Goal: Ask a question: Seek information or help from site administrators or community

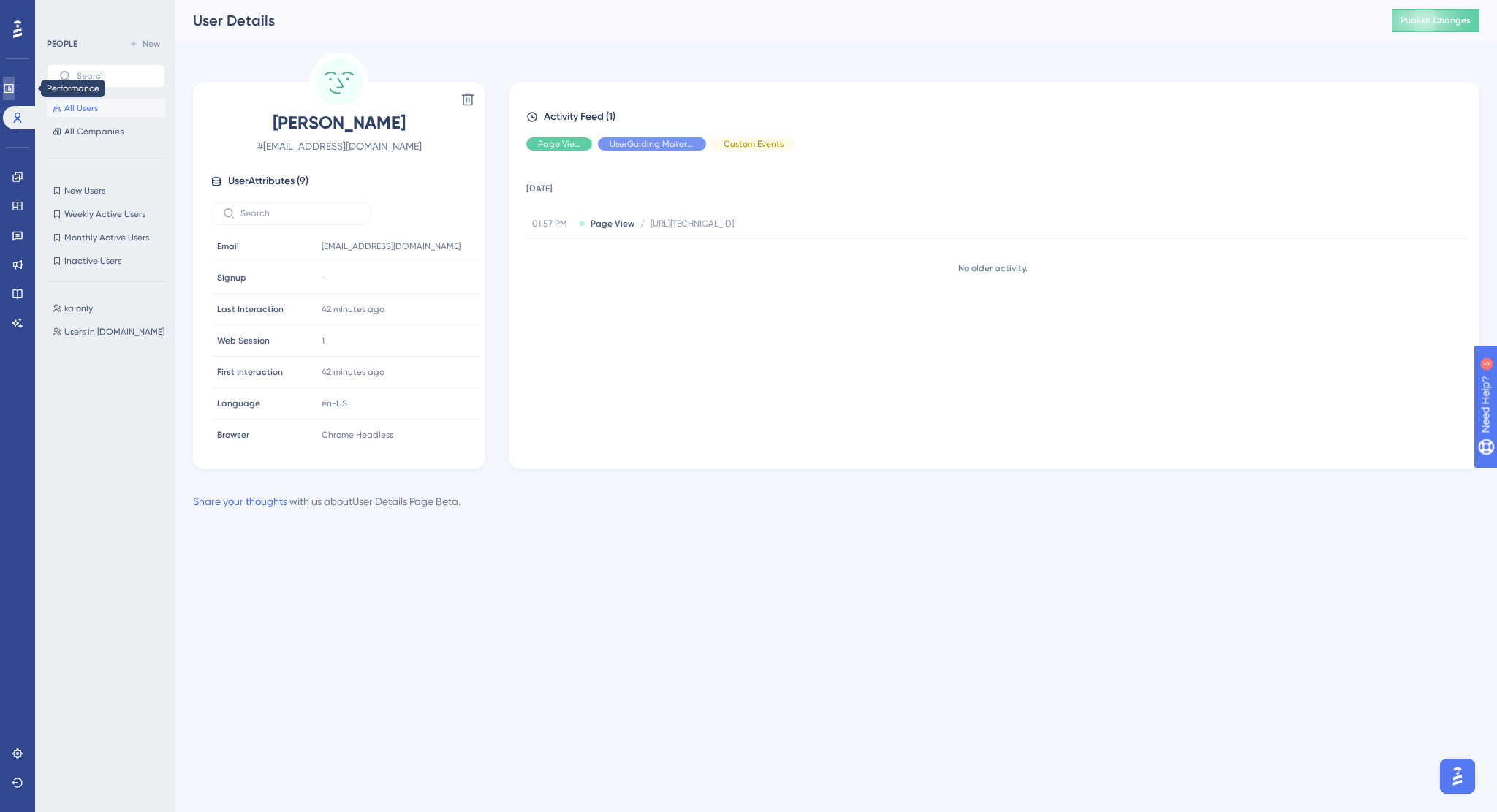
click at [13, 91] on icon at bounding box center [8, 89] width 9 height 9
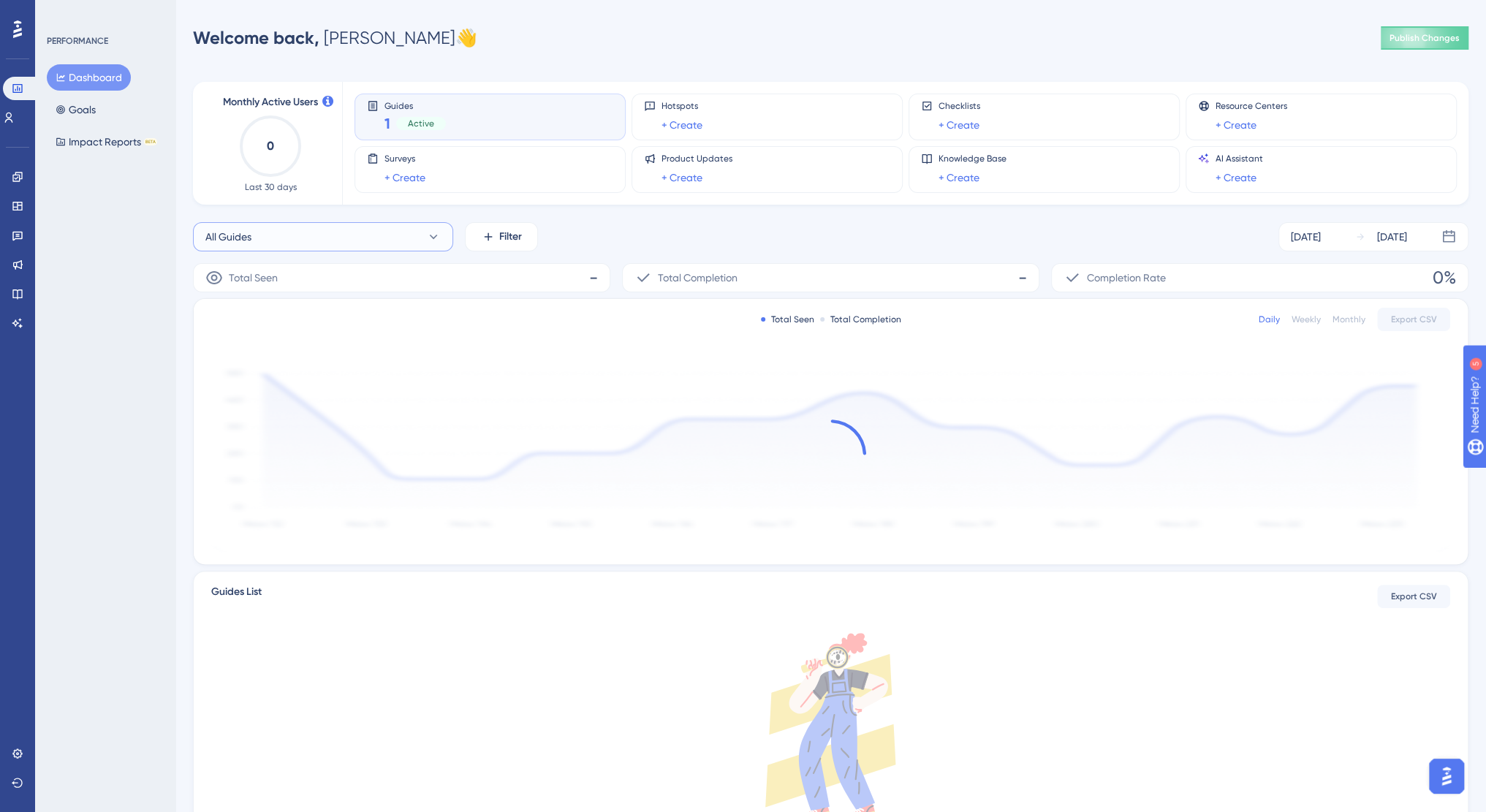
click at [412, 238] on button "All Guides" at bounding box center [322, 237] width 260 height 29
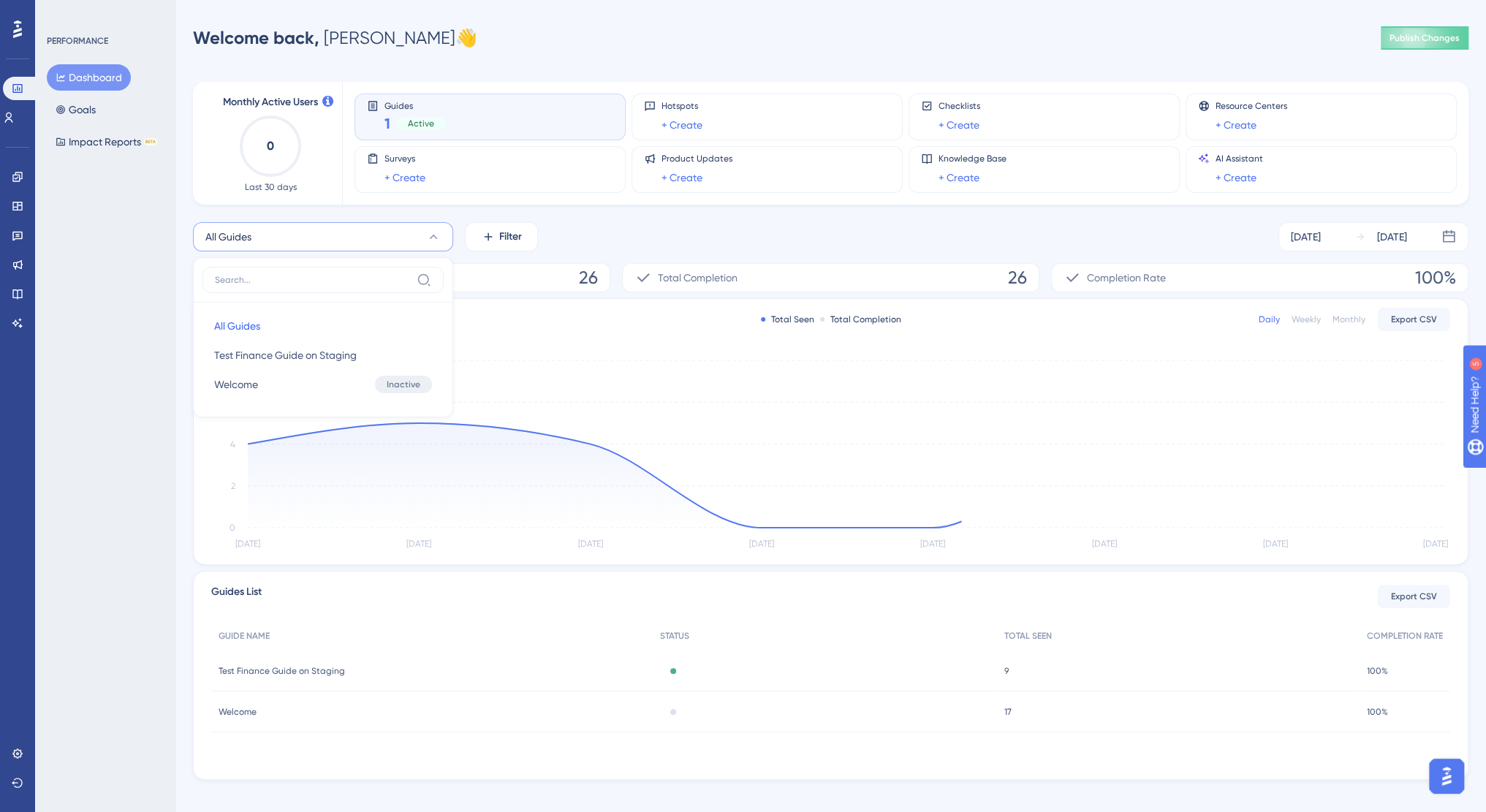
click at [412, 238] on button "All Guides" at bounding box center [322, 237] width 260 height 29
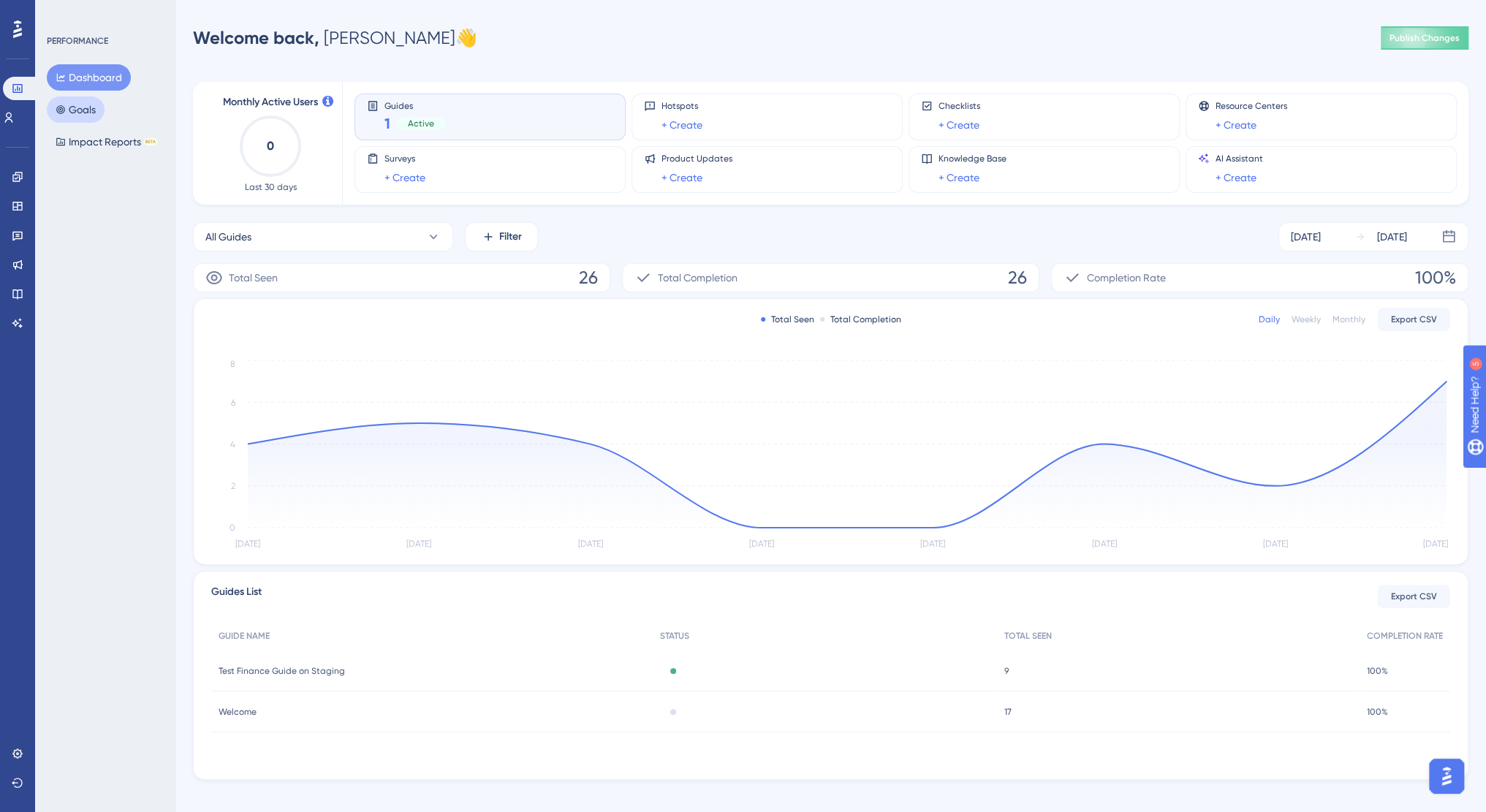
click at [94, 116] on button "Goals" at bounding box center [76, 109] width 58 height 26
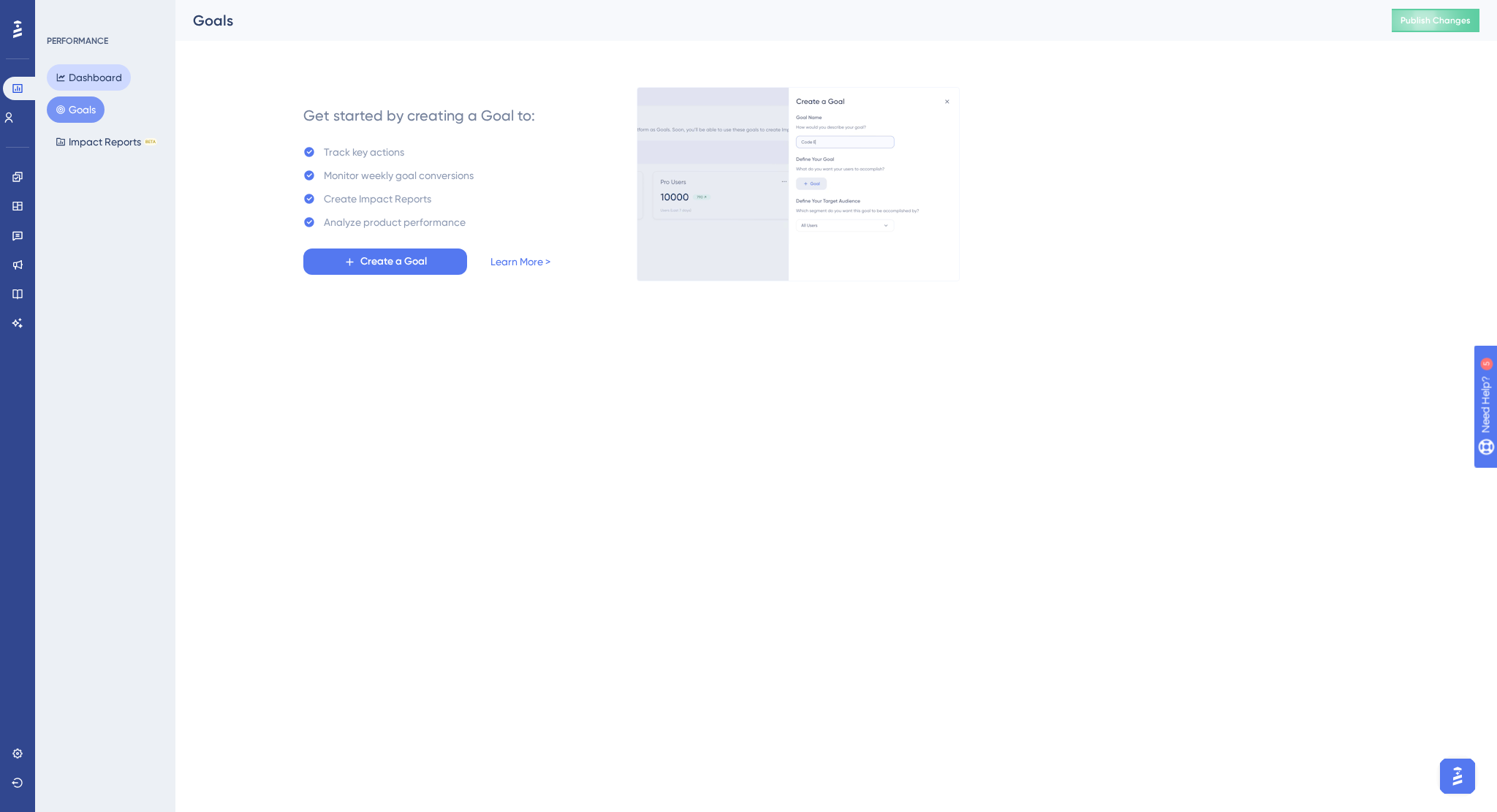
click at [82, 79] on button "Dashboard" at bounding box center [89, 77] width 84 height 26
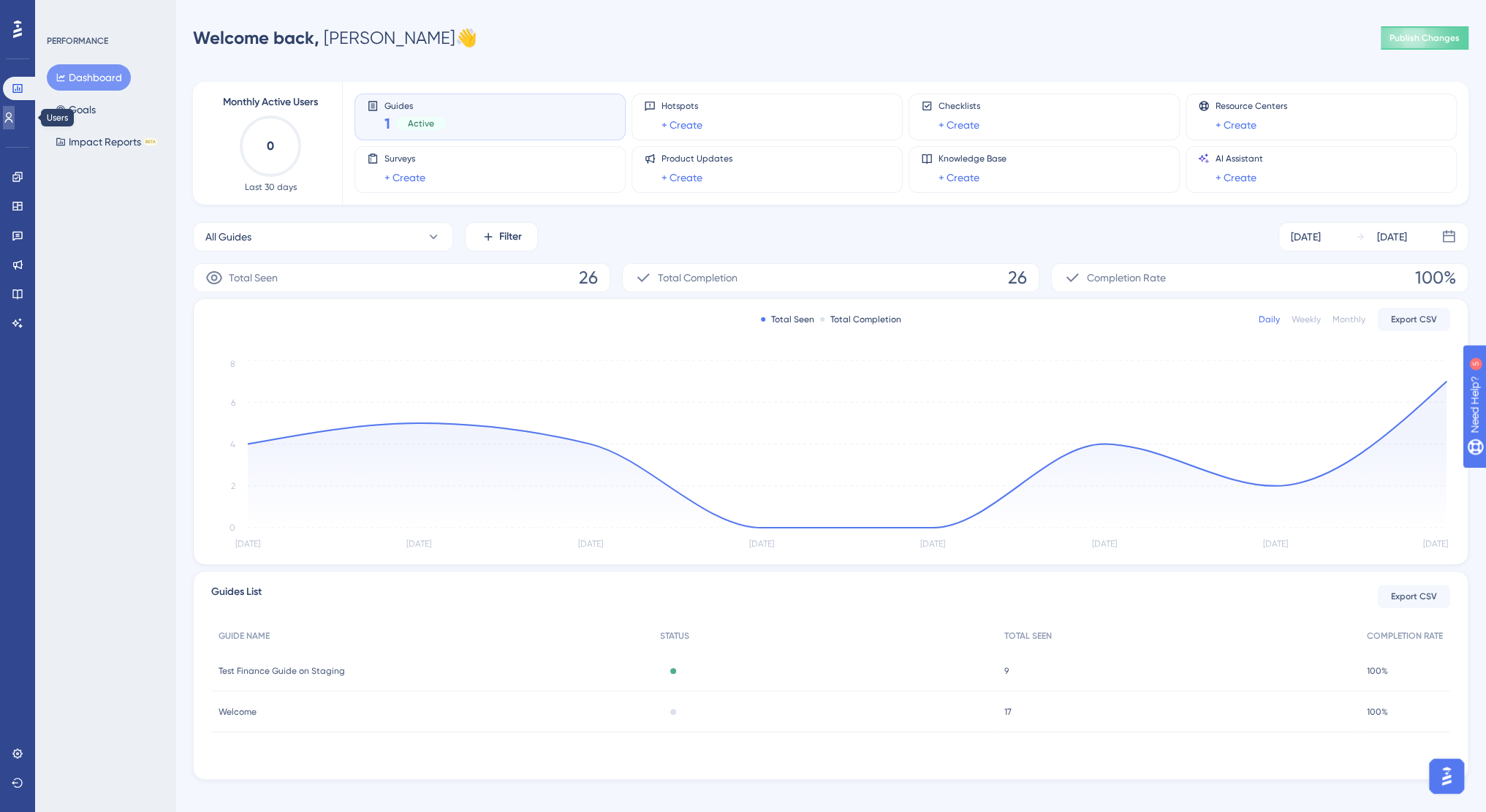
click at [13, 119] on icon at bounding box center [9, 118] width 8 height 10
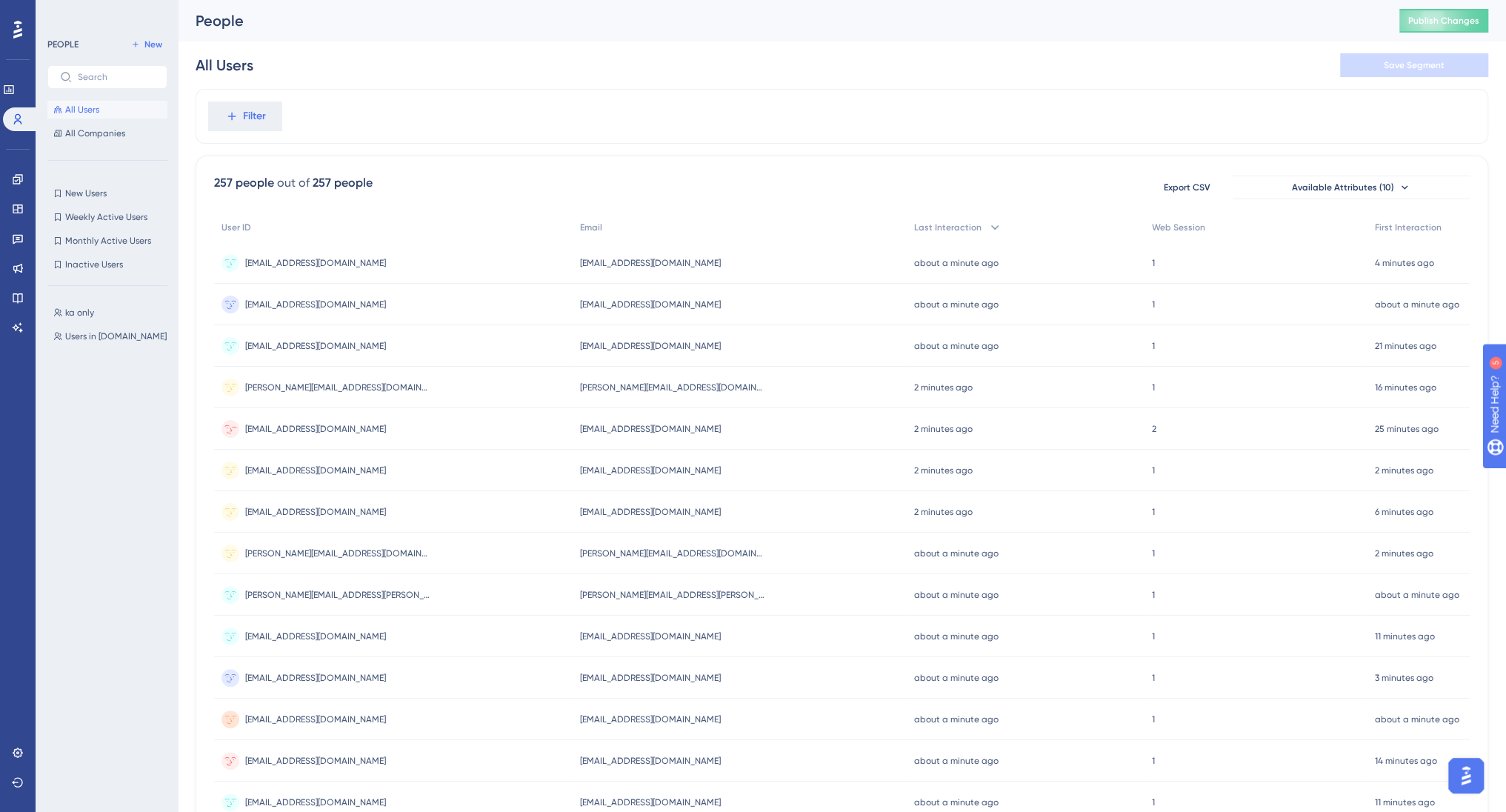
click at [278, 431] on span "[EMAIL_ADDRESS][DOMAIN_NAME]" at bounding box center [315, 429] width 141 height 12
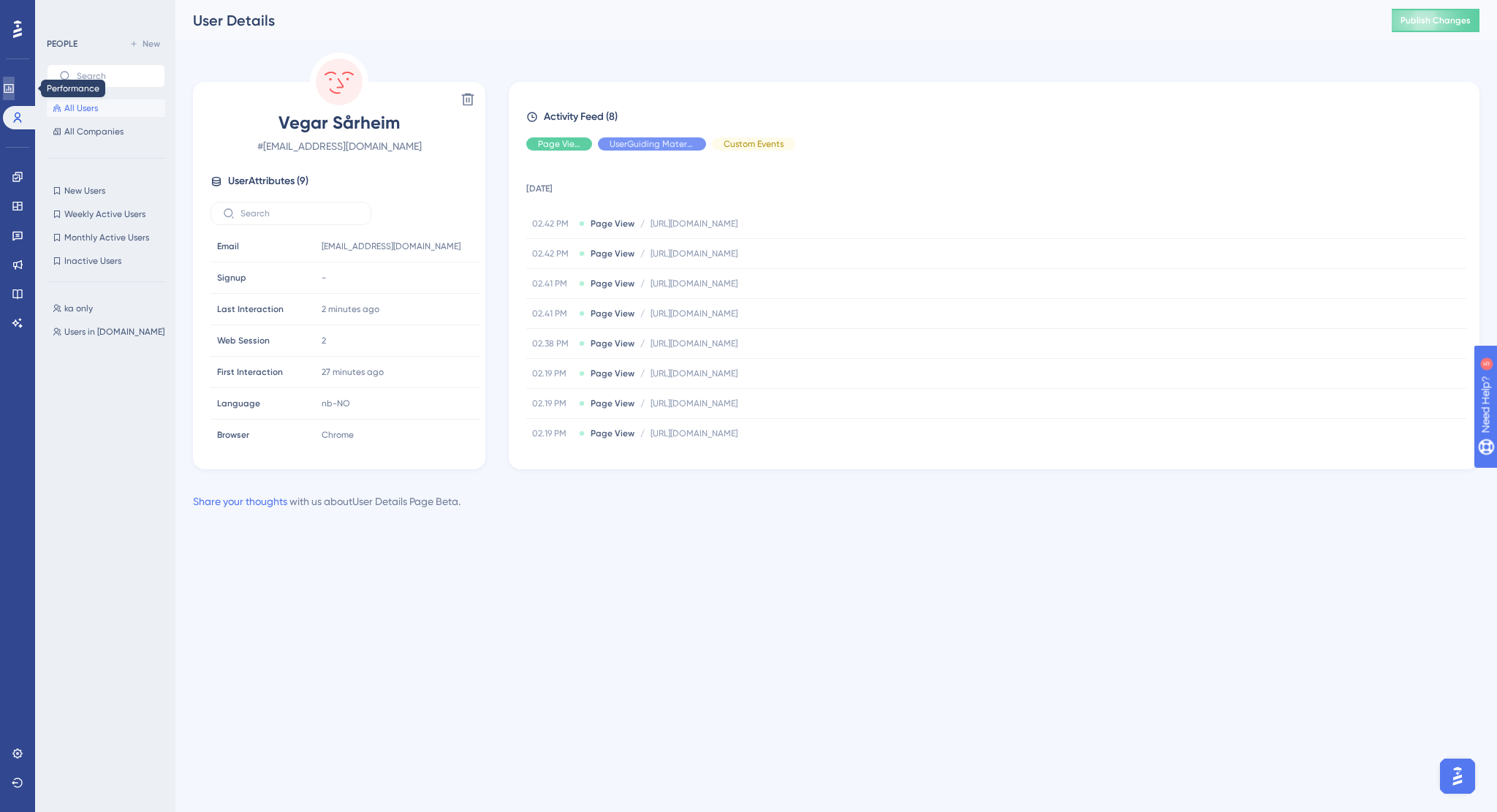
click at [14, 86] on icon at bounding box center [9, 89] width 12 height 12
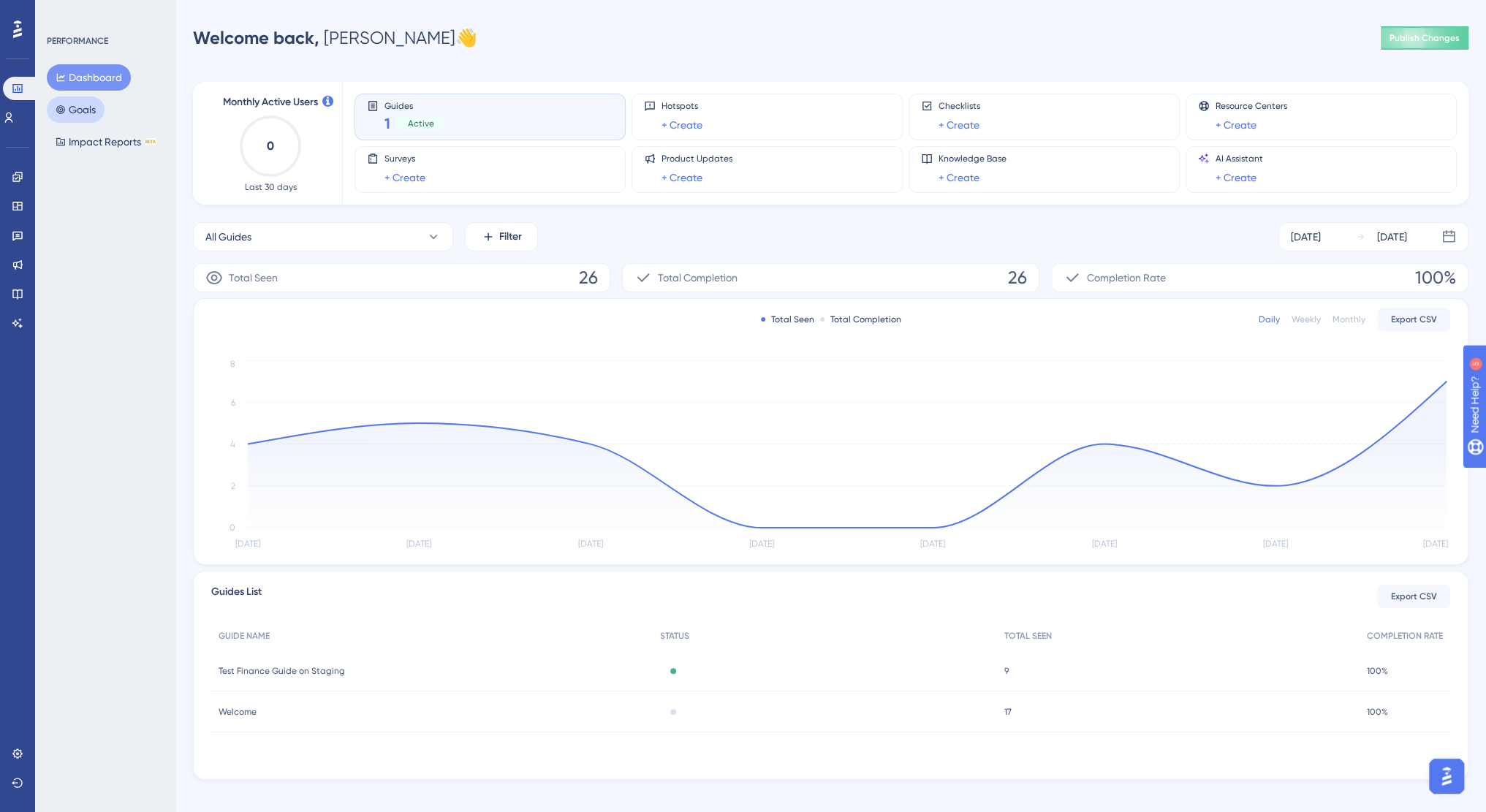
click at [78, 116] on button "Goals" at bounding box center [76, 109] width 58 height 26
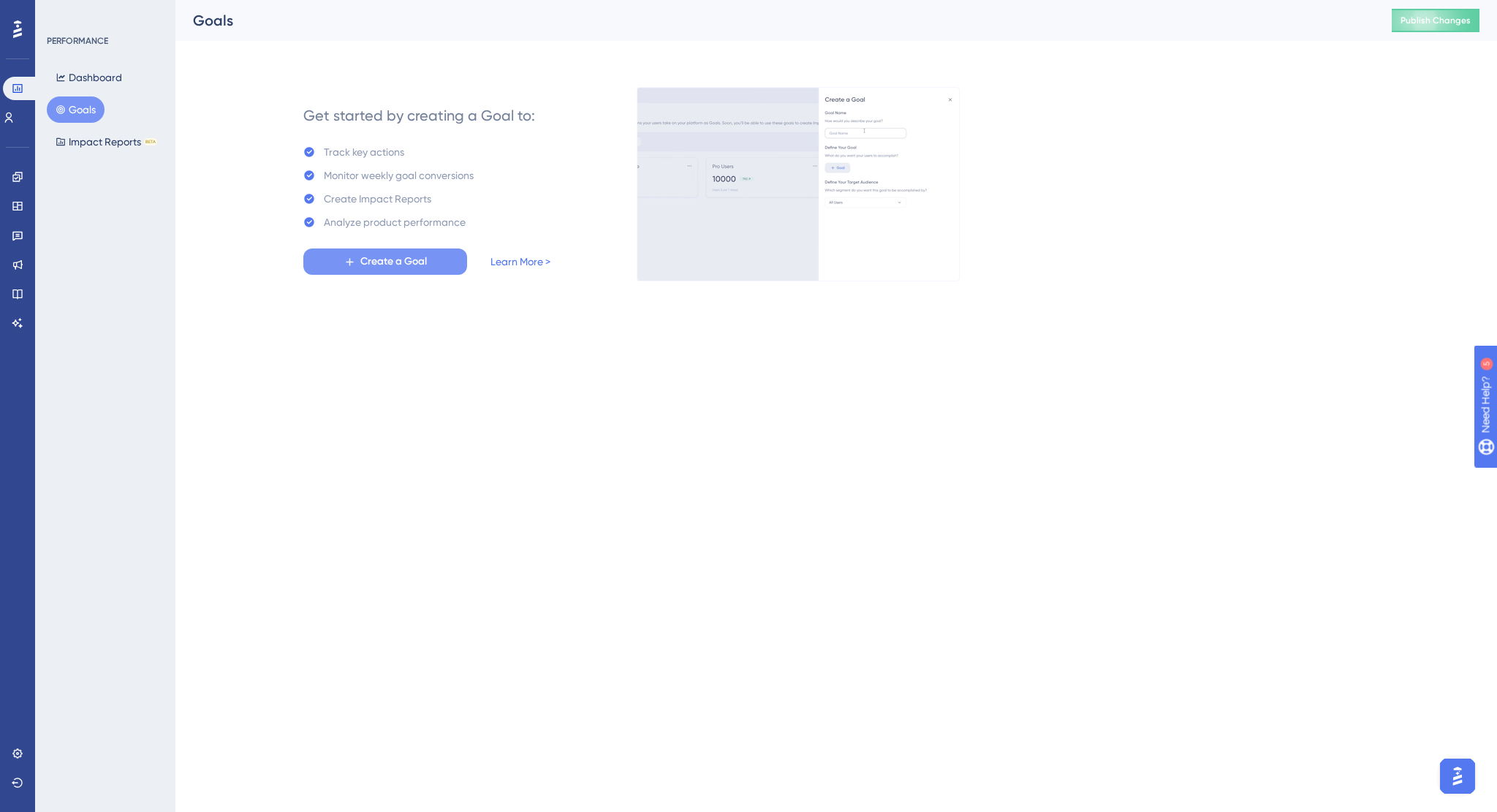
click at [404, 264] on span "Create a Goal" at bounding box center [394, 262] width 66 height 18
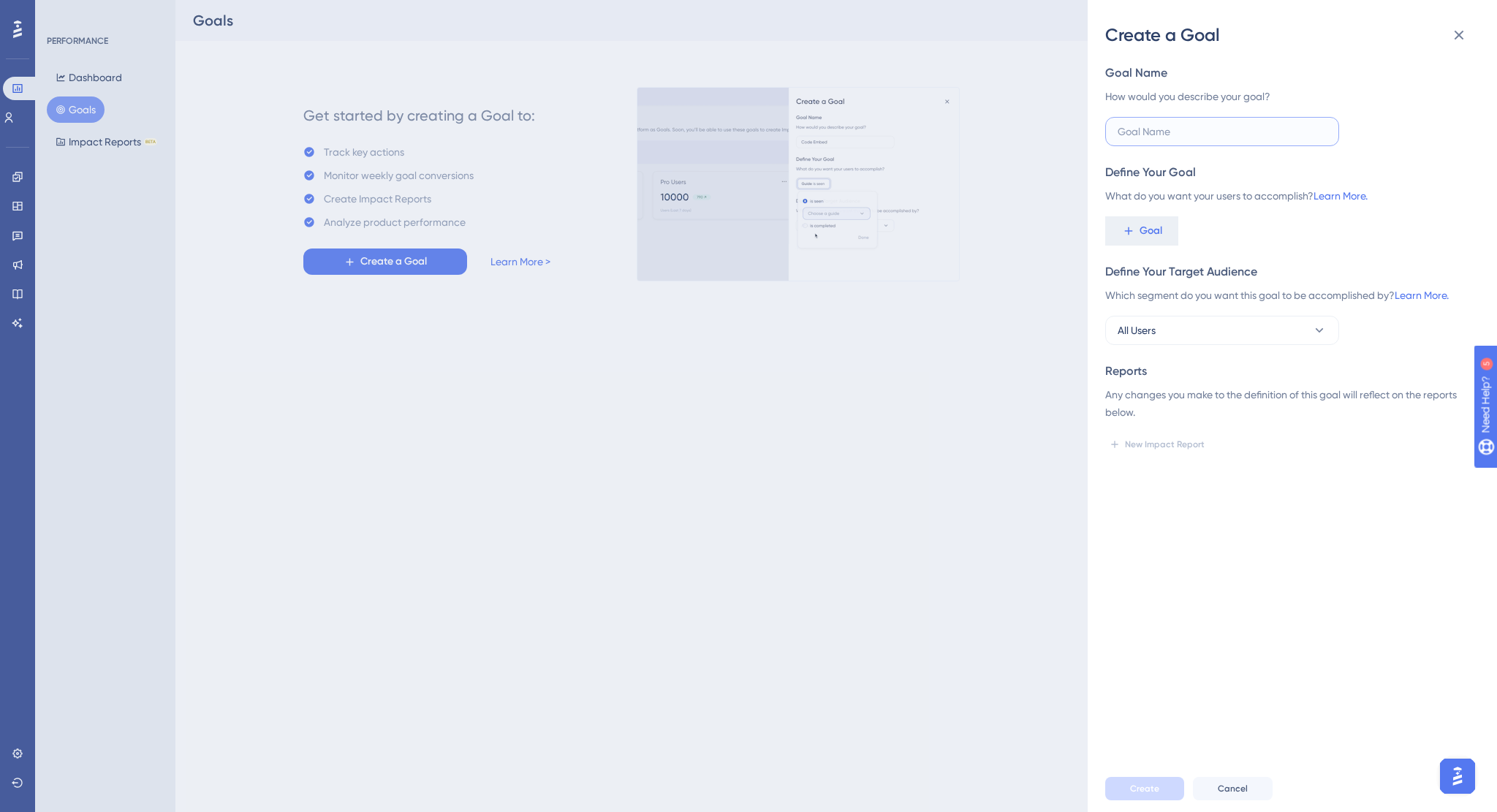
click at [1157, 135] on input "text" at bounding box center [1222, 131] width 209 height 16
type input "Pageview-Organizer-Events"
click at [1145, 234] on span "Goal" at bounding box center [1151, 231] width 23 height 18
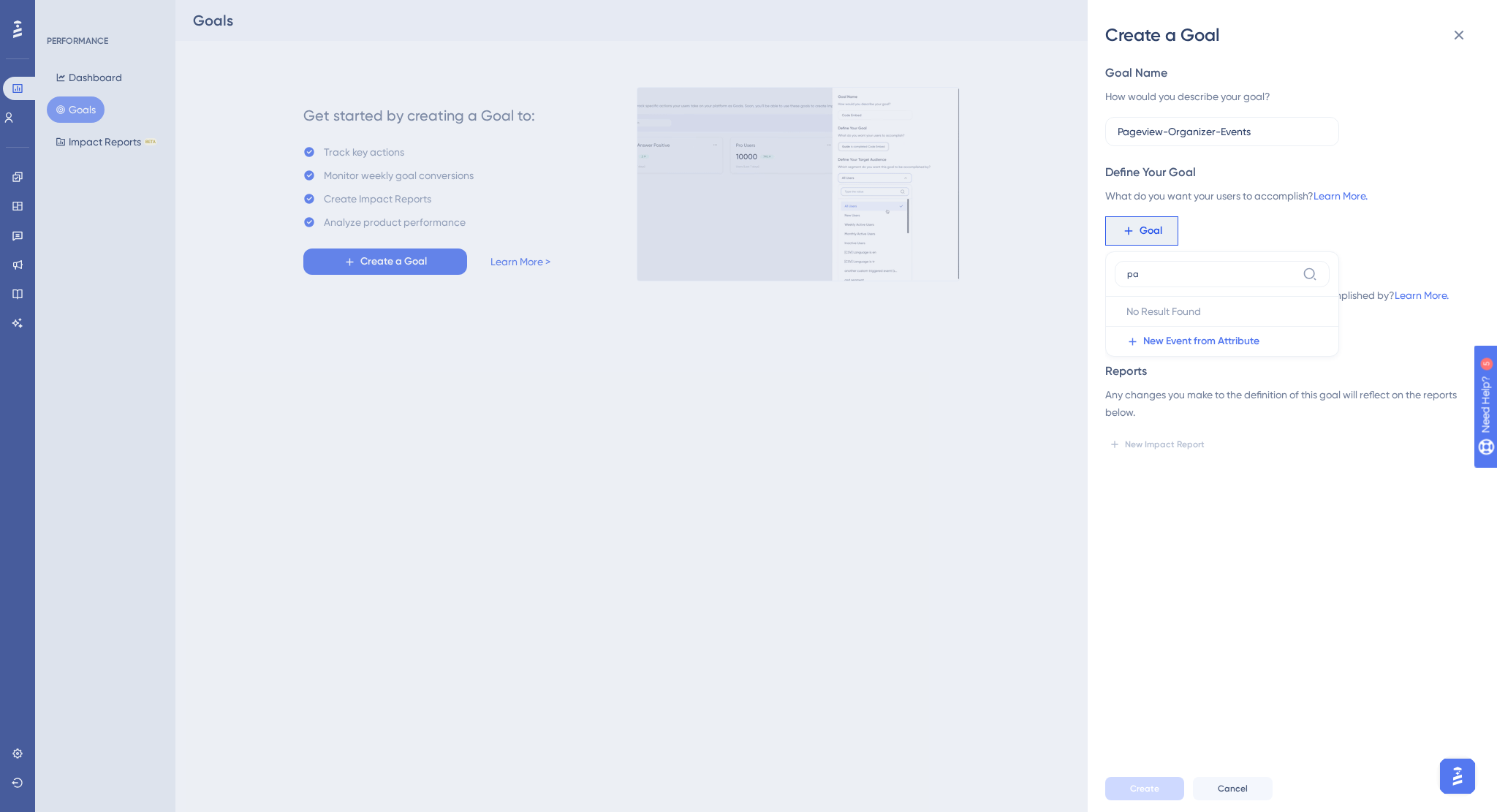
type input "p"
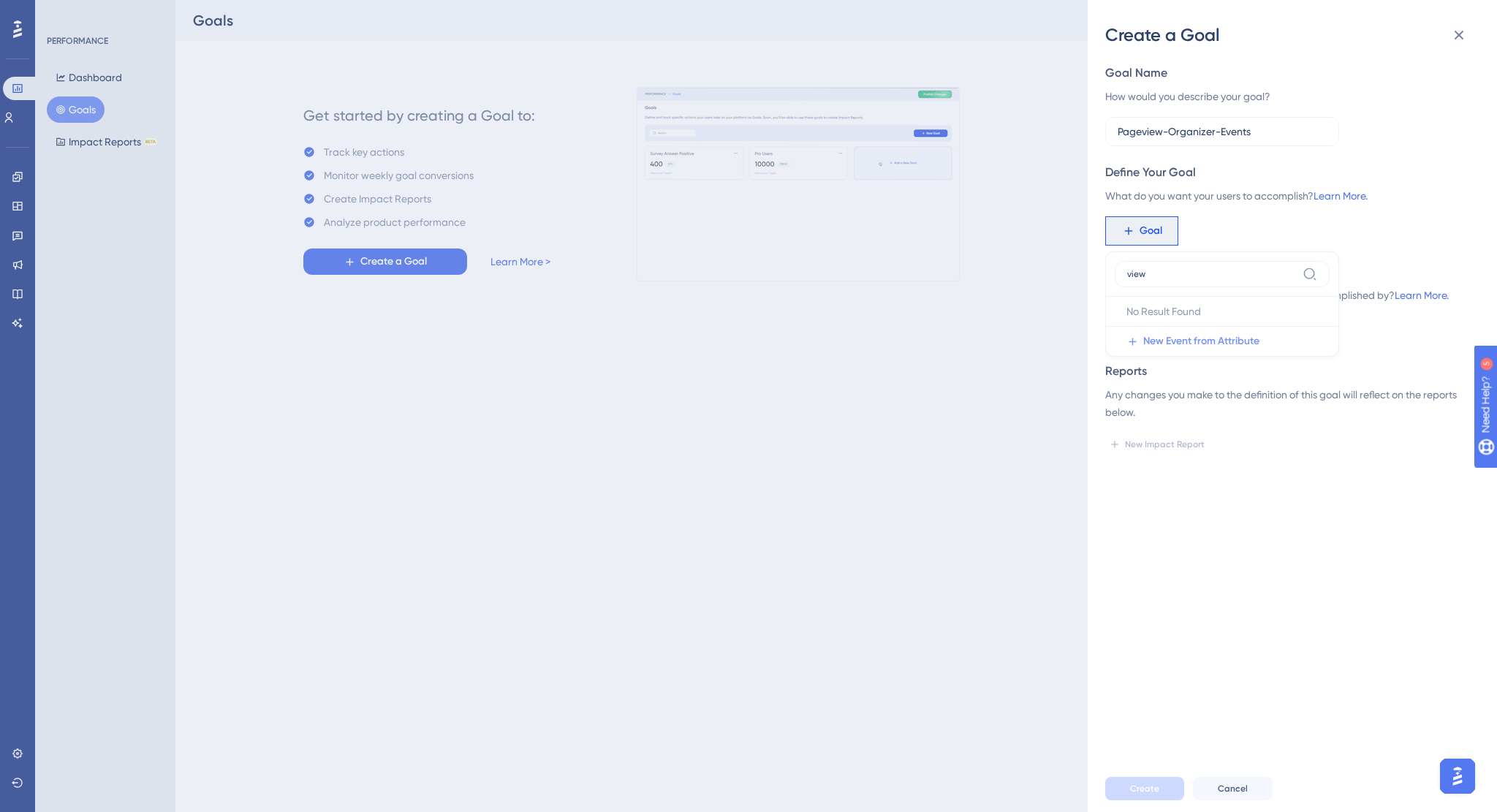
type input "view"
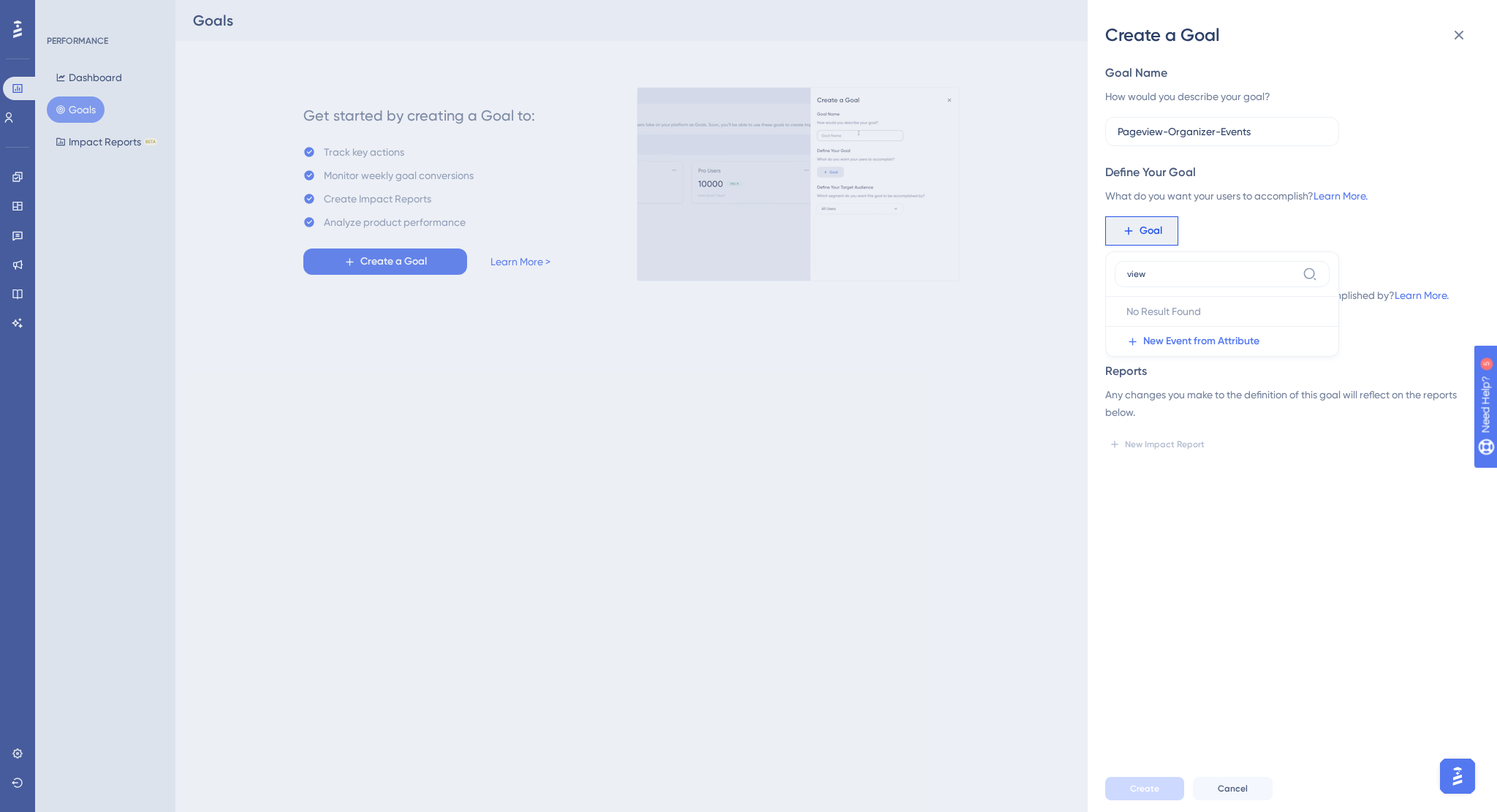
click at [1208, 341] on span "New Event from Attribute" at bounding box center [1201, 341] width 116 height 18
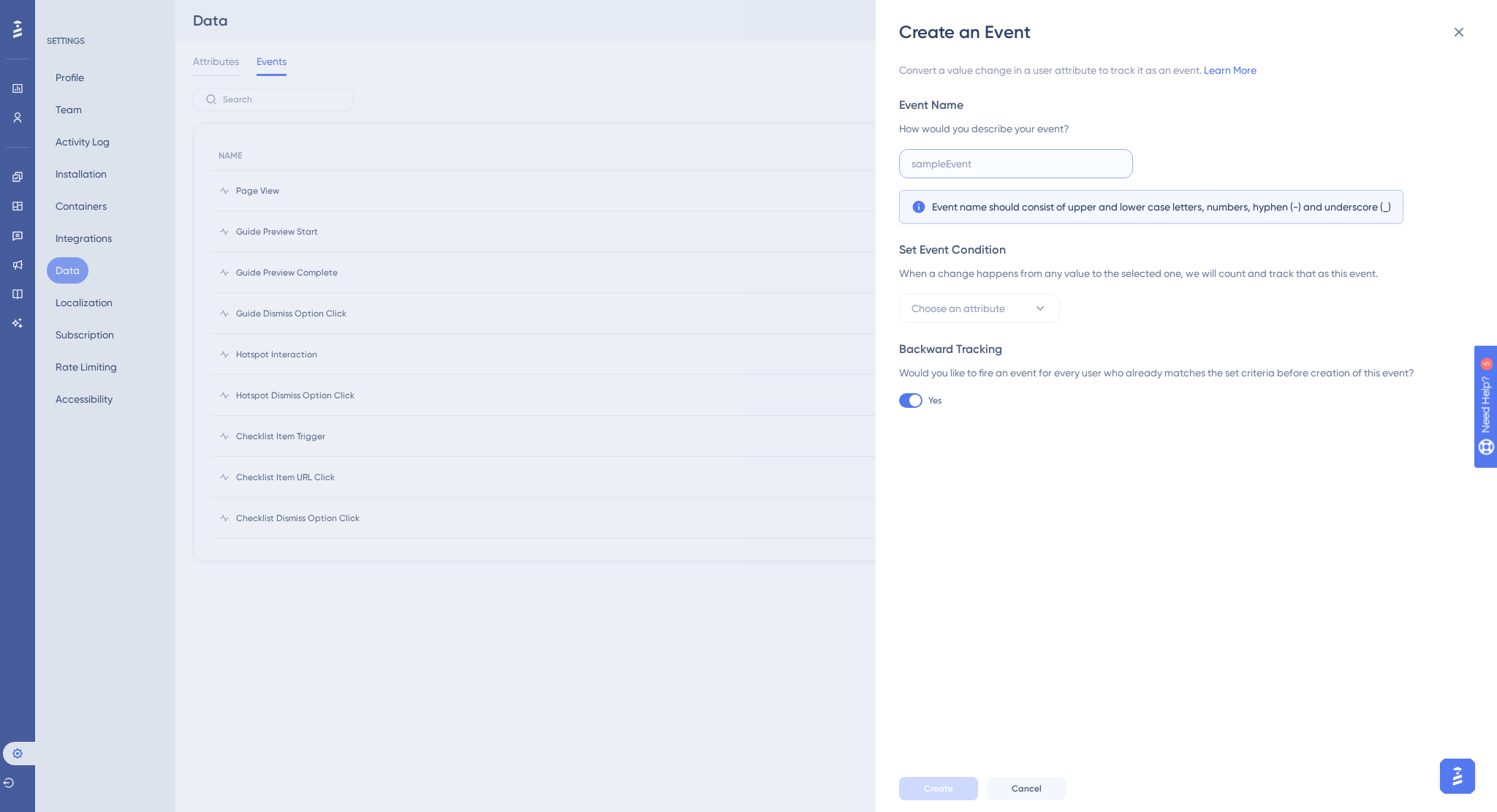
click at [997, 168] on input "text" at bounding box center [1015, 164] width 209 height 16
click at [990, 295] on button "Choose an attribute" at bounding box center [980, 308] width 161 height 29
click at [992, 297] on button "Choose an attribute" at bounding box center [980, 308] width 161 height 29
click at [984, 310] on span "Choose an attribute" at bounding box center [958, 308] width 94 height 18
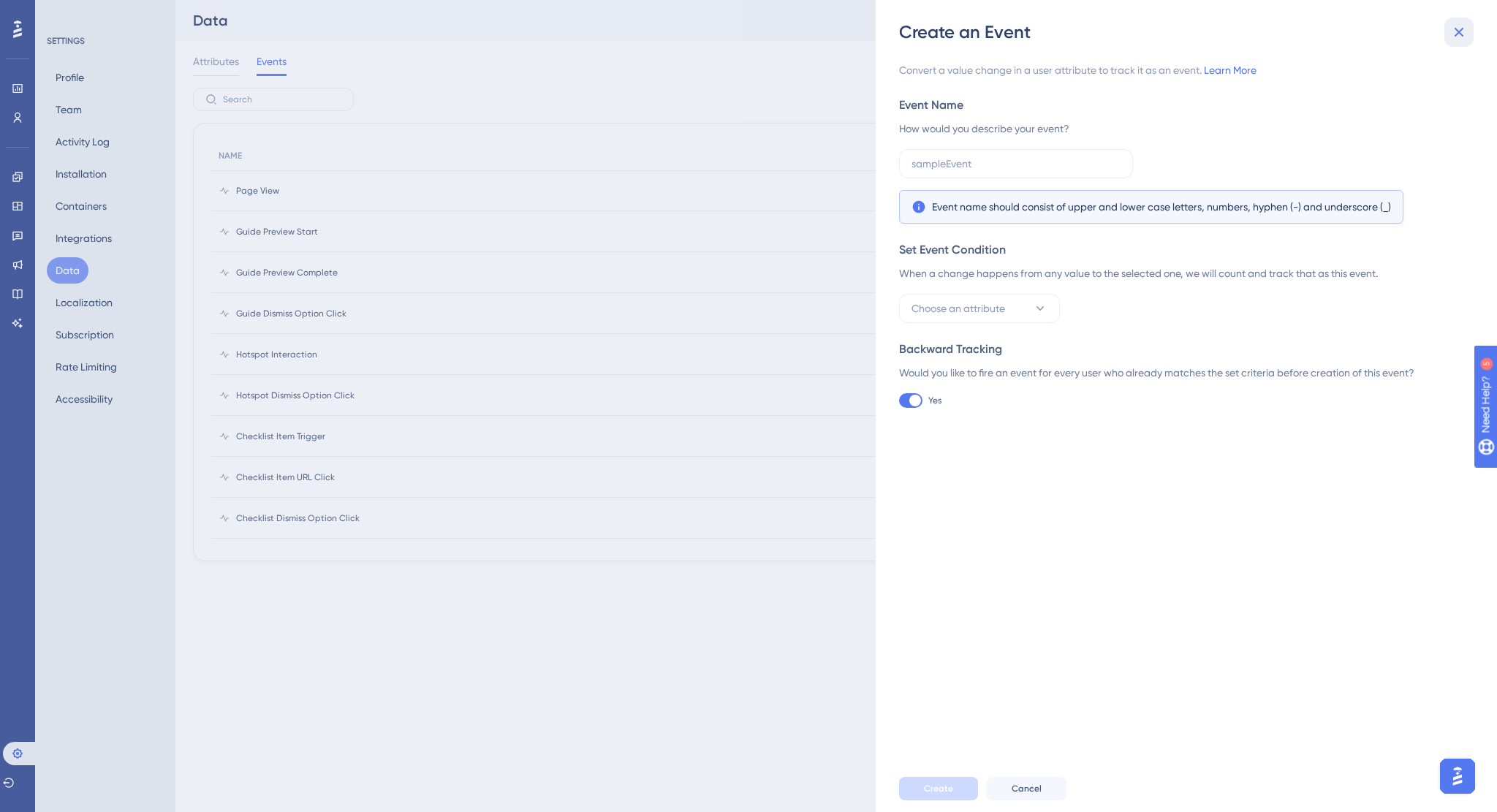
click at [1450, 30] on icon at bounding box center [1459, 32] width 18 height 18
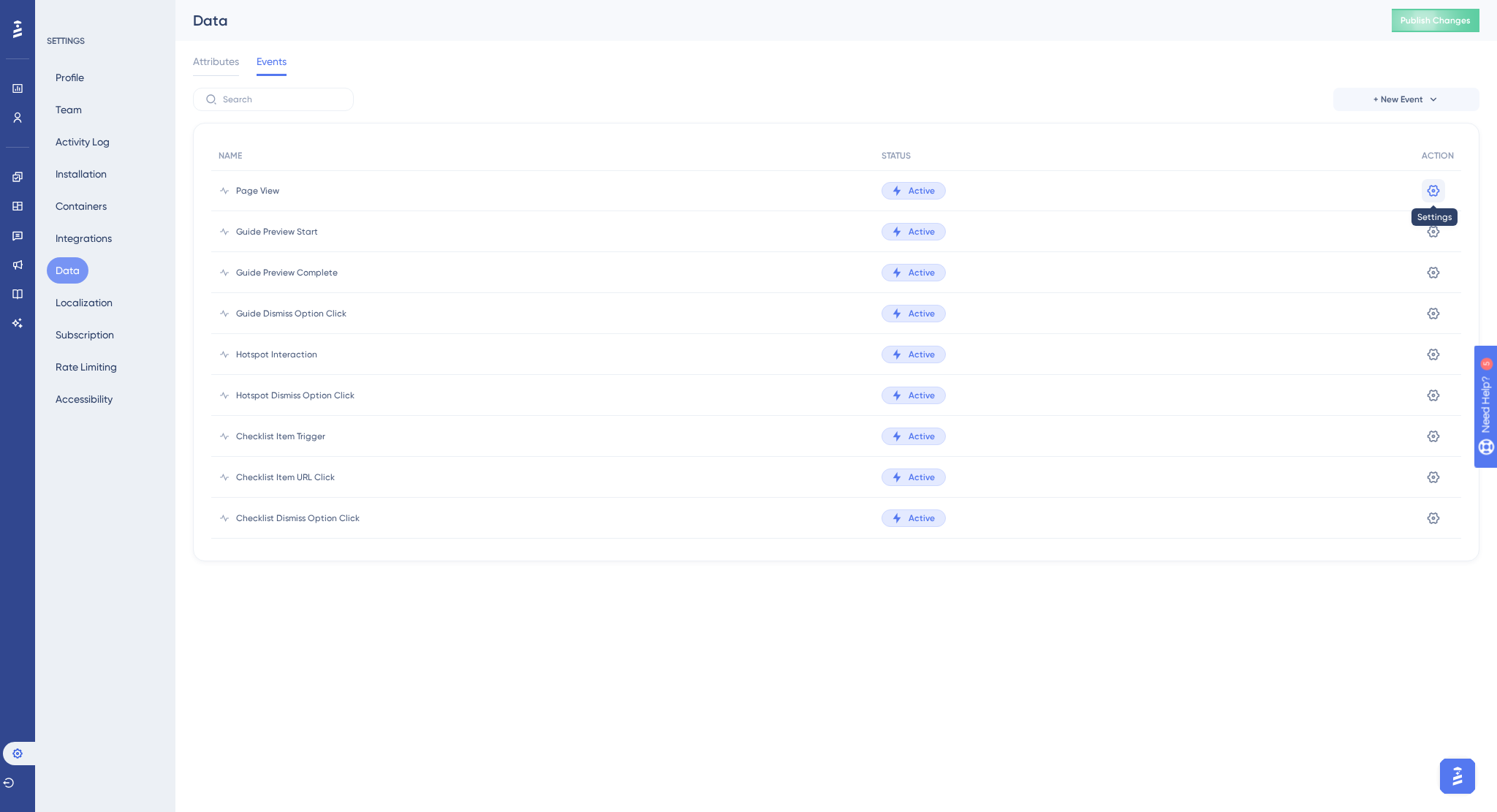
click at [1428, 193] on icon at bounding box center [1433, 190] width 14 height 14
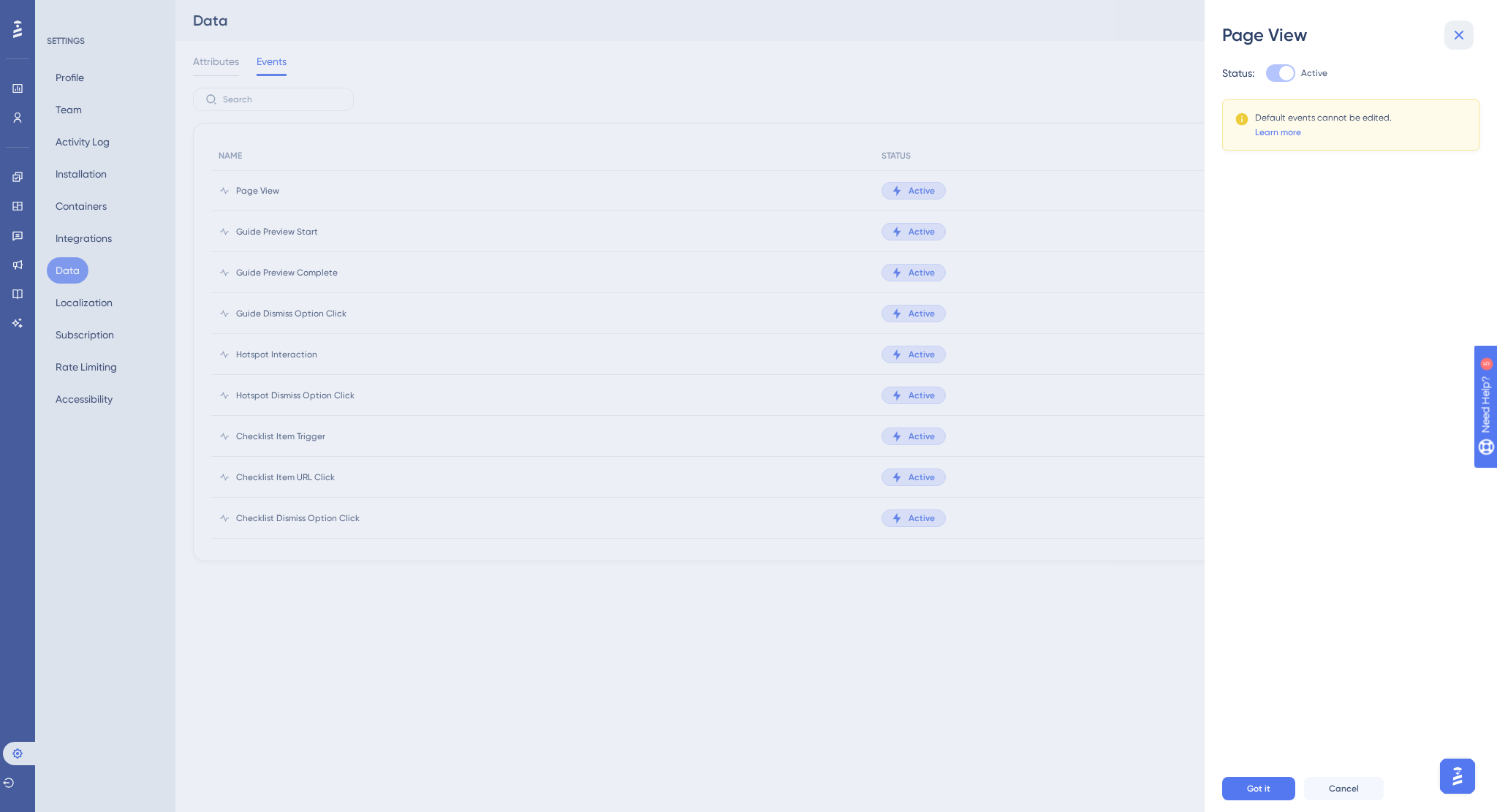
drag, startPoint x: 1456, startPoint y: 36, endPoint x: 1168, endPoint y: 17, distance: 288.6
click at [1456, 36] on icon at bounding box center [1459, 35] width 18 height 18
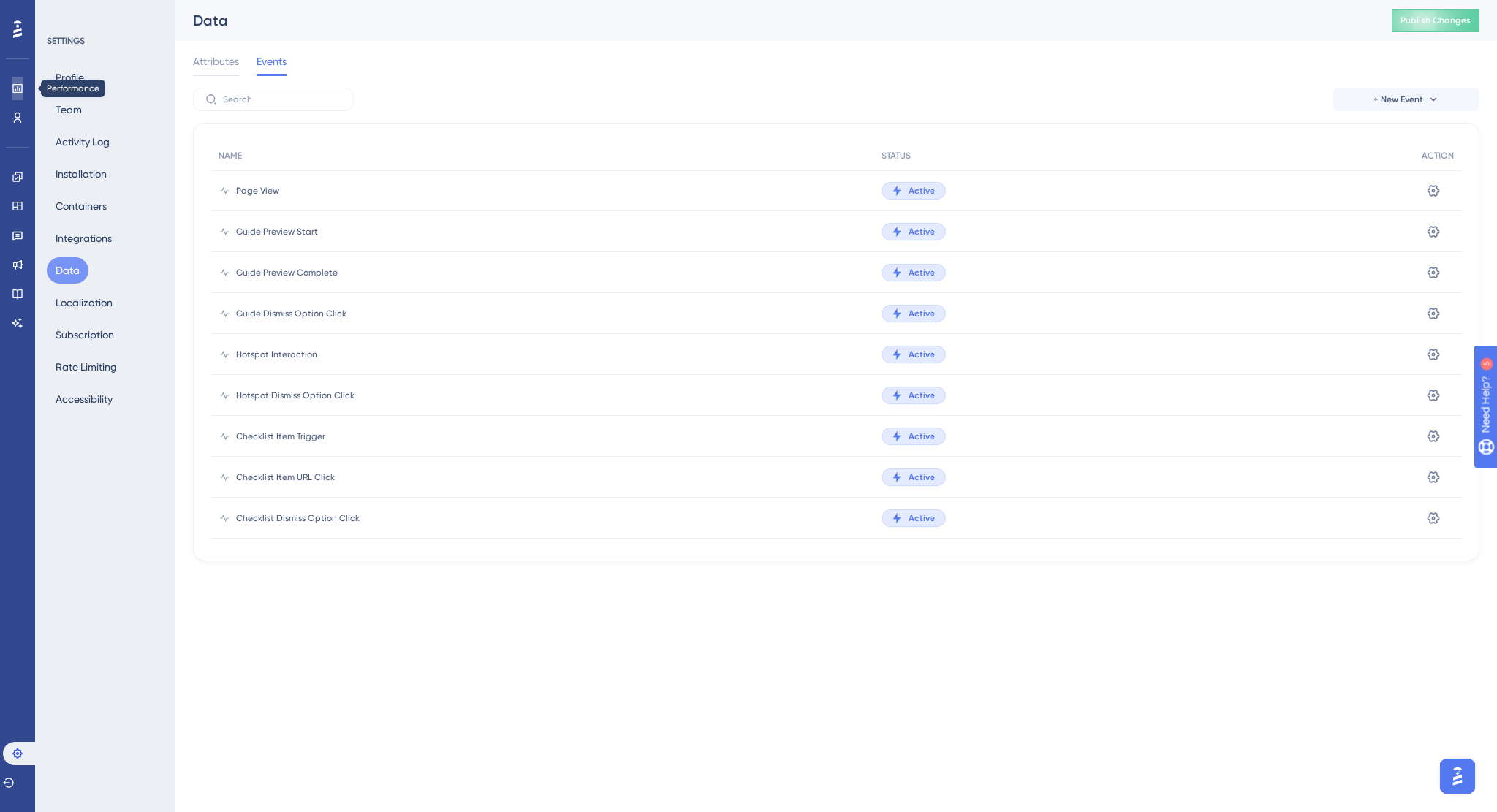
click at [12, 89] on link at bounding box center [18, 88] width 12 height 23
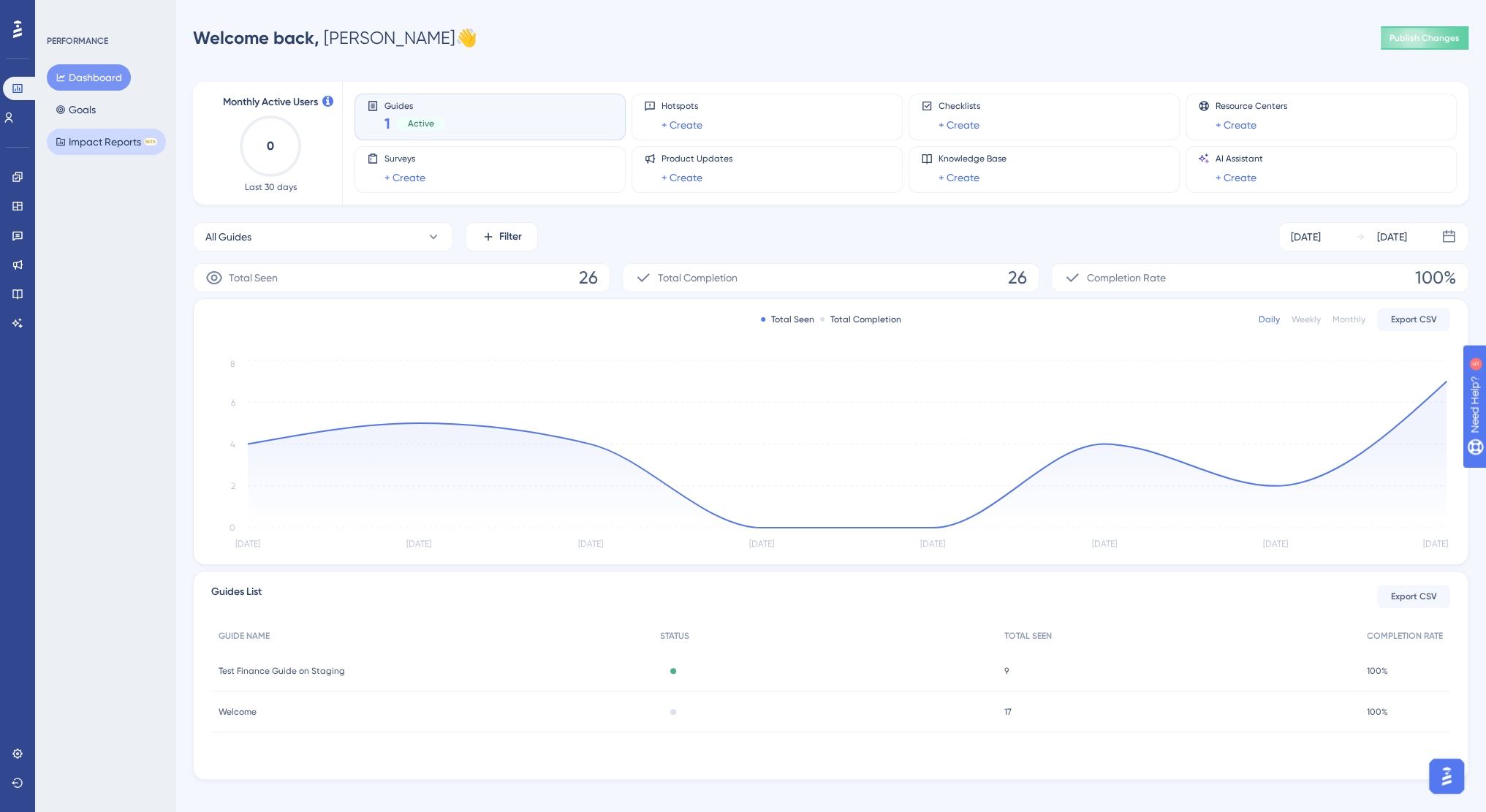
click at [82, 145] on button "Impact Reports BETA" at bounding box center [107, 141] width 119 height 26
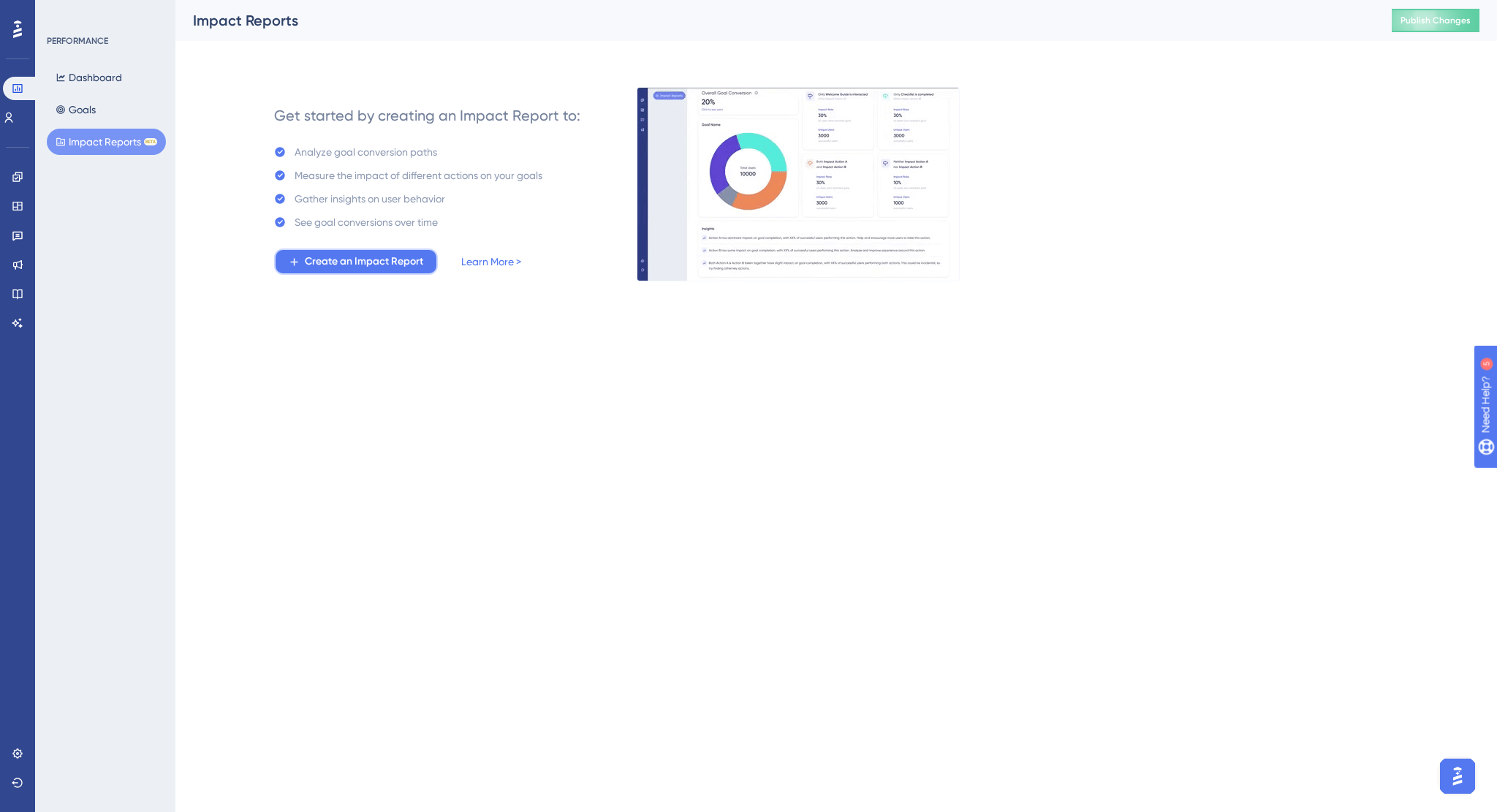
click at [350, 269] on span "Create an Impact Report" at bounding box center [364, 262] width 118 height 18
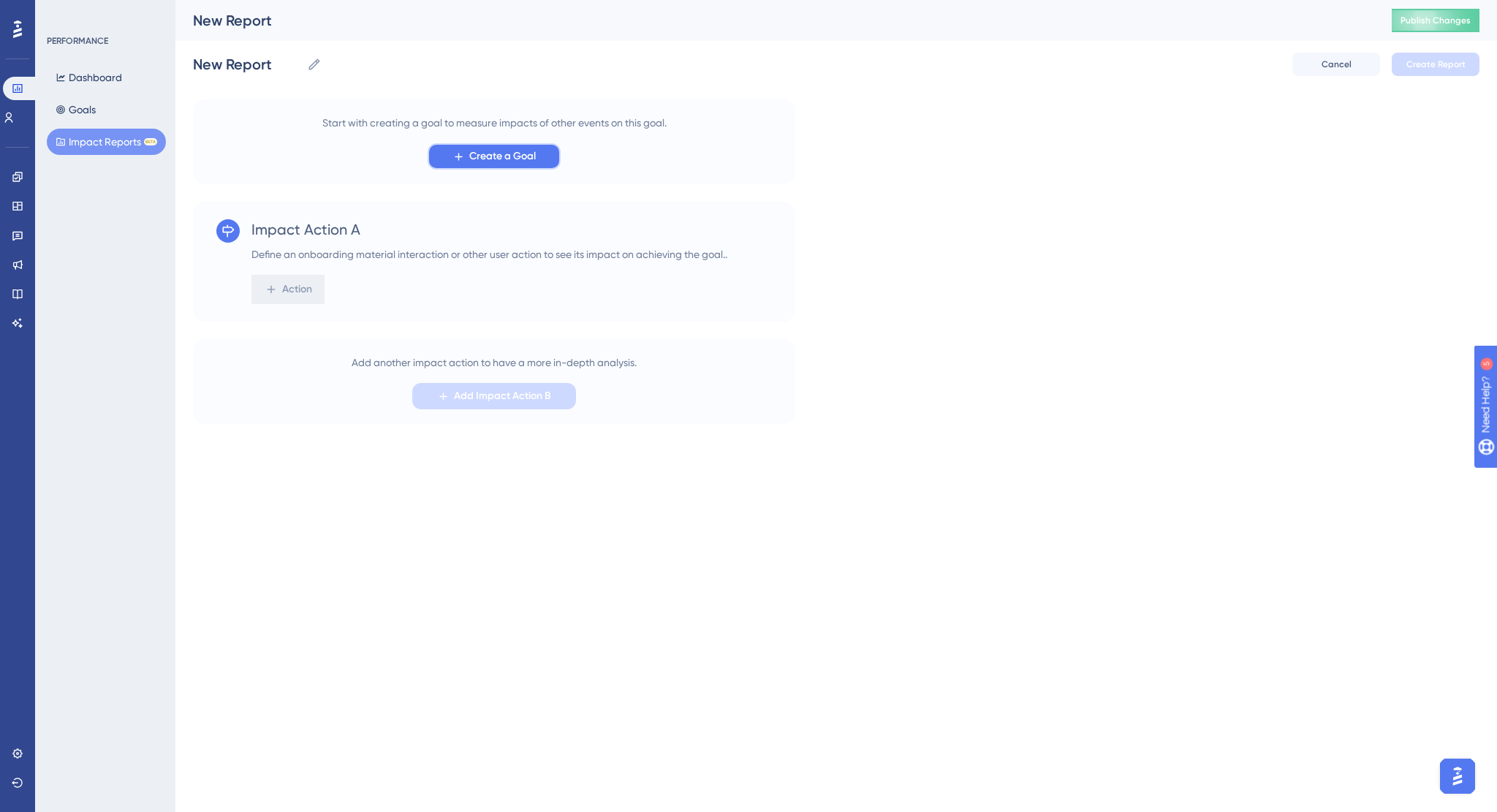
click at [508, 153] on span "Create a Goal" at bounding box center [503, 156] width 66 height 18
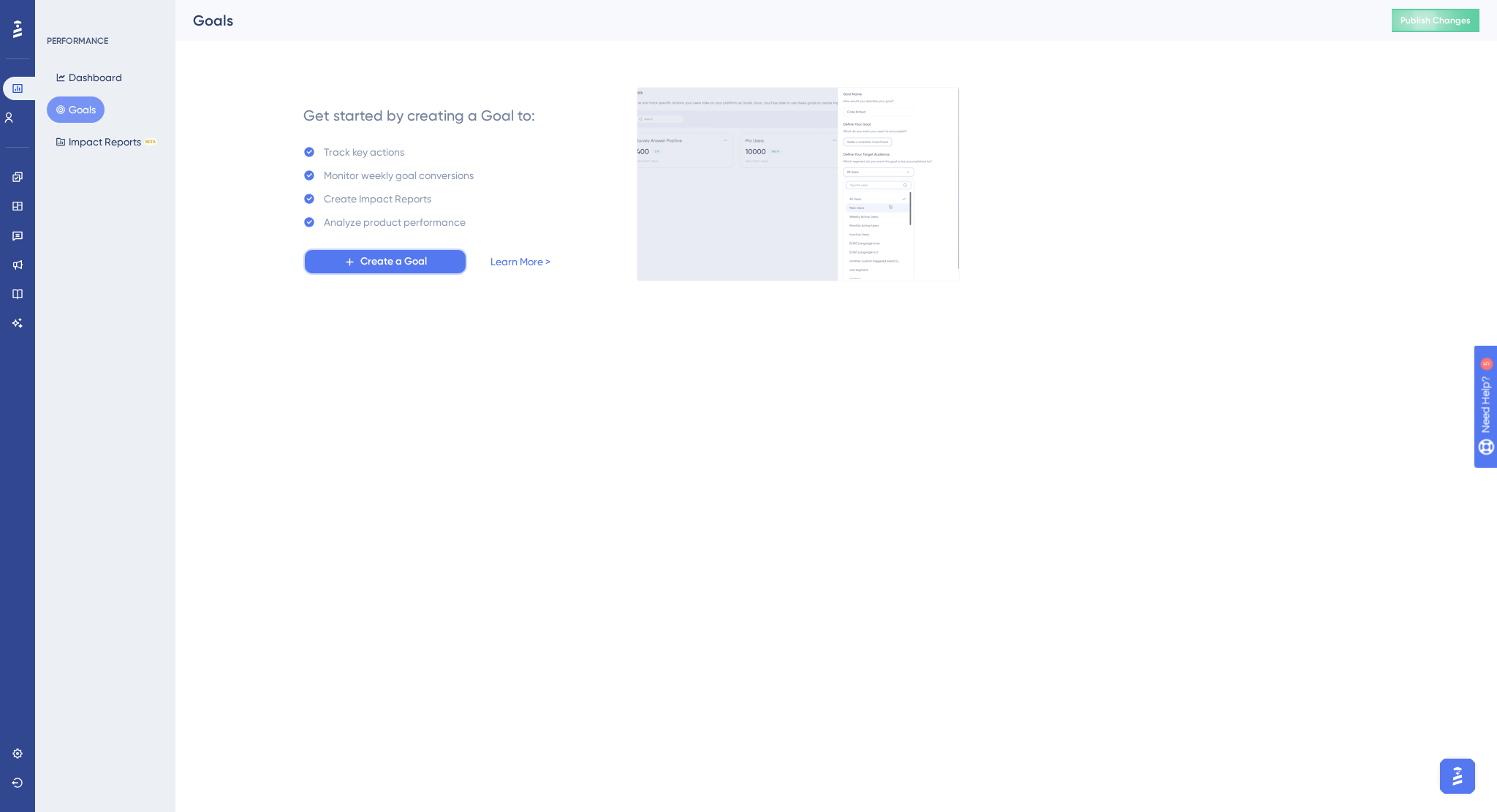
click at [419, 261] on span "Create a Goal" at bounding box center [394, 262] width 66 height 18
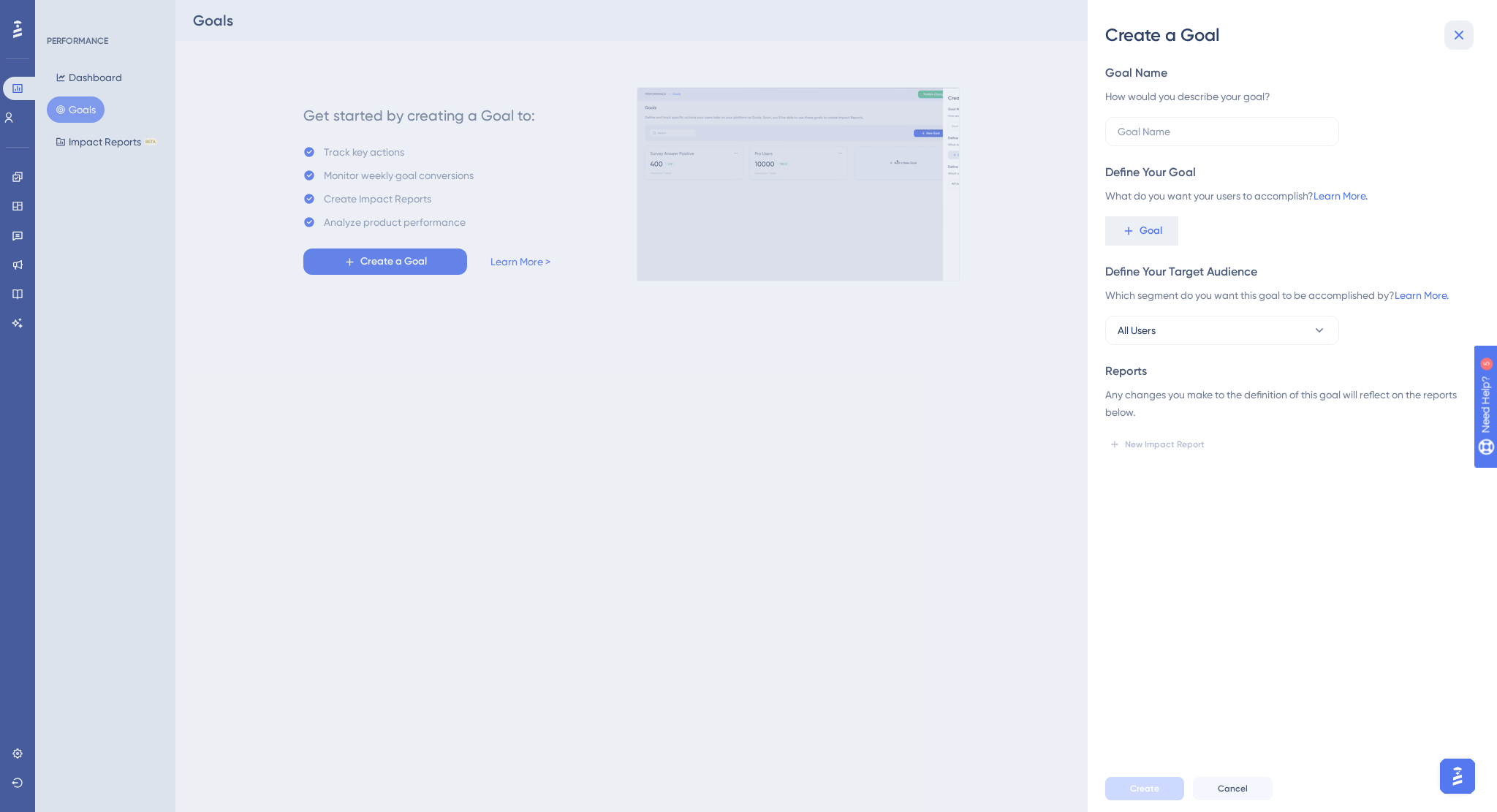
click at [1451, 45] on button at bounding box center [1459, 35] width 29 height 29
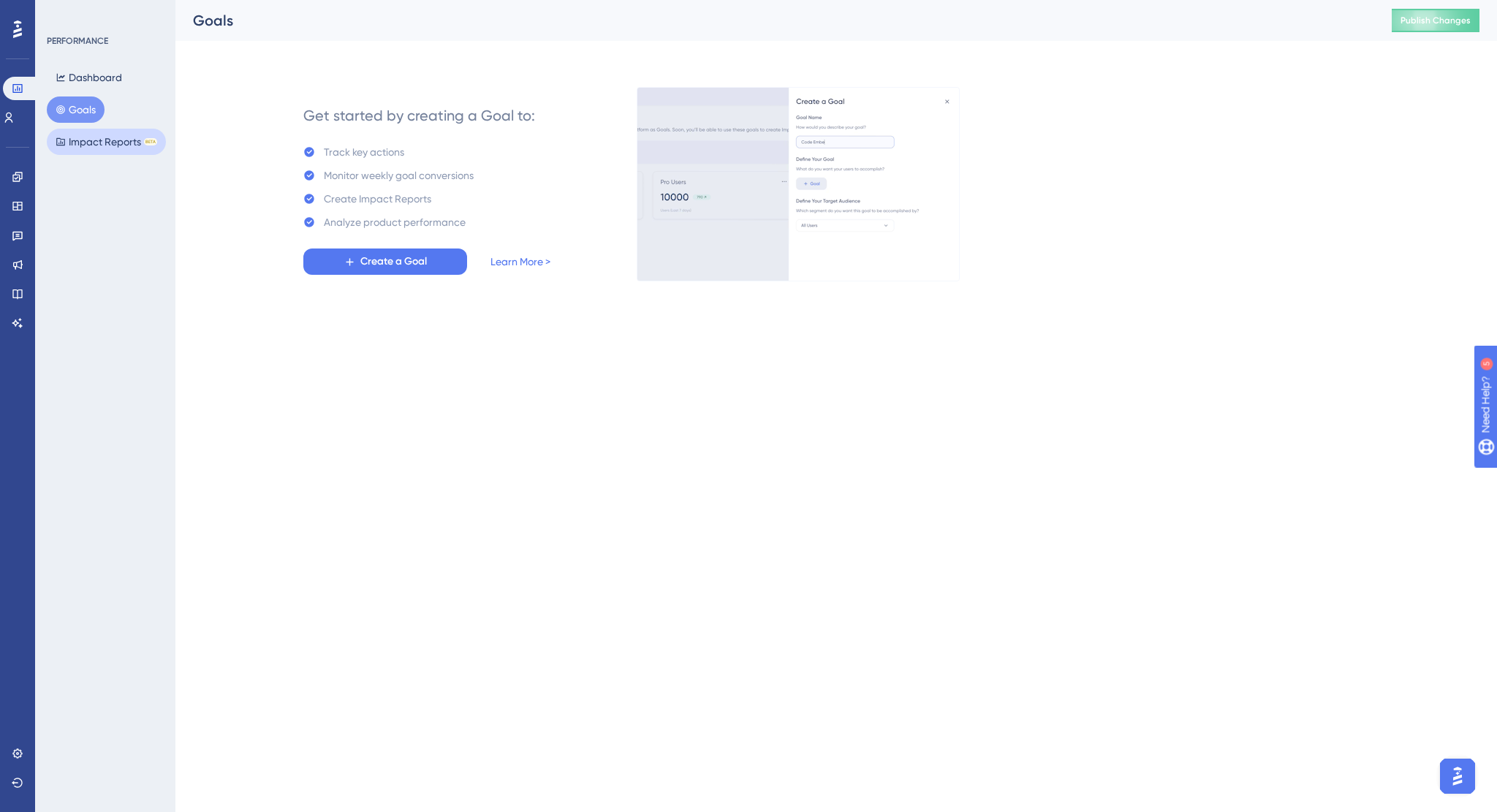
click at [82, 138] on button "Impact Reports BETA" at bounding box center [107, 141] width 119 height 26
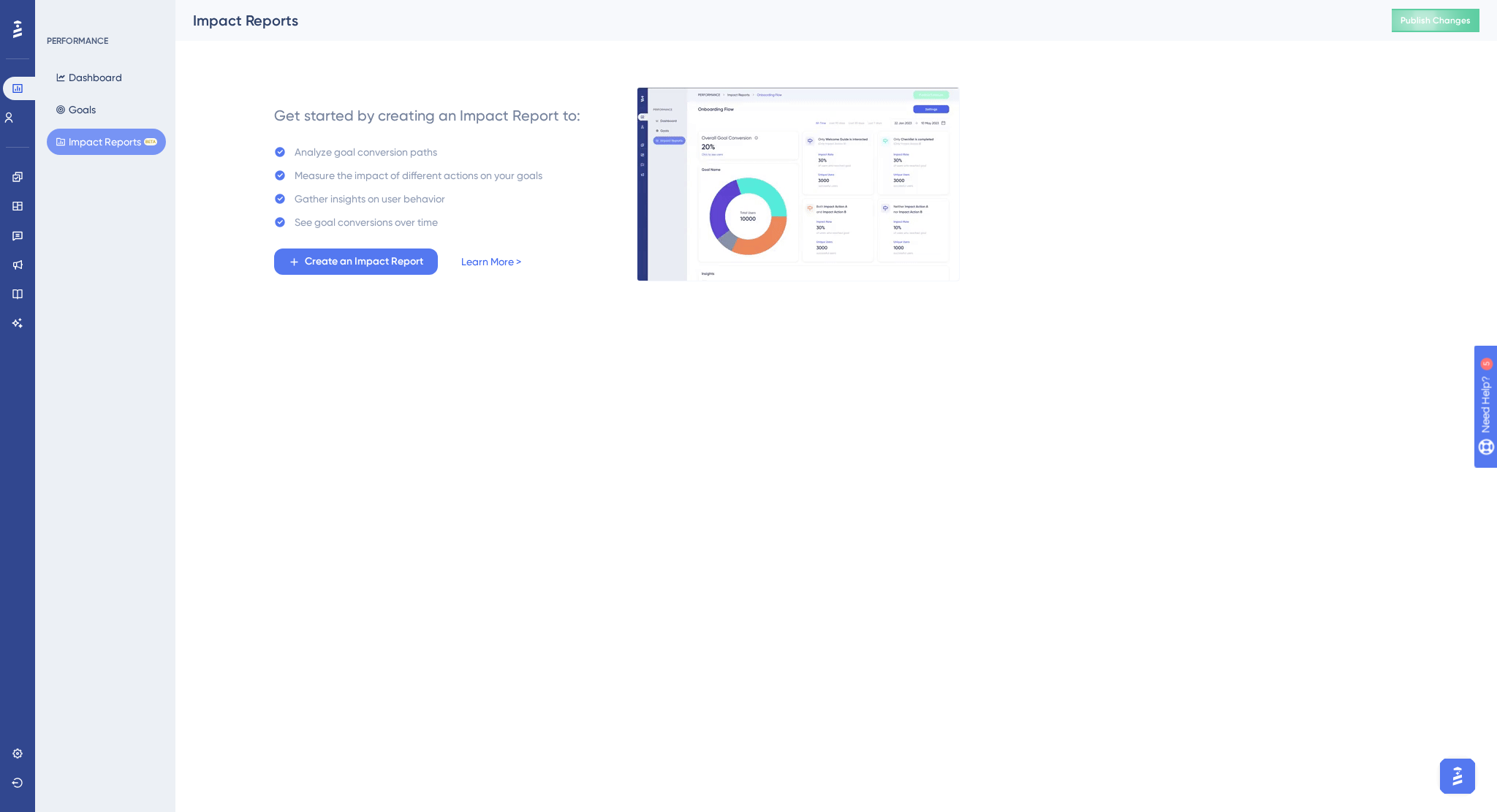
click at [499, 261] on link "Learn More >" at bounding box center [491, 262] width 60 height 18
click at [79, 100] on button "Goals" at bounding box center [76, 109] width 58 height 26
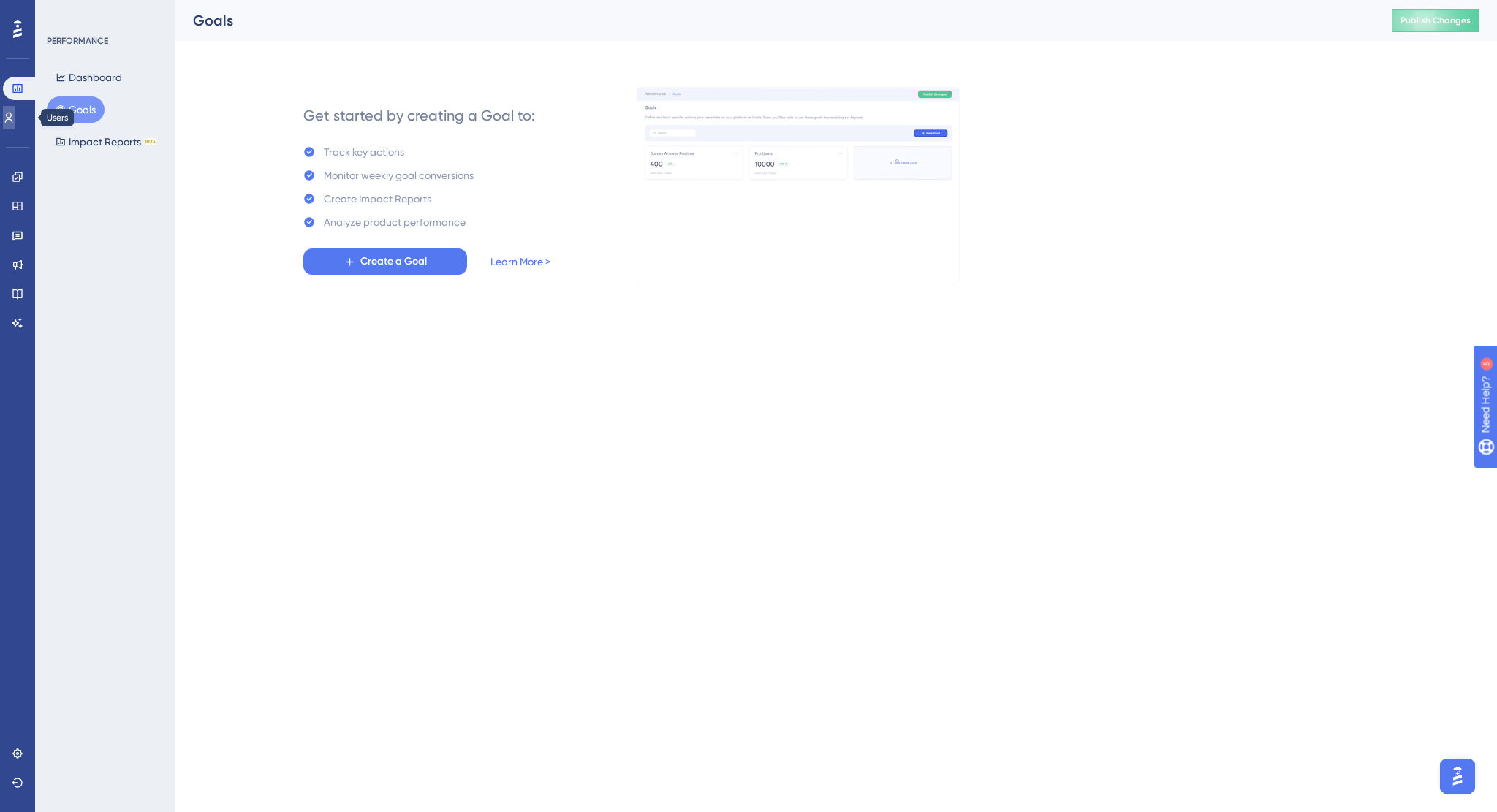
drag, startPoint x: 10, startPoint y: 119, endPoint x: 21, endPoint y: 118, distance: 11.0
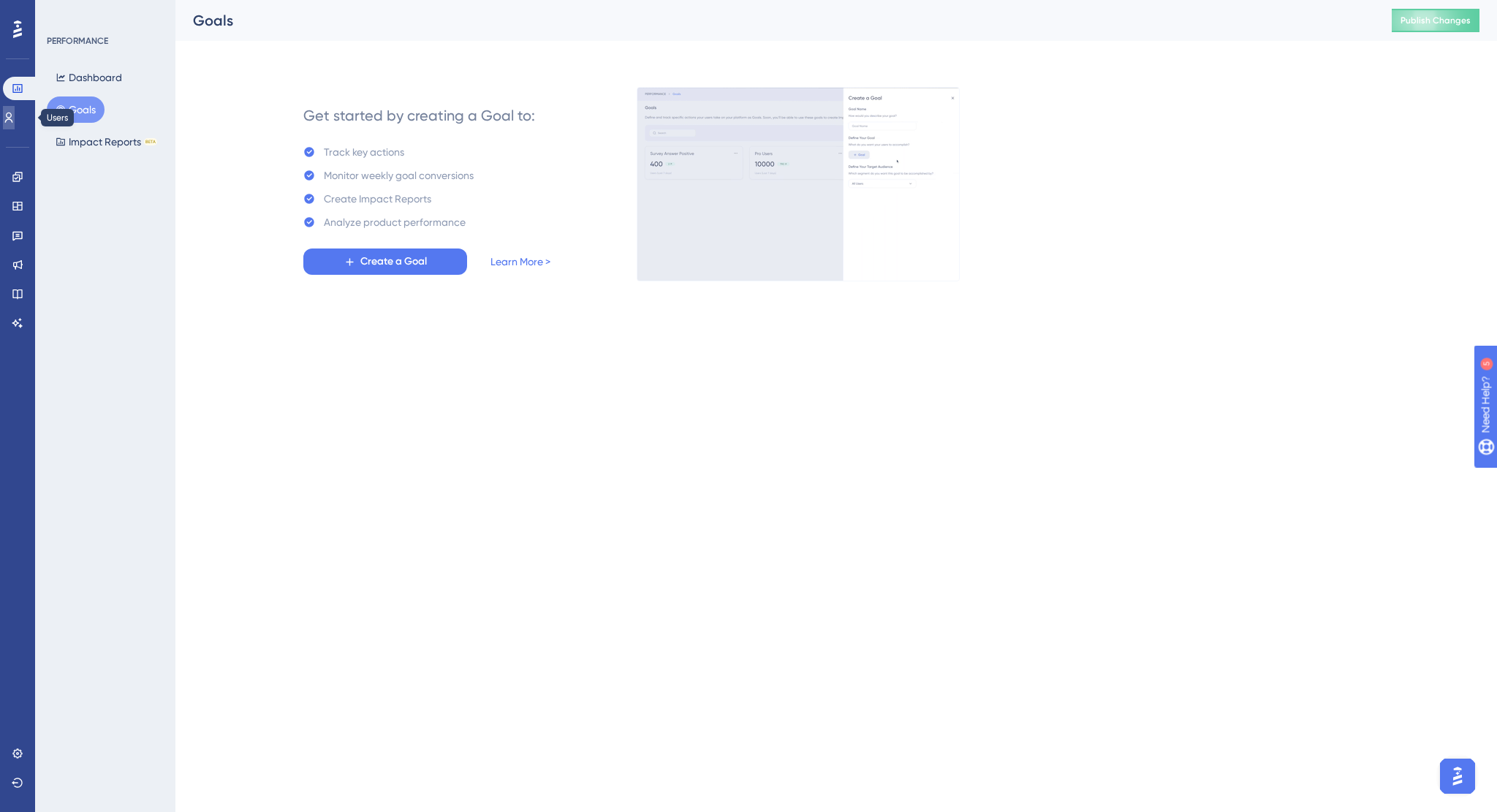
click at [10, 119] on link at bounding box center [9, 117] width 12 height 23
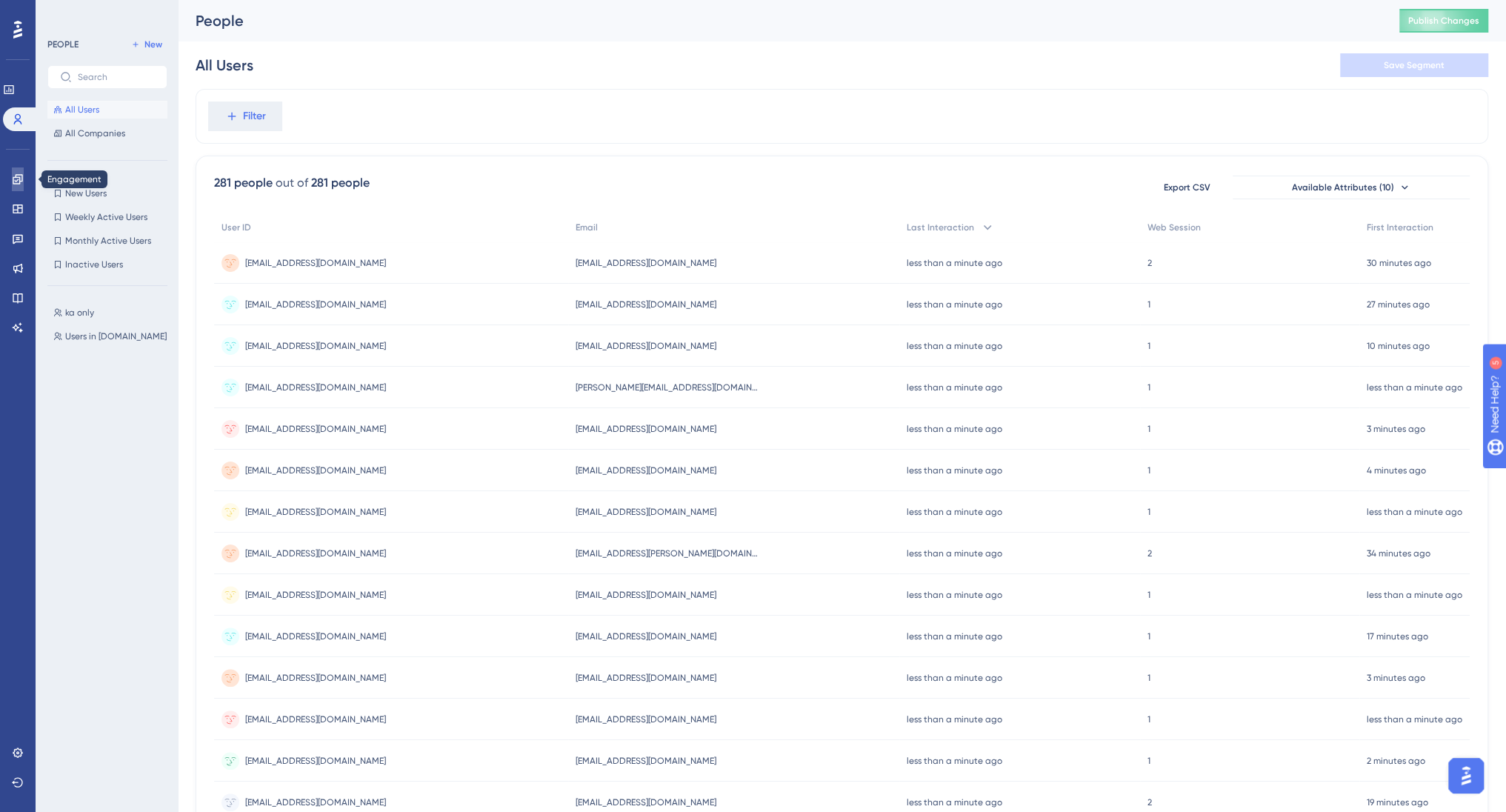
click at [19, 172] on link at bounding box center [18, 179] width 12 height 23
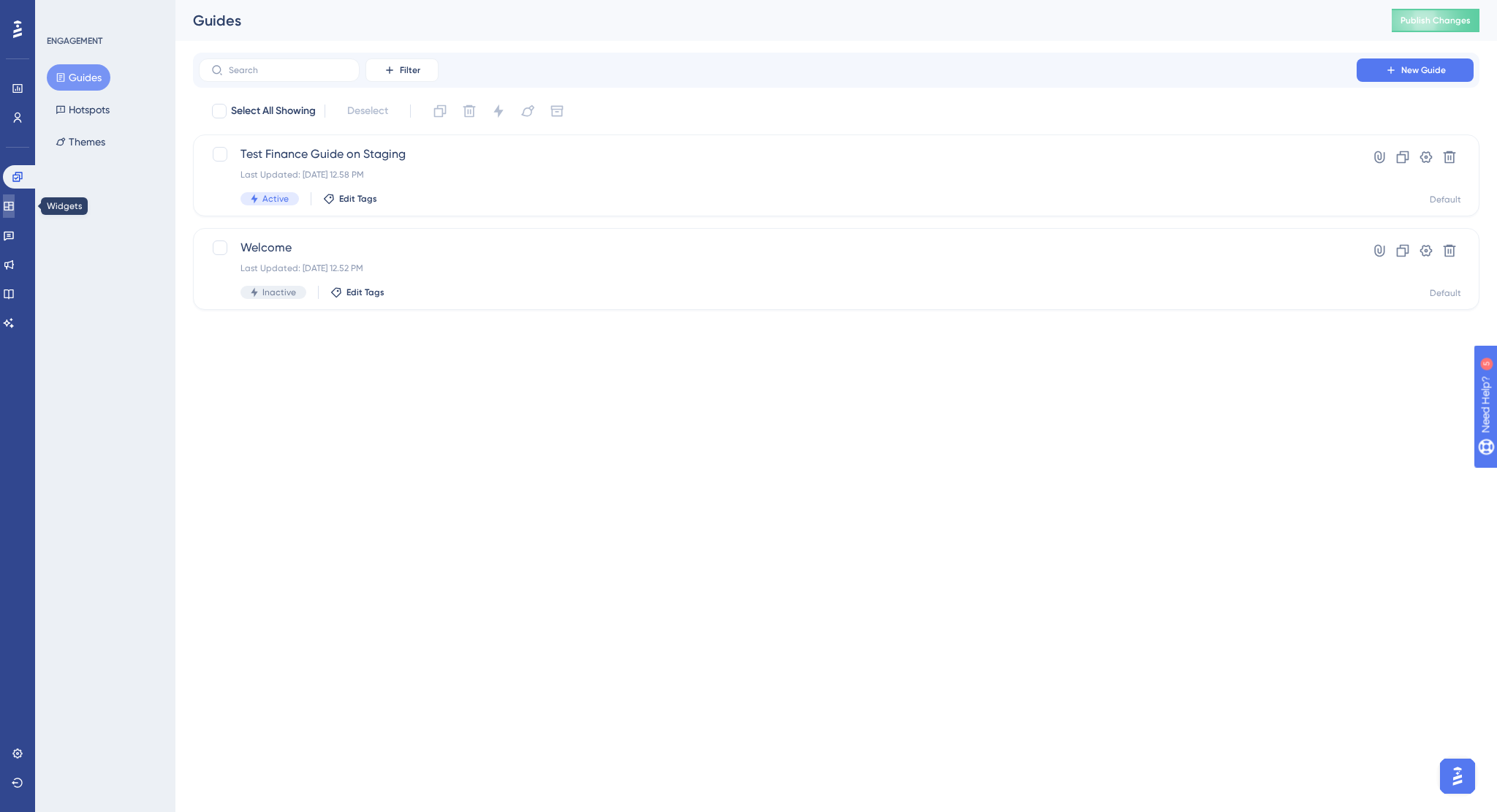
click at [12, 206] on icon at bounding box center [9, 206] width 12 height 12
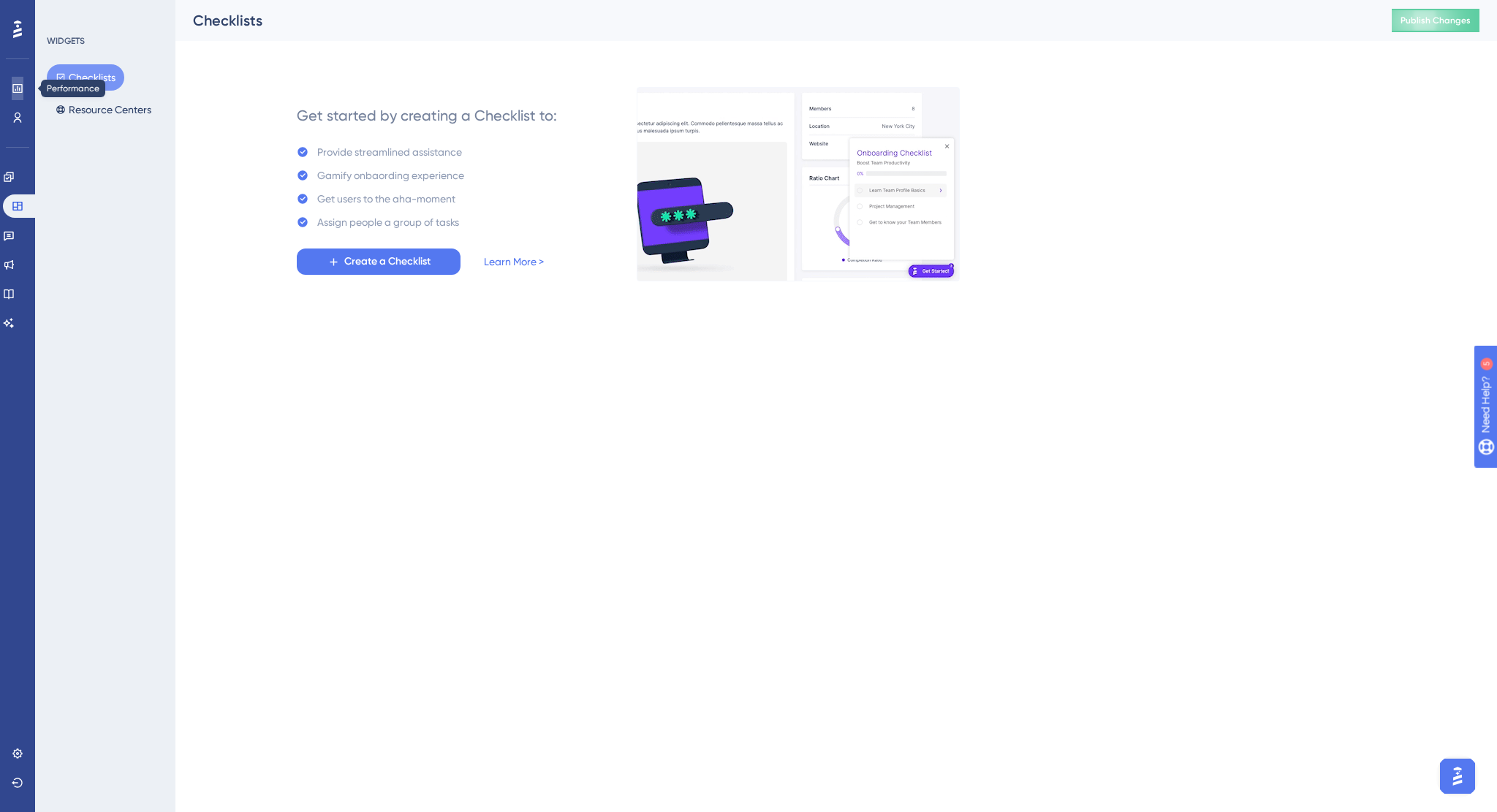
click at [16, 94] on icon at bounding box center [18, 89] width 12 height 12
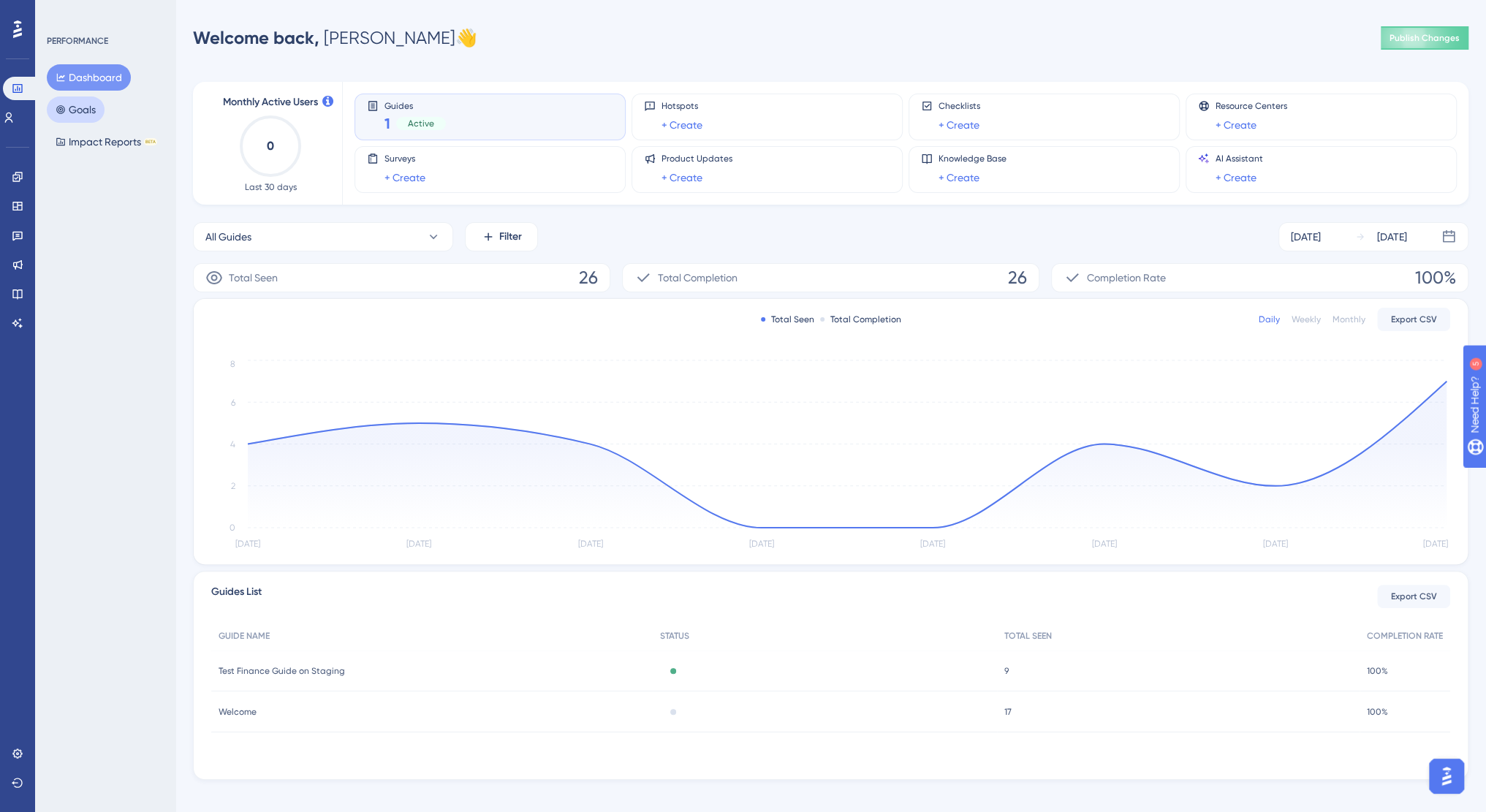
click at [91, 101] on button "Goals" at bounding box center [76, 109] width 58 height 26
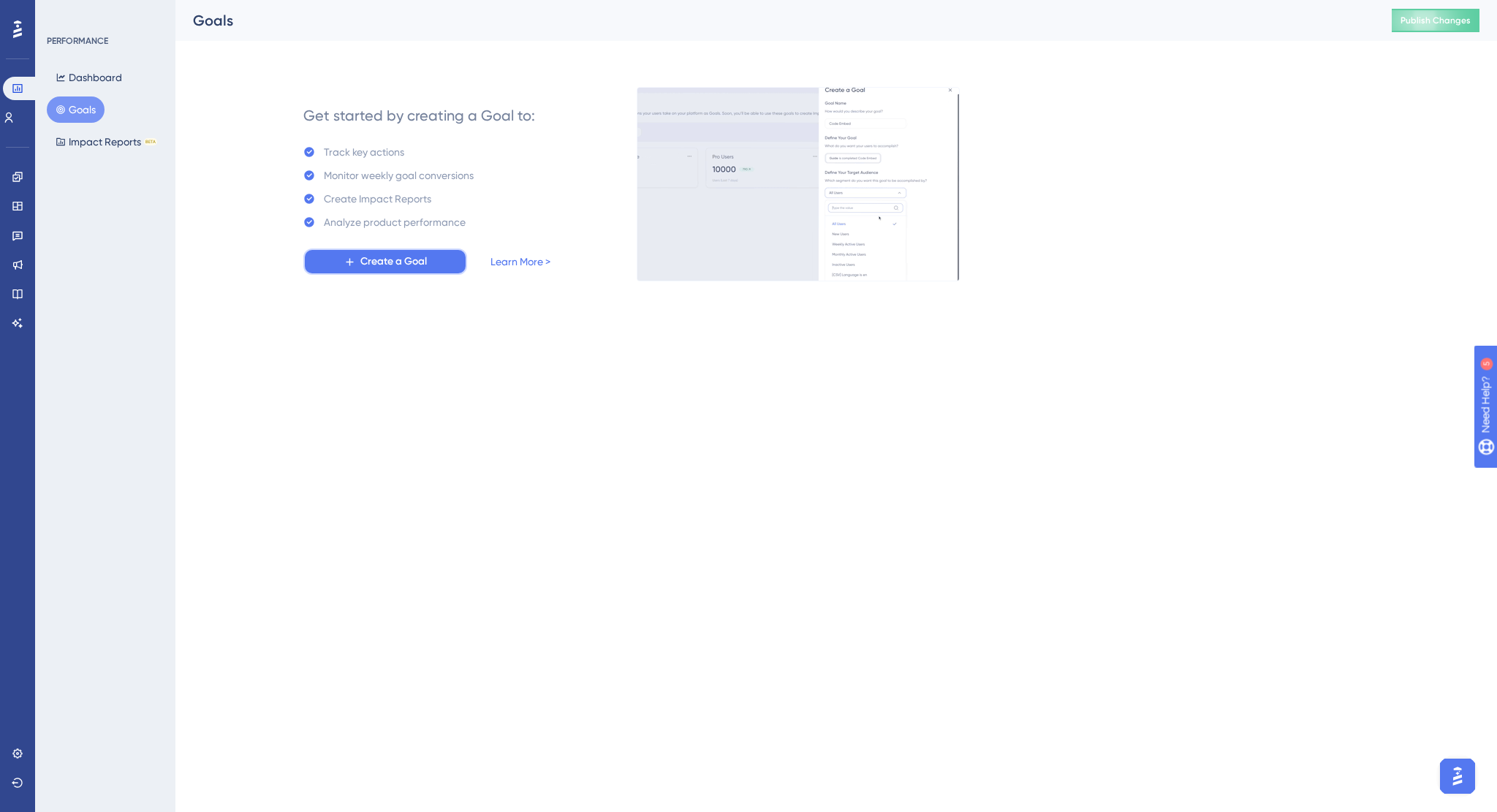
click at [409, 258] on span "Create a Goal" at bounding box center [394, 262] width 66 height 18
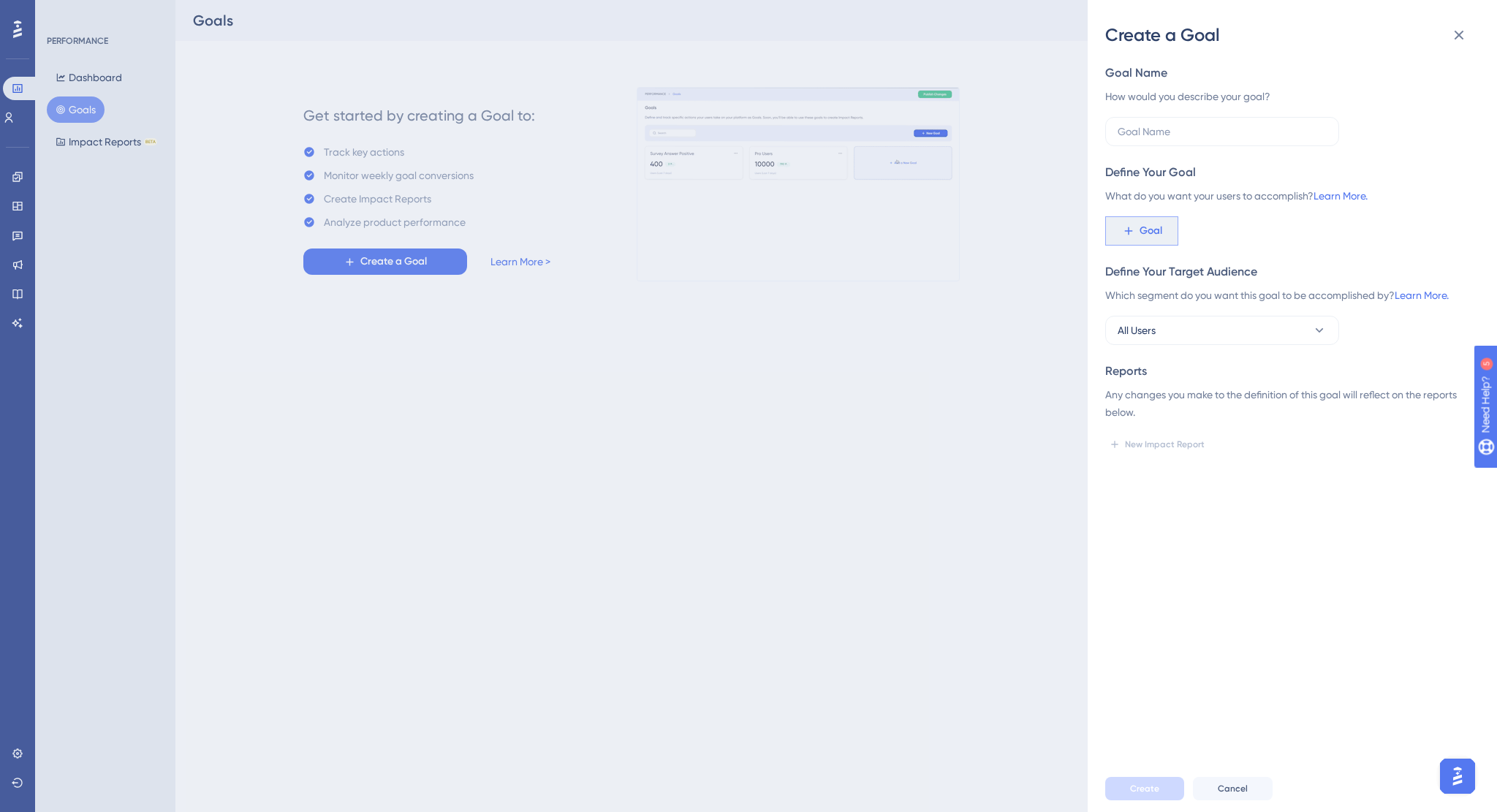
click at [1150, 236] on span "Goal" at bounding box center [1151, 231] width 23 height 18
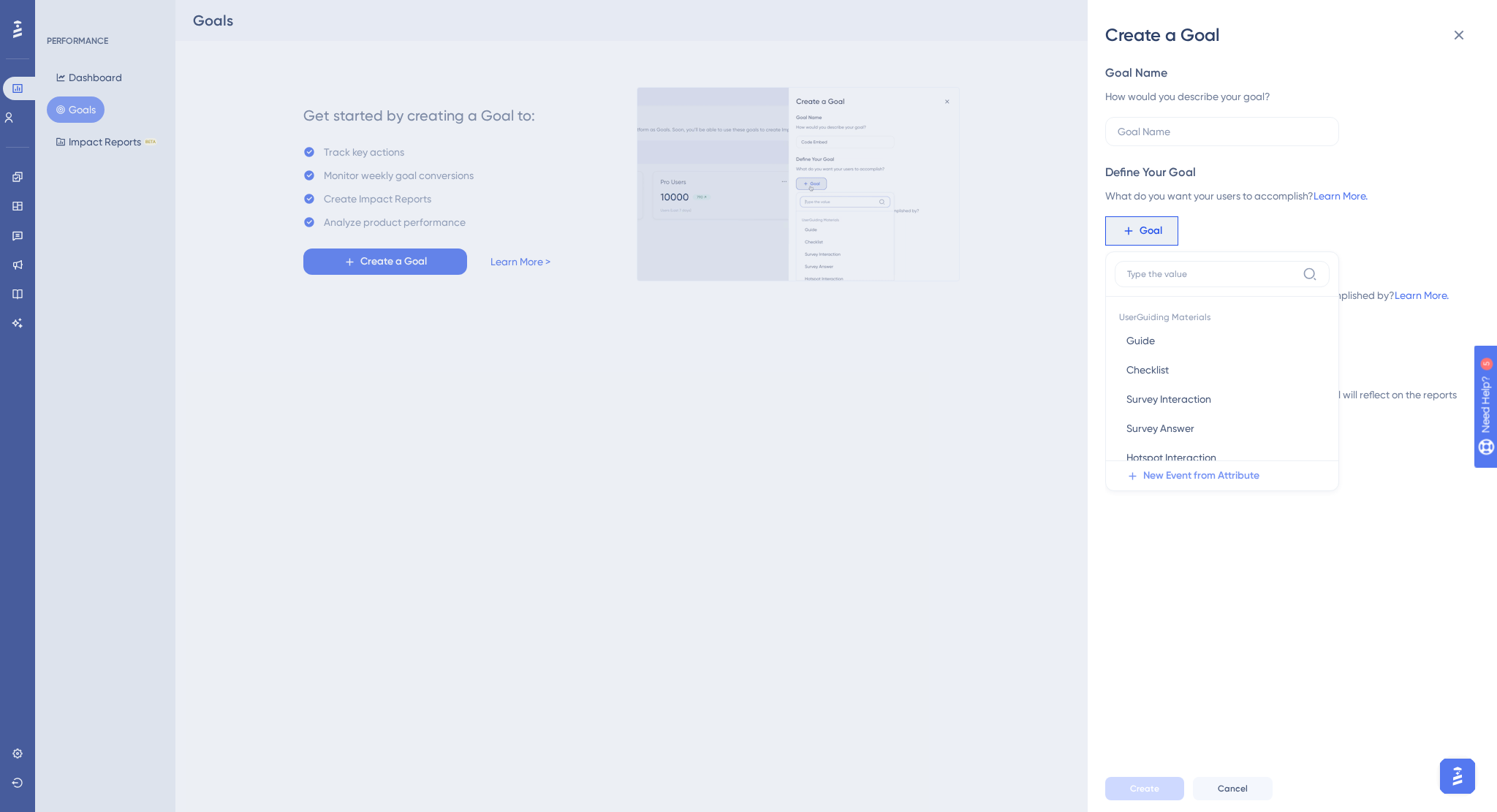
click at [1193, 477] on span "New Event from Attribute" at bounding box center [1201, 475] width 116 height 18
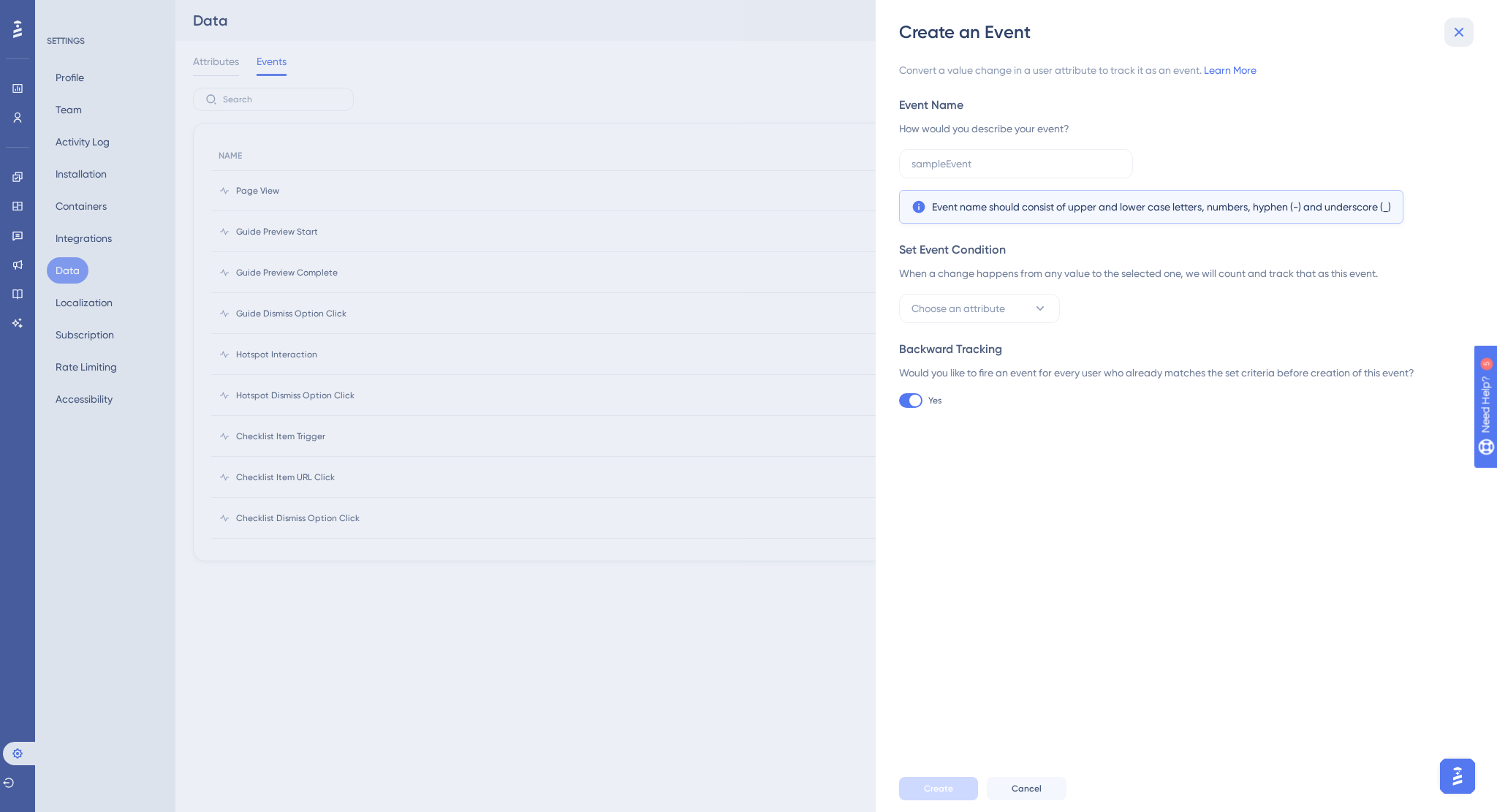
click at [1454, 32] on icon at bounding box center [1459, 32] width 18 height 18
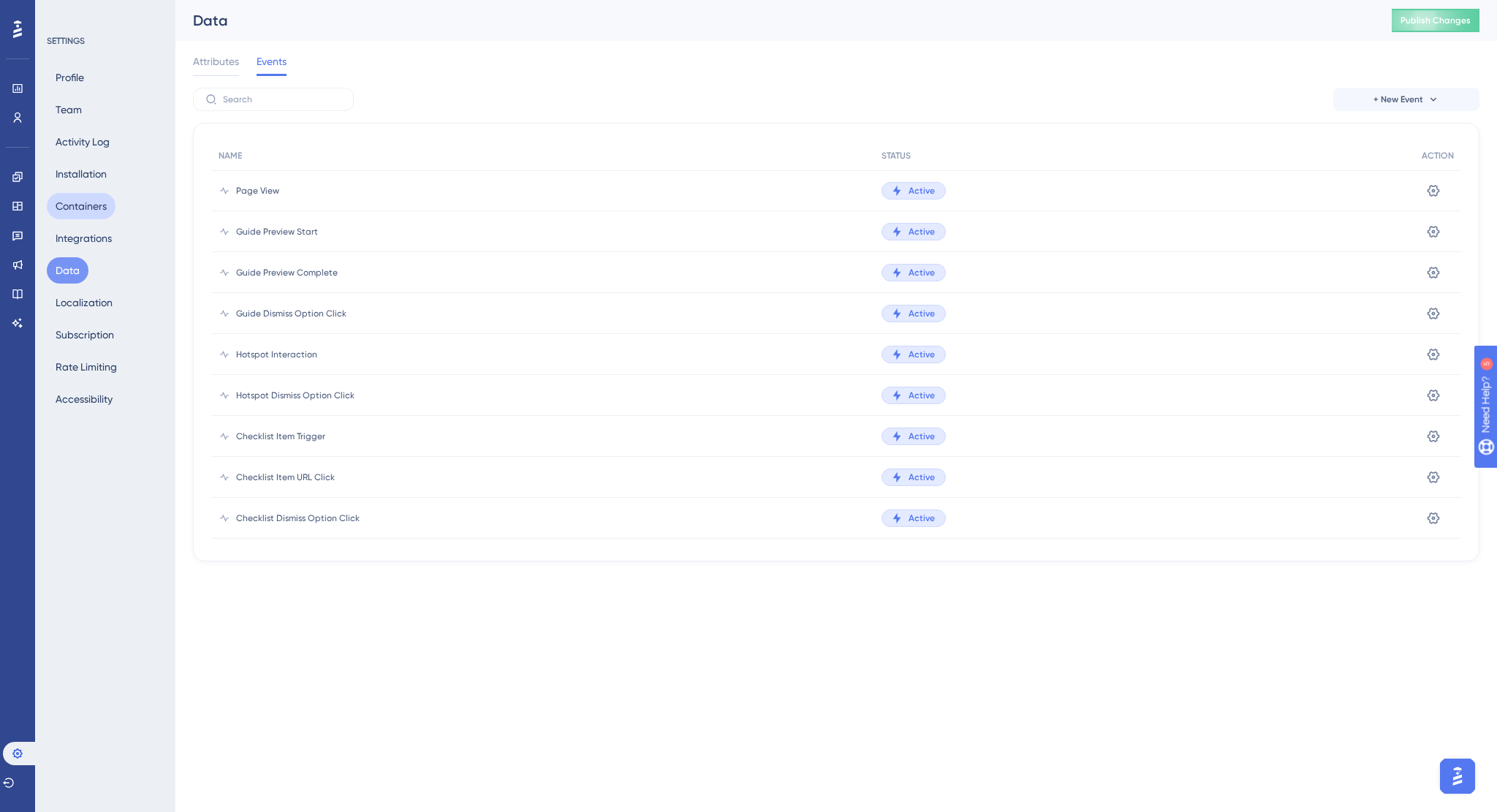
click at [87, 205] on button "Containers" at bounding box center [81, 205] width 69 height 26
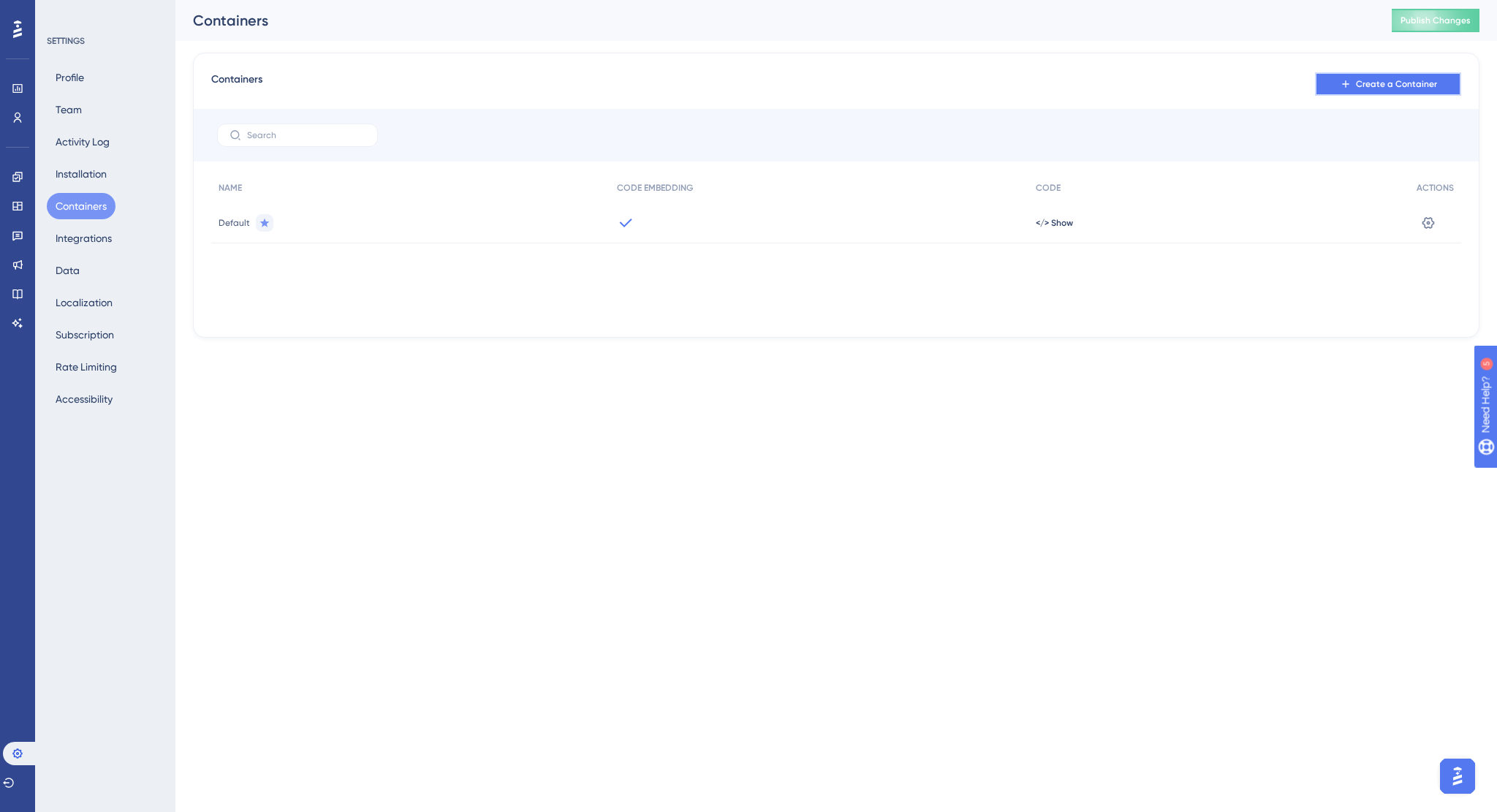
click at [1411, 88] on span "Create a Container" at bounding box center [1396, 84] width 81 height 12
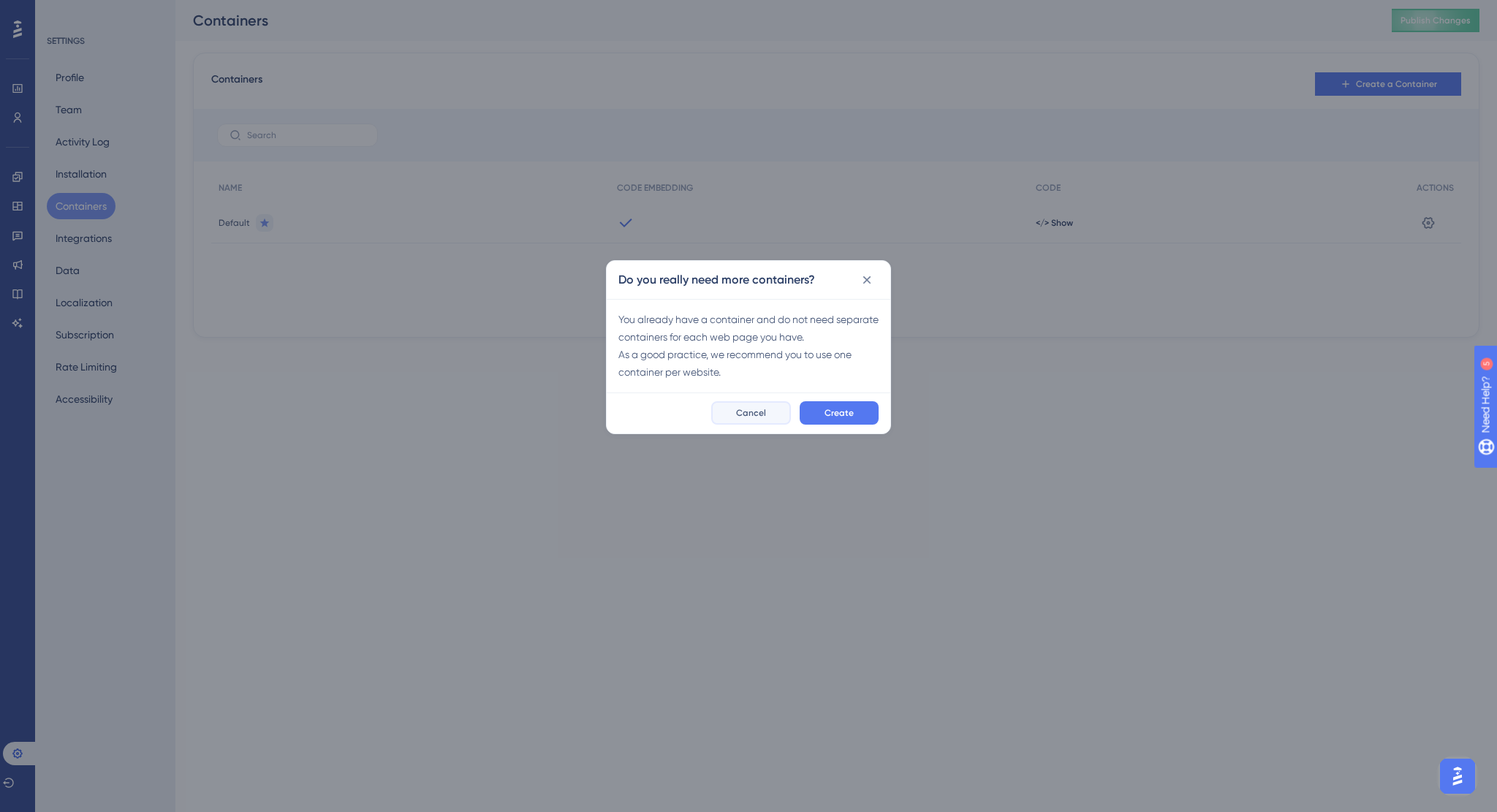
click at [756, 413] on span "Cancel" at bounding box center [751, 413] width 30 height 12
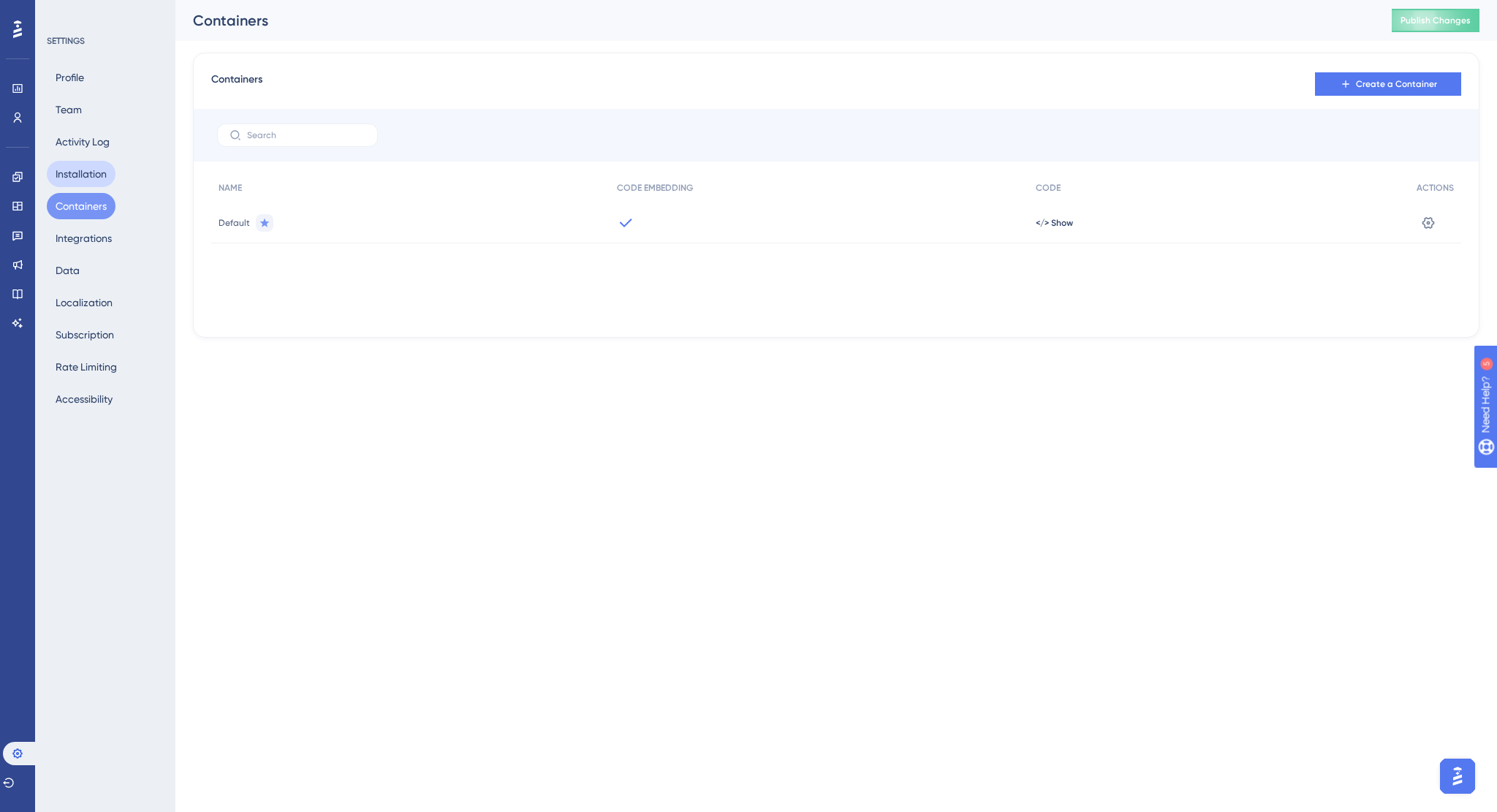
click at [74, 181] on button "Installation" at bounding box center [81, 174] width 69 height 26
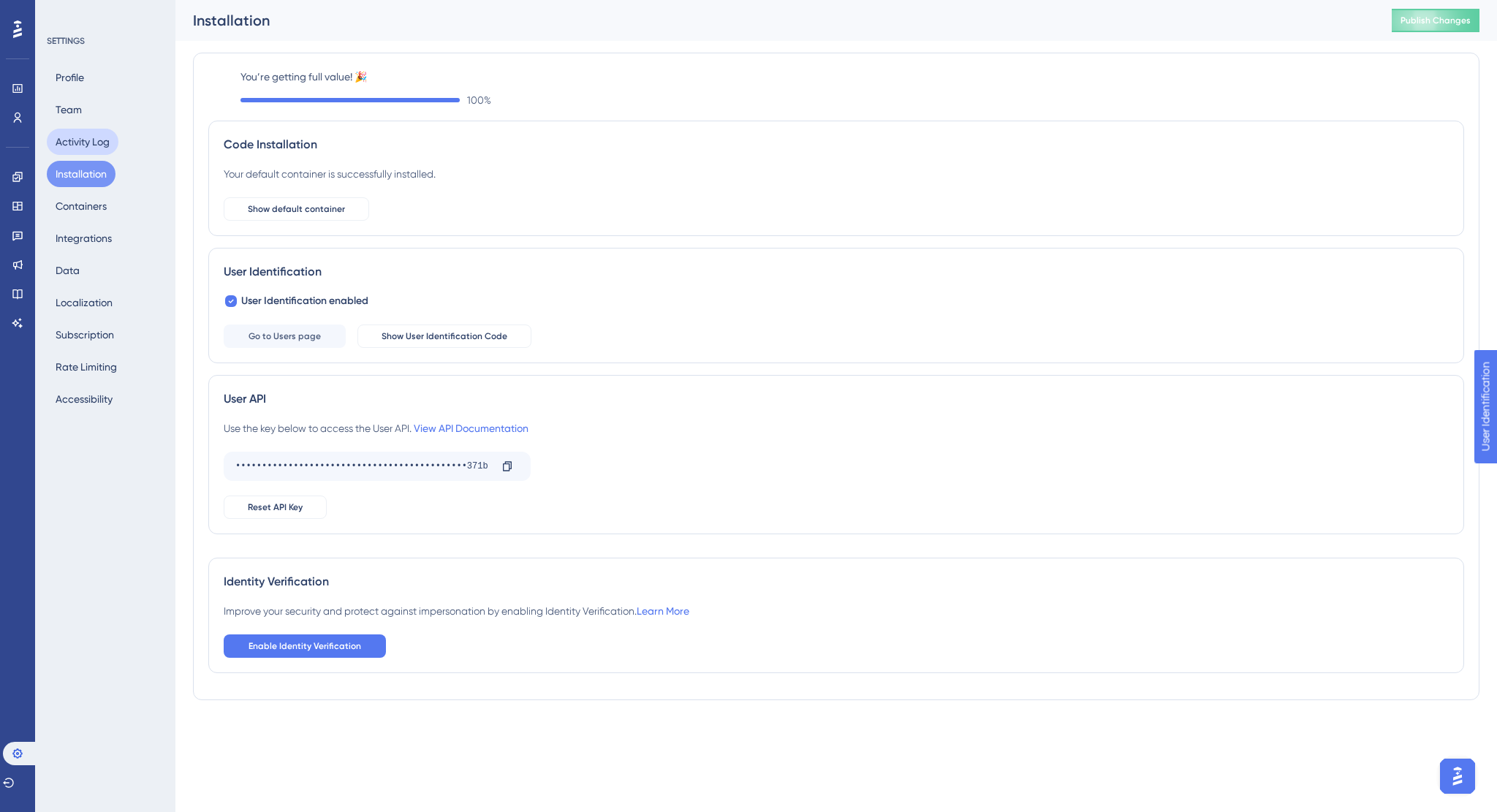
click at [78, 141] on button "Activity Log" at bounding box center [83, 141] width 72 height 26
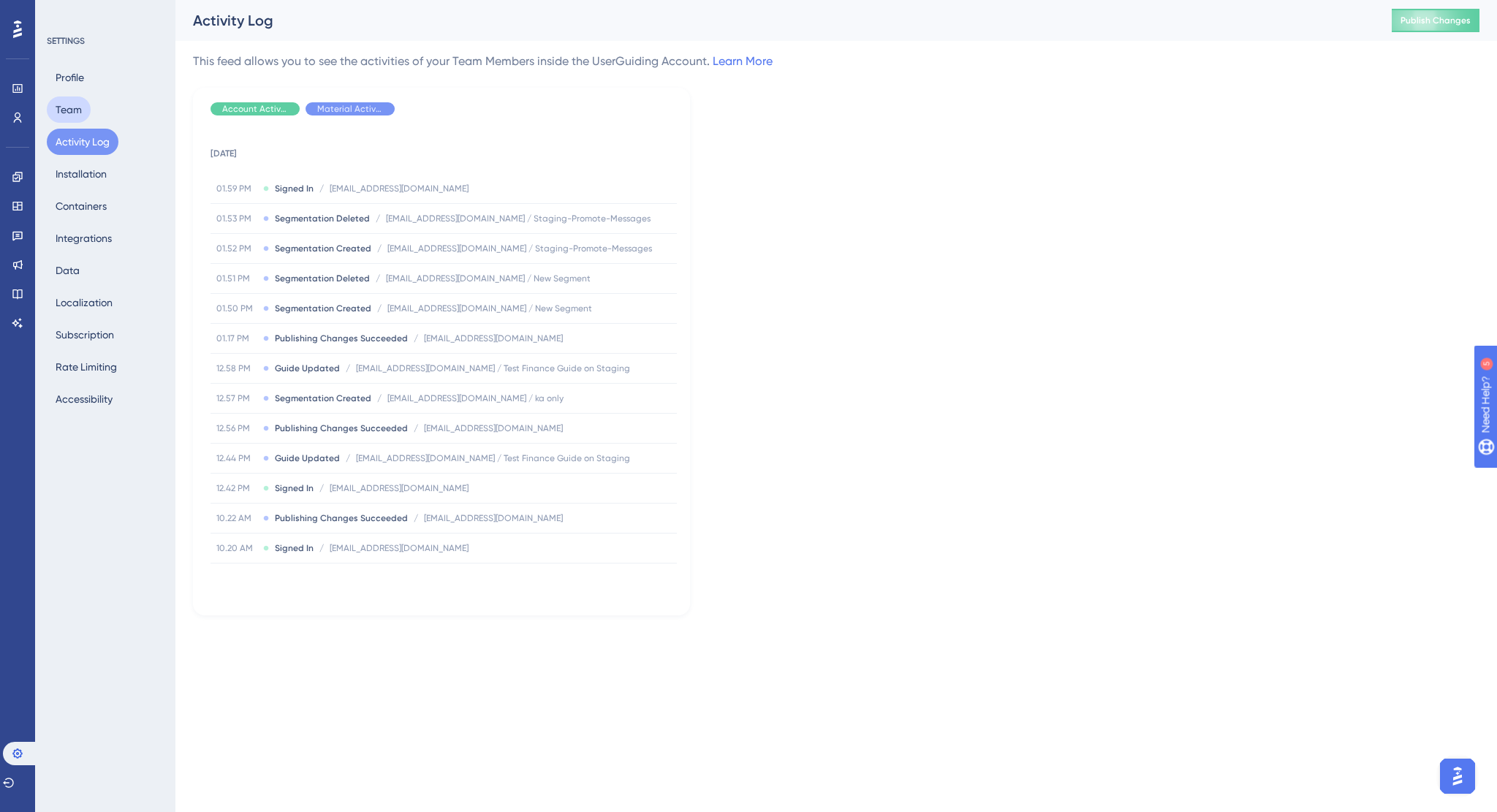
click at [69, 110] on button "Team" at bounding box center [68, 109] width 43 height 26
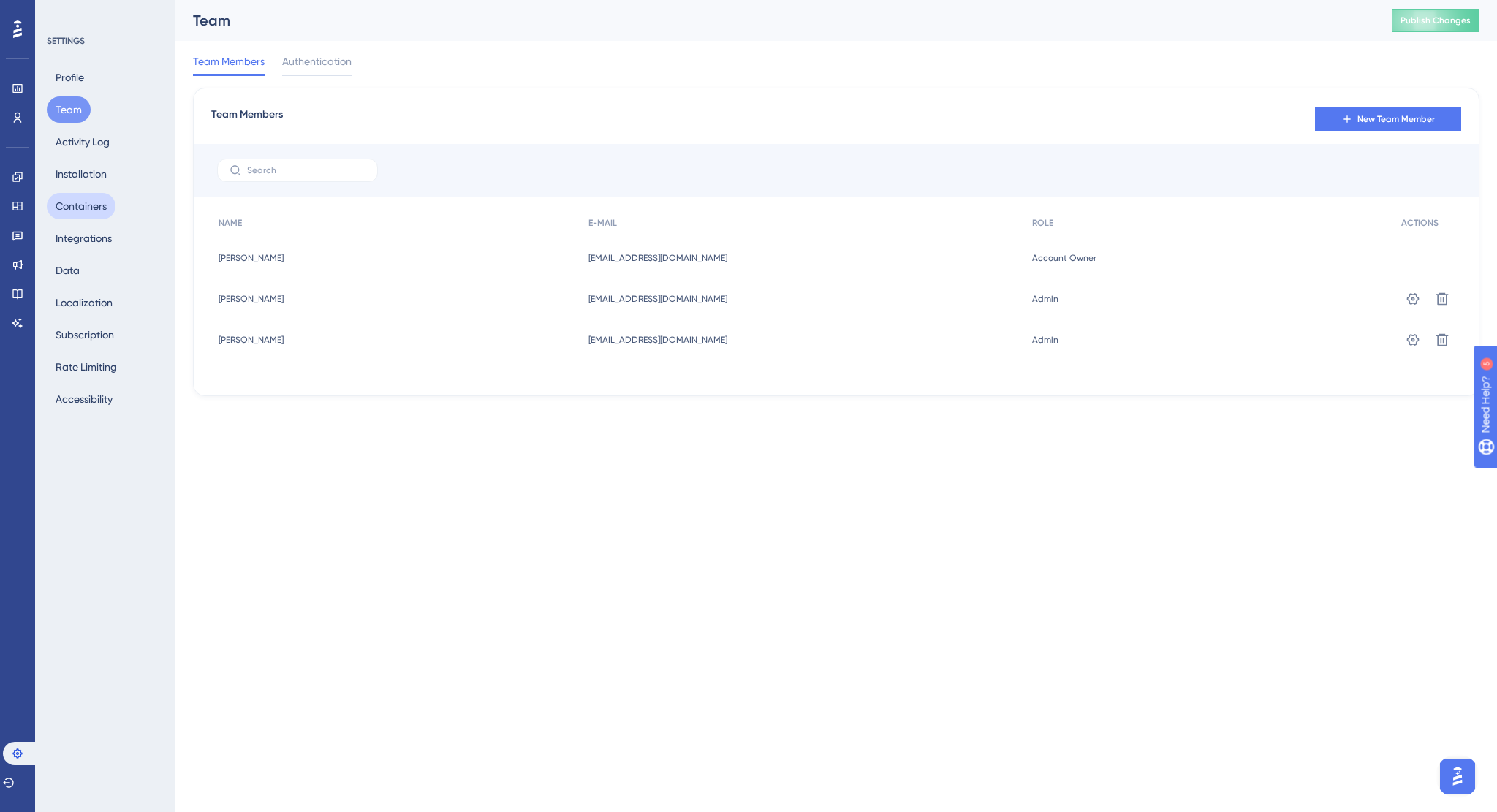
click at [79, 203] on button "Containers" at bounding box center [81, 205] width 69 height 26
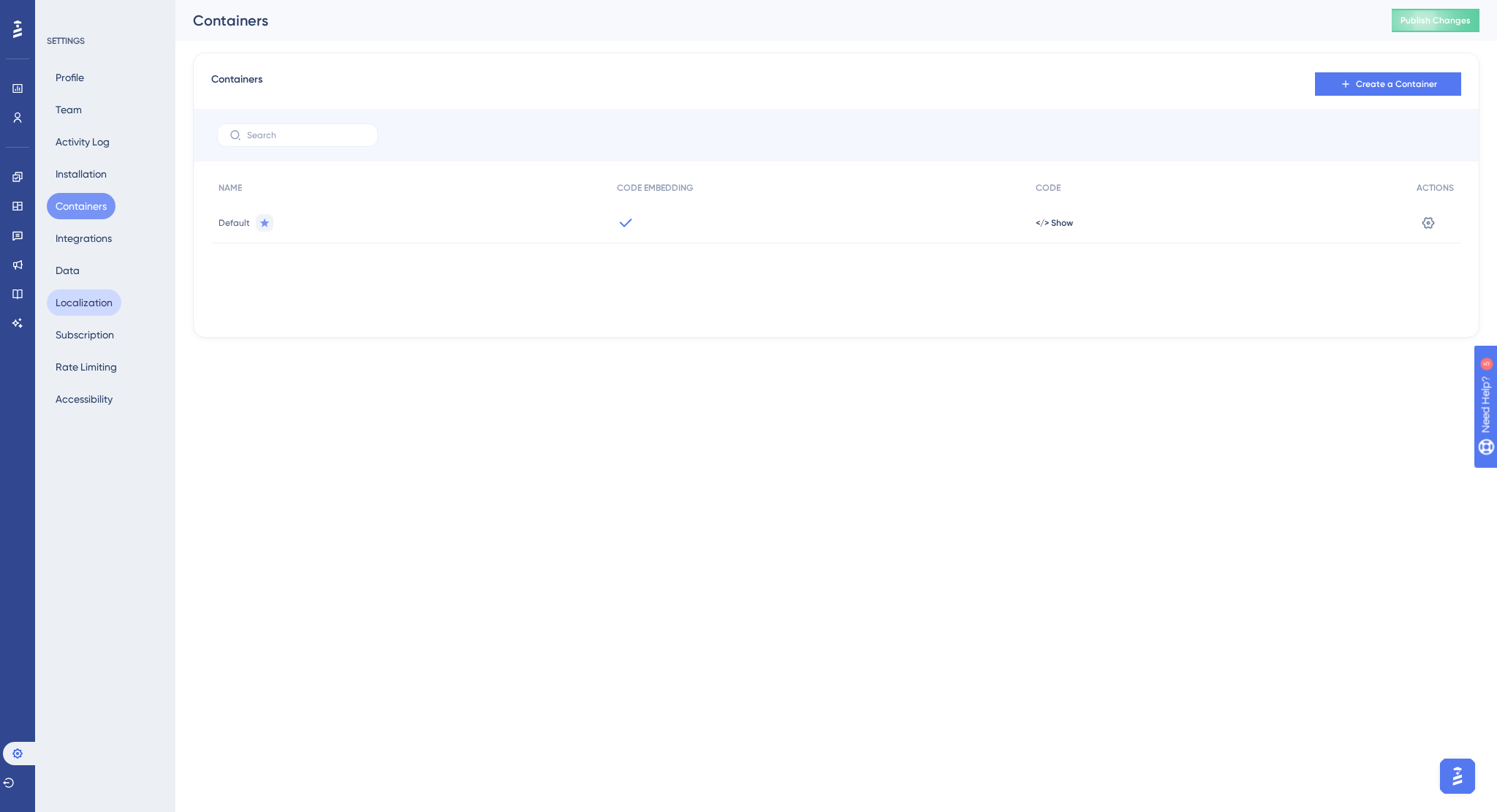
click at [94, 310] on button "Localization" at bounding box center [84, 302] width 74 height 26
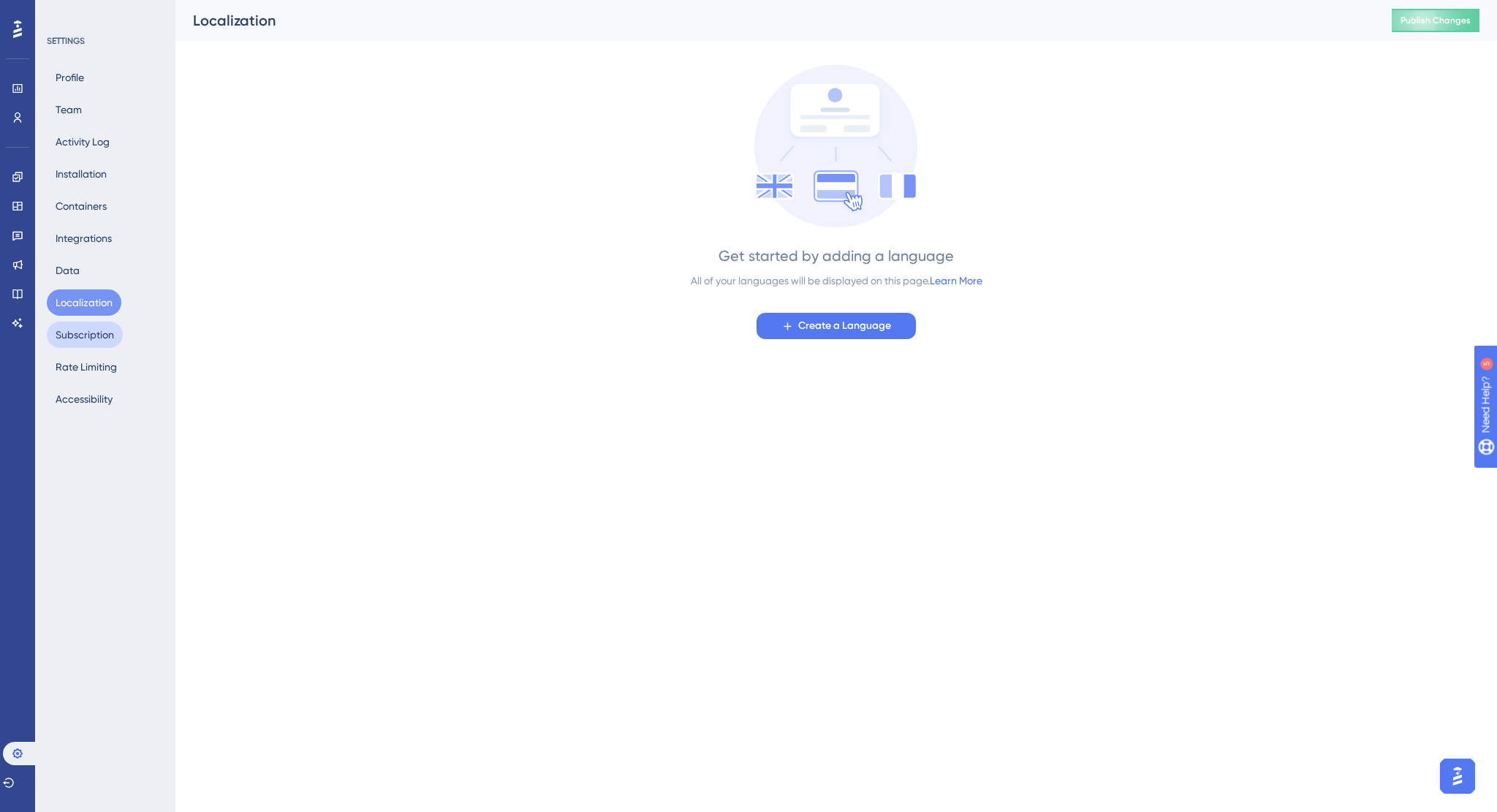
click at [84, 336] on button "Subscription" at bounding box center [84, 334] width 76 height 26
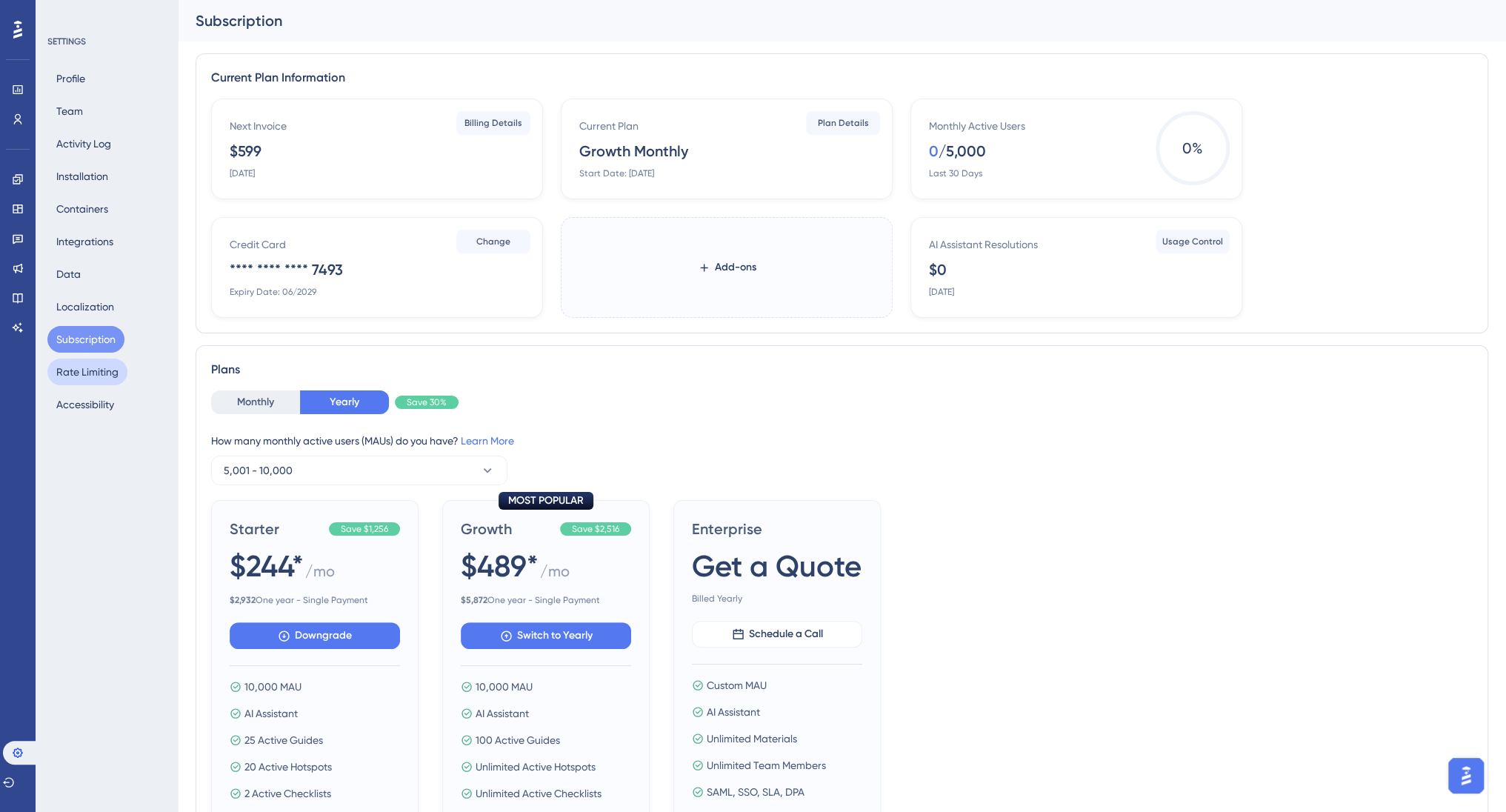
click at [88, 377] on button "Rate Limiting" at bounding box center [87, 371] width 80 height 27
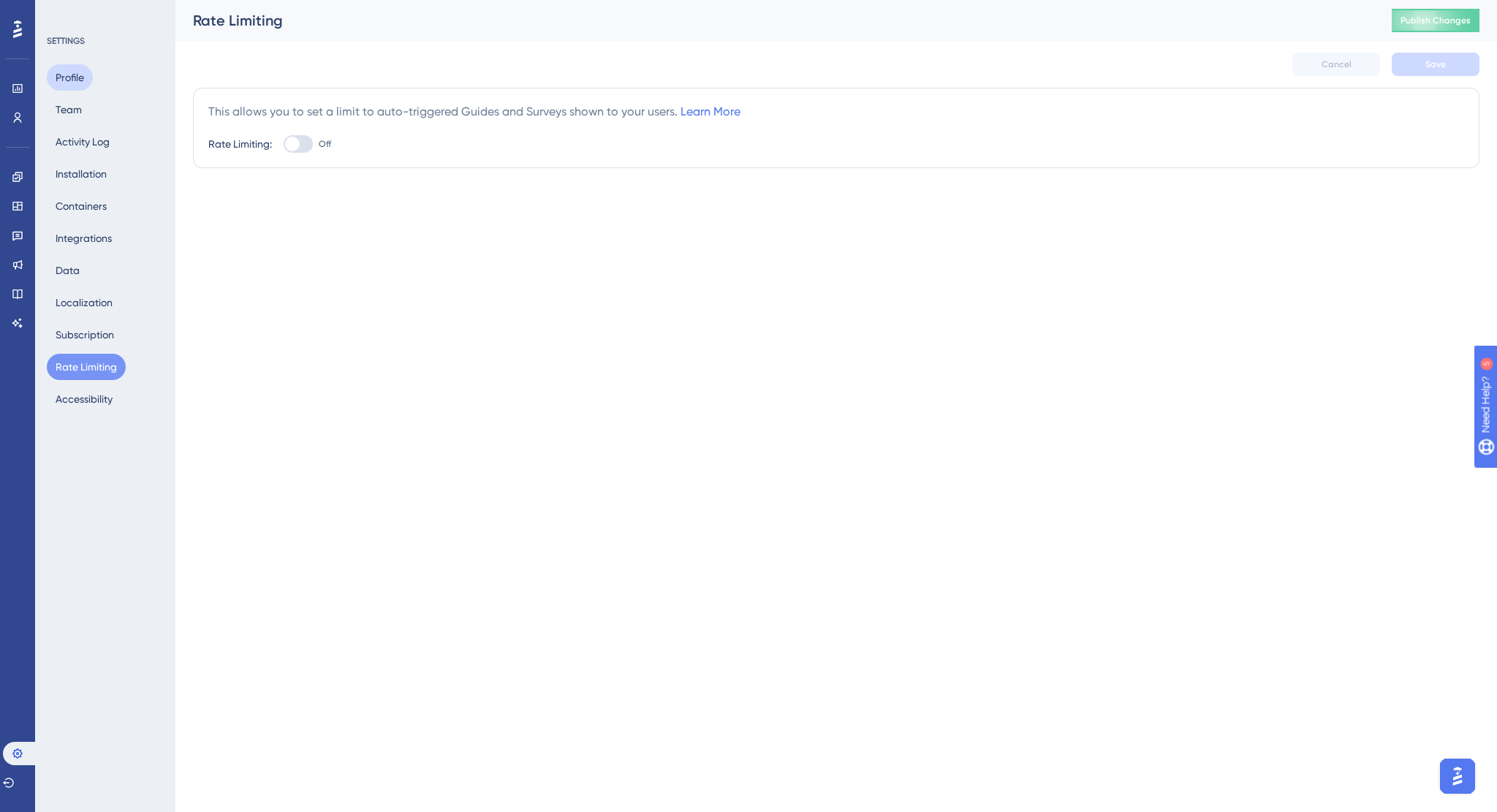
click at [64, 83] on button "Profile" at bounding box center [70, 77] width 46 height 26
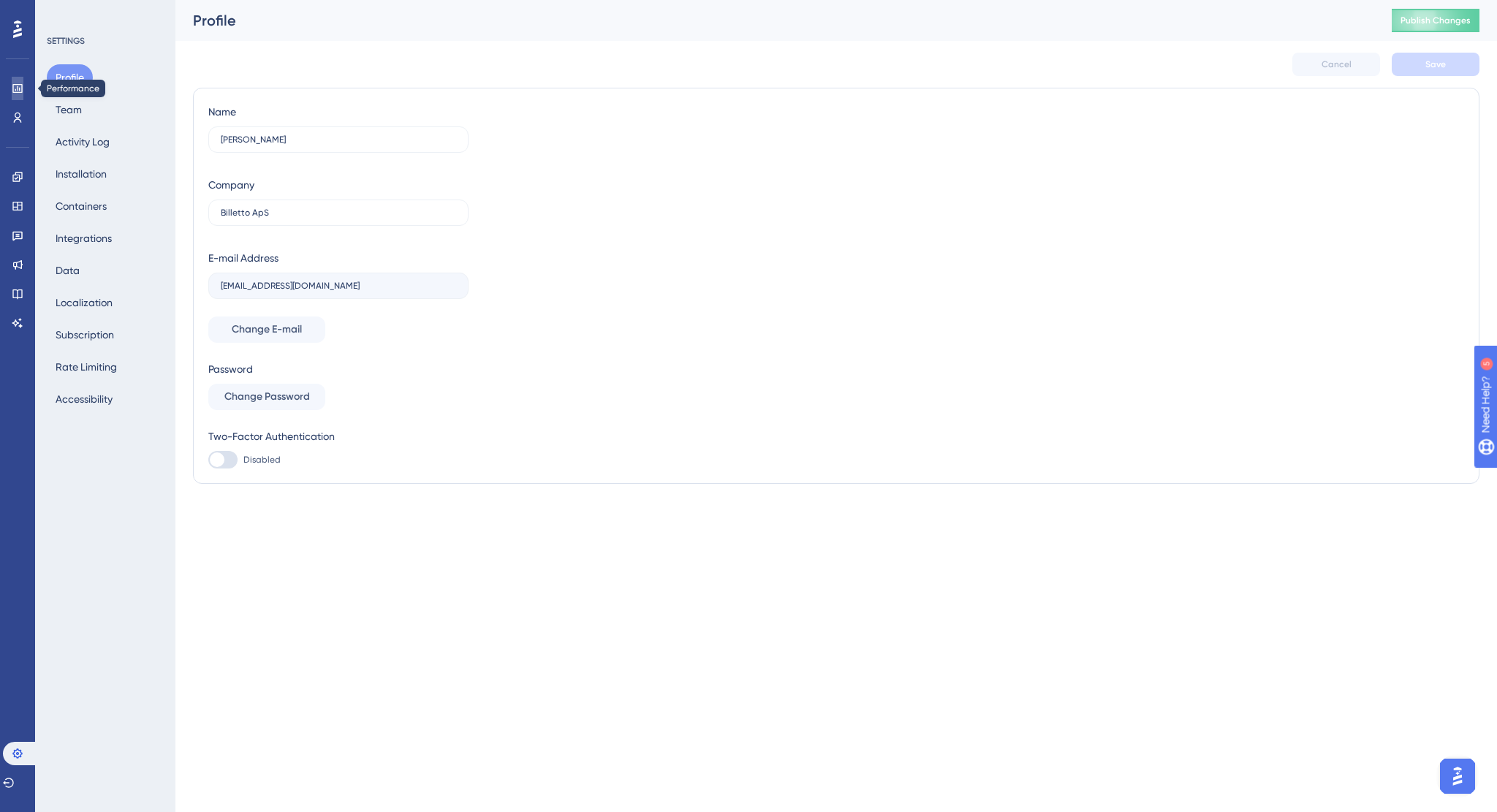
click at [20, 89] on icon at bounding box center [18, 89] width 12 height 12
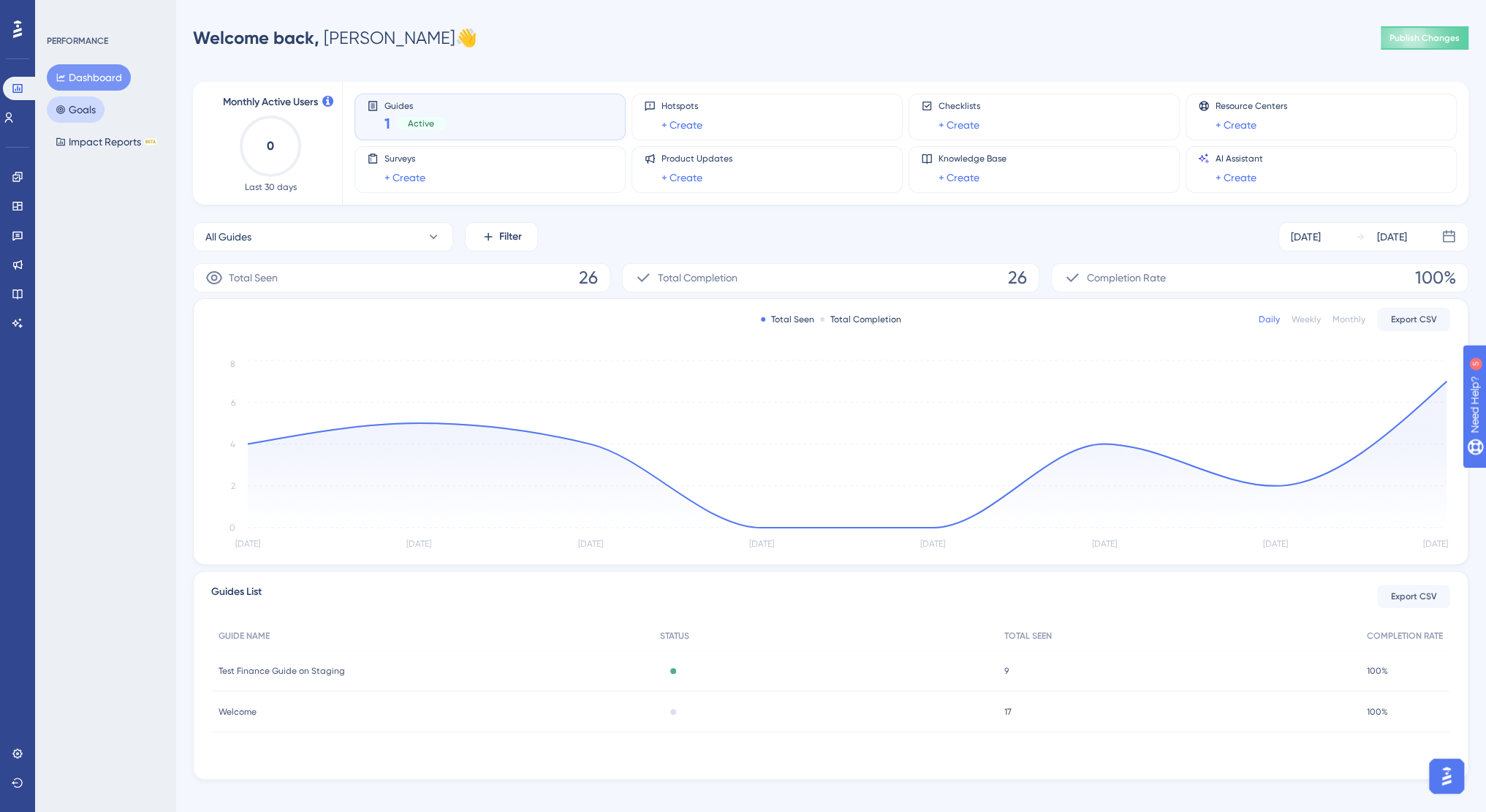
click at [88, 112] on button "Goals" at bounding box center [76, 109] width 58 height 26
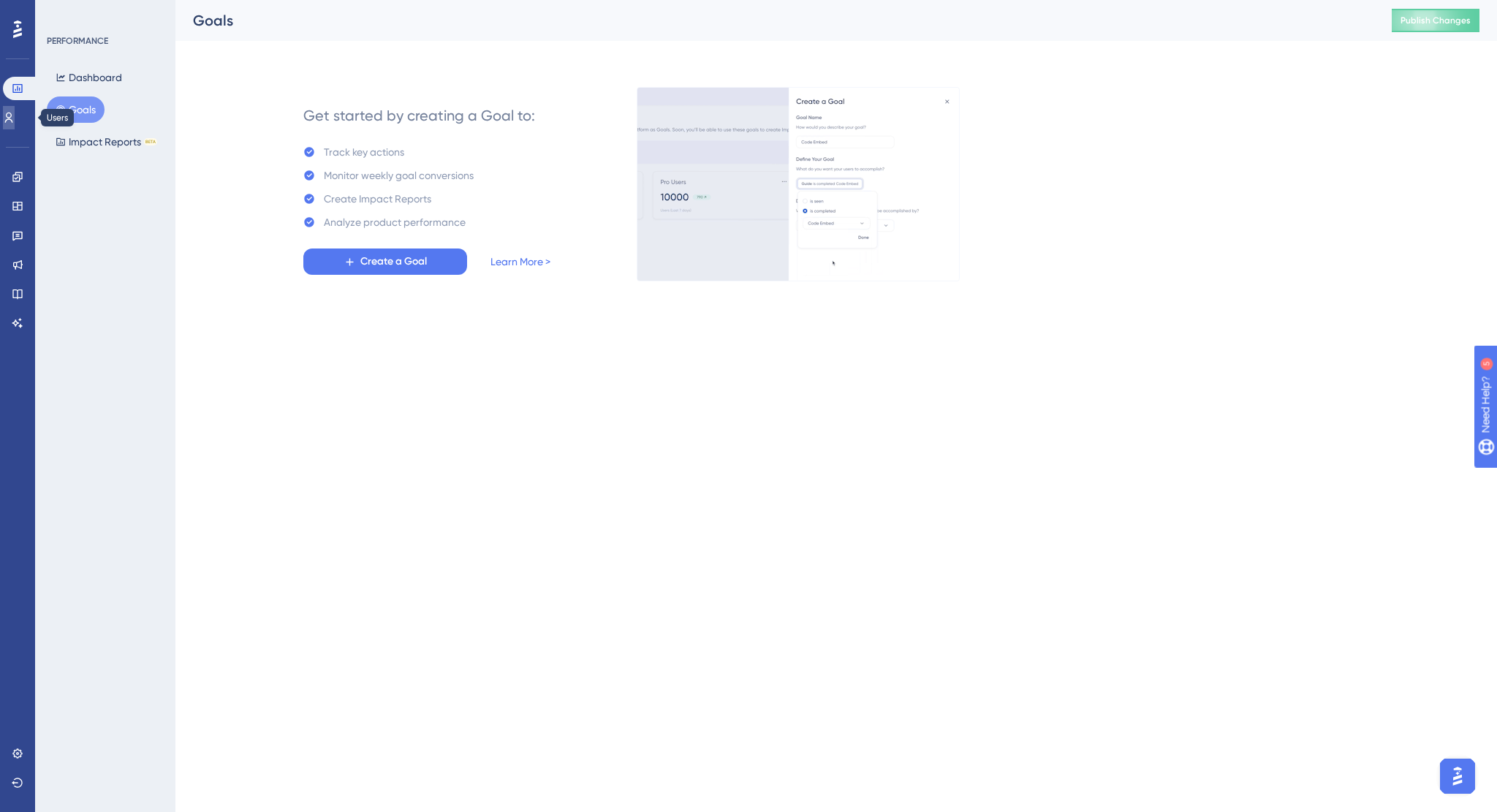
click at [14, 112] on icon at bounding box center [9, 118] width 12 height 12
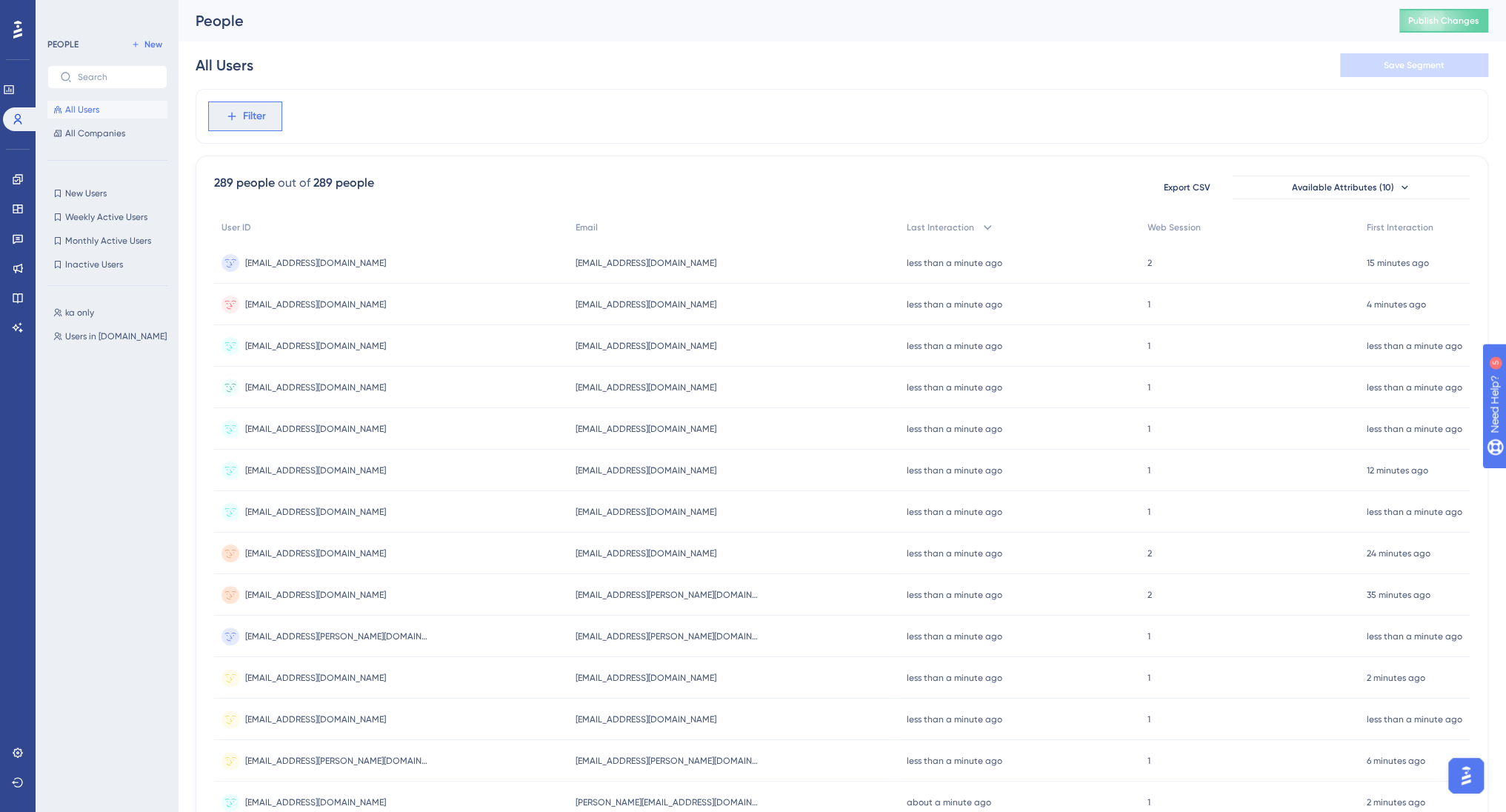
click at [270, 117] on button "Filter" at bounding box center [245, 116] width 74 height 29
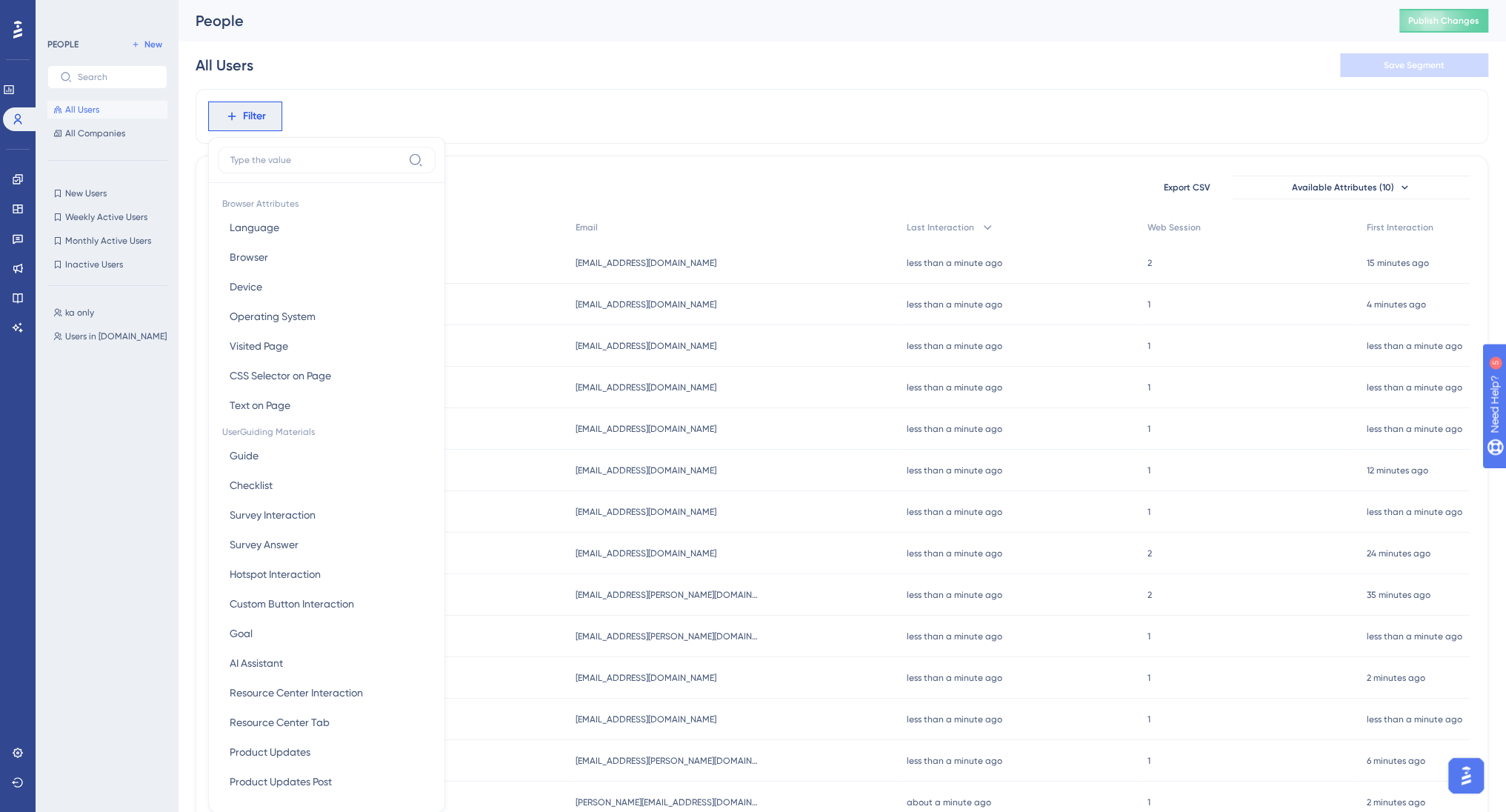
scroll to position [68, 0]
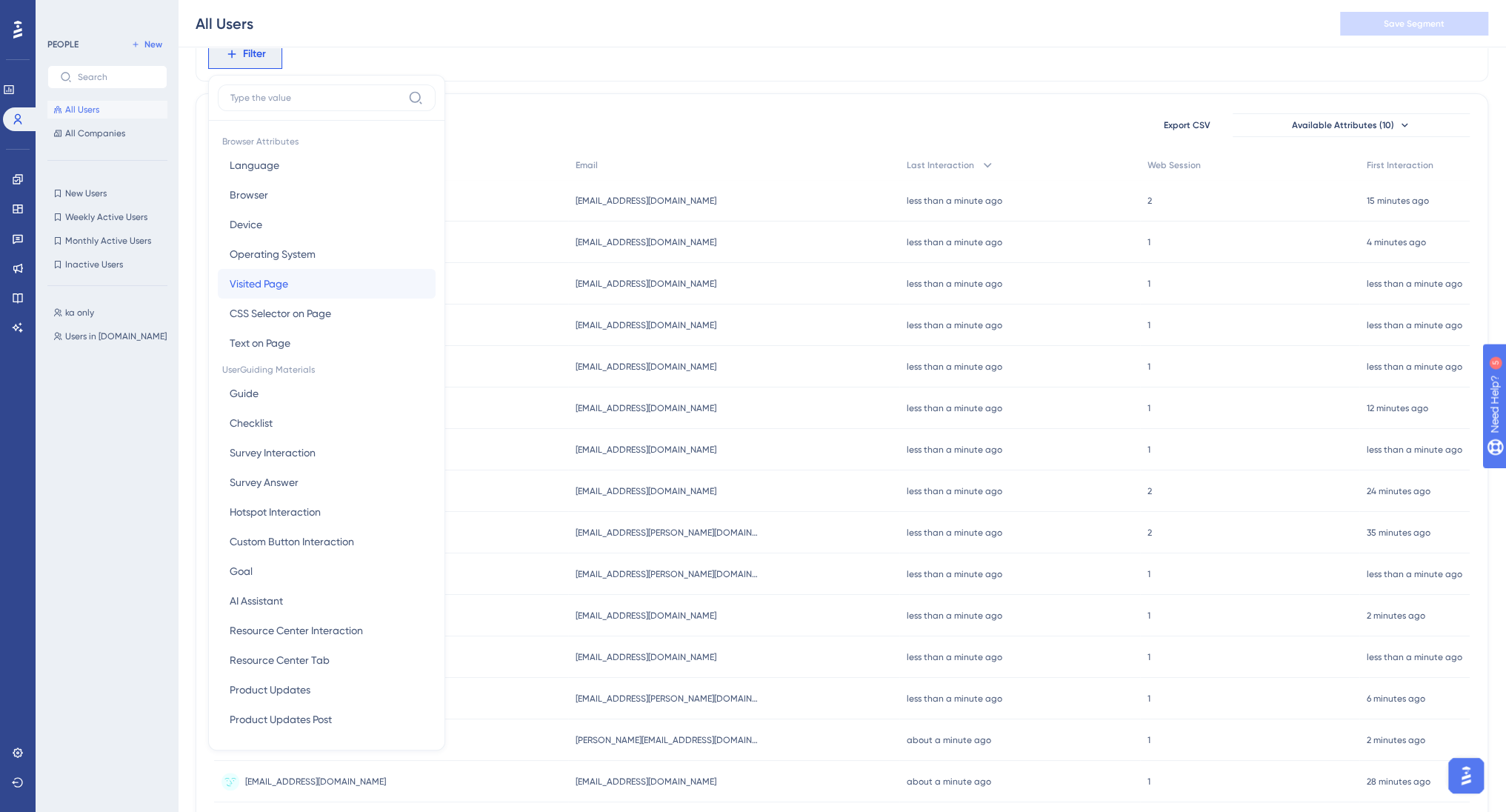
click at [264, 281] on span "Visited Page" at bounding box center [259, 283] width 59 height 18
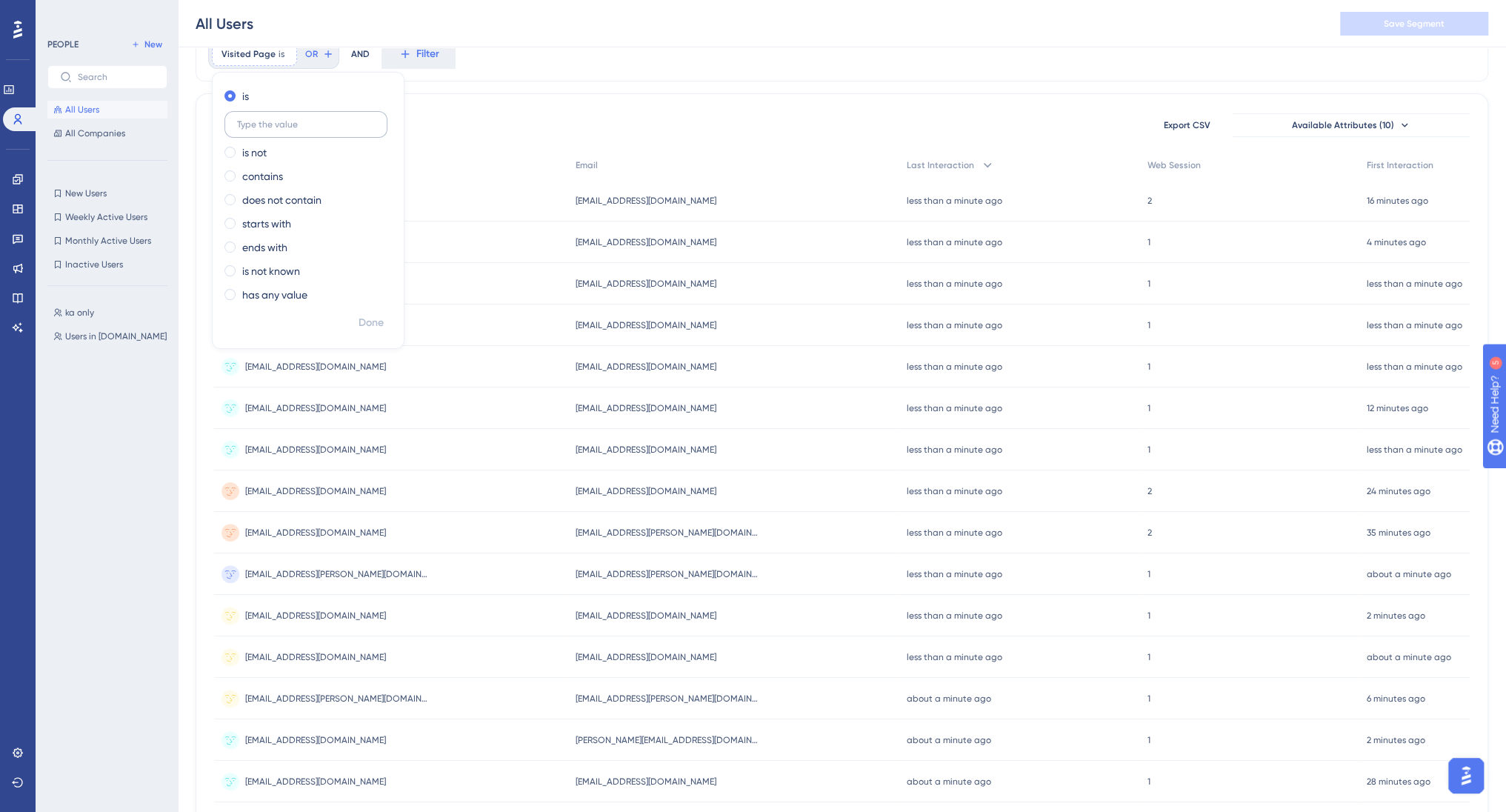
click at [260, 124] on input "text" at bounding box center [306, 124] width 138 height 10
click at [271, 181] on label "contains" at bounding box center [262, 176] width 41 height 18
type input "/organizer/events"
click at [385, 323] on button "Done" at bounding box center [372, 322] width 41 height 27
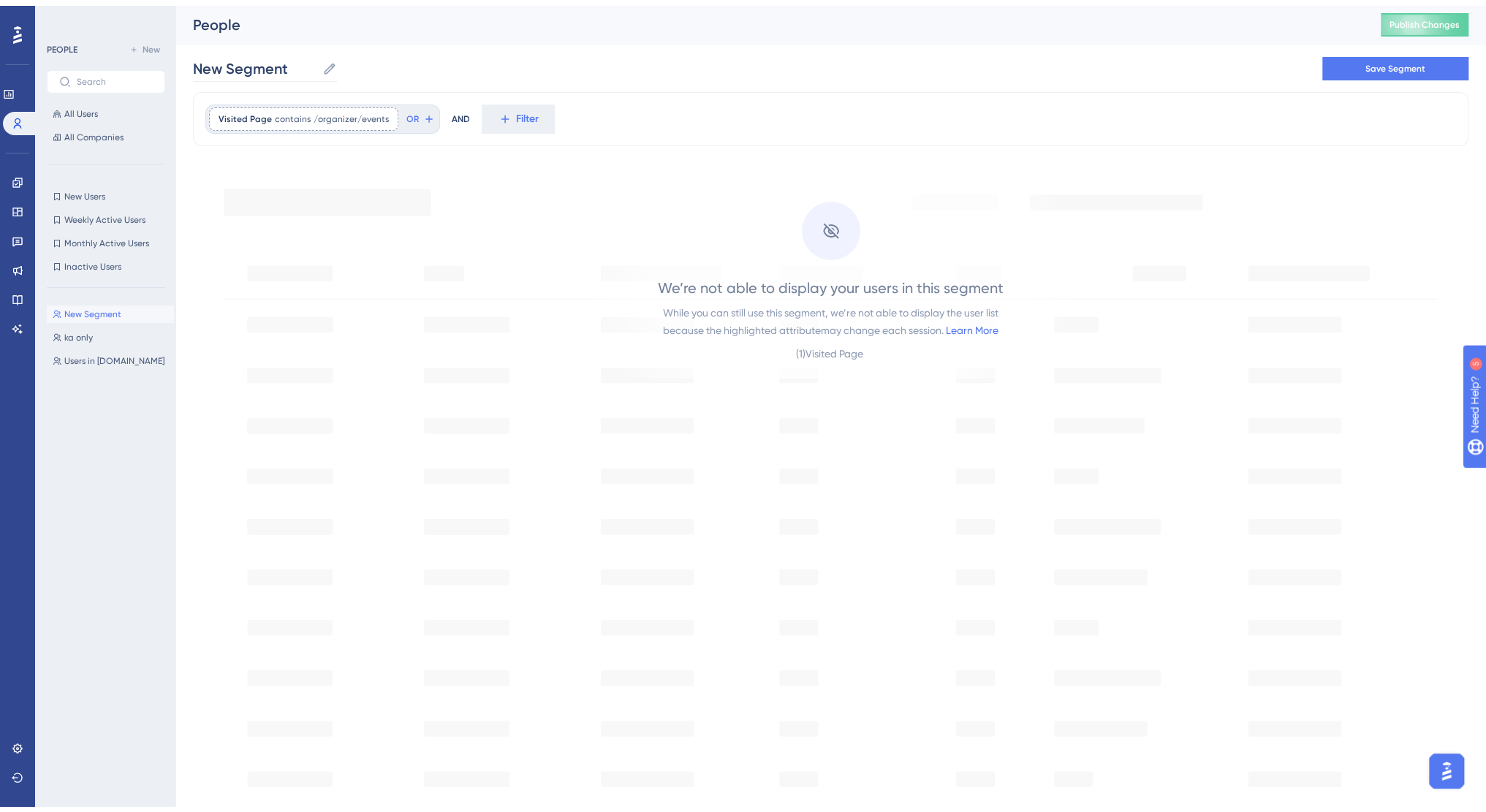
scroll to position [0, 0]
click at [331, 64] on icon at bounding box center [329, 64] width 14 height 14
click at [316, 64] on input "New Segment" at bounding box center [254, 64] width 124 height 20
click at [278, 72] on input "New Segment" at bounding box center [254, 64] width 124 height 20
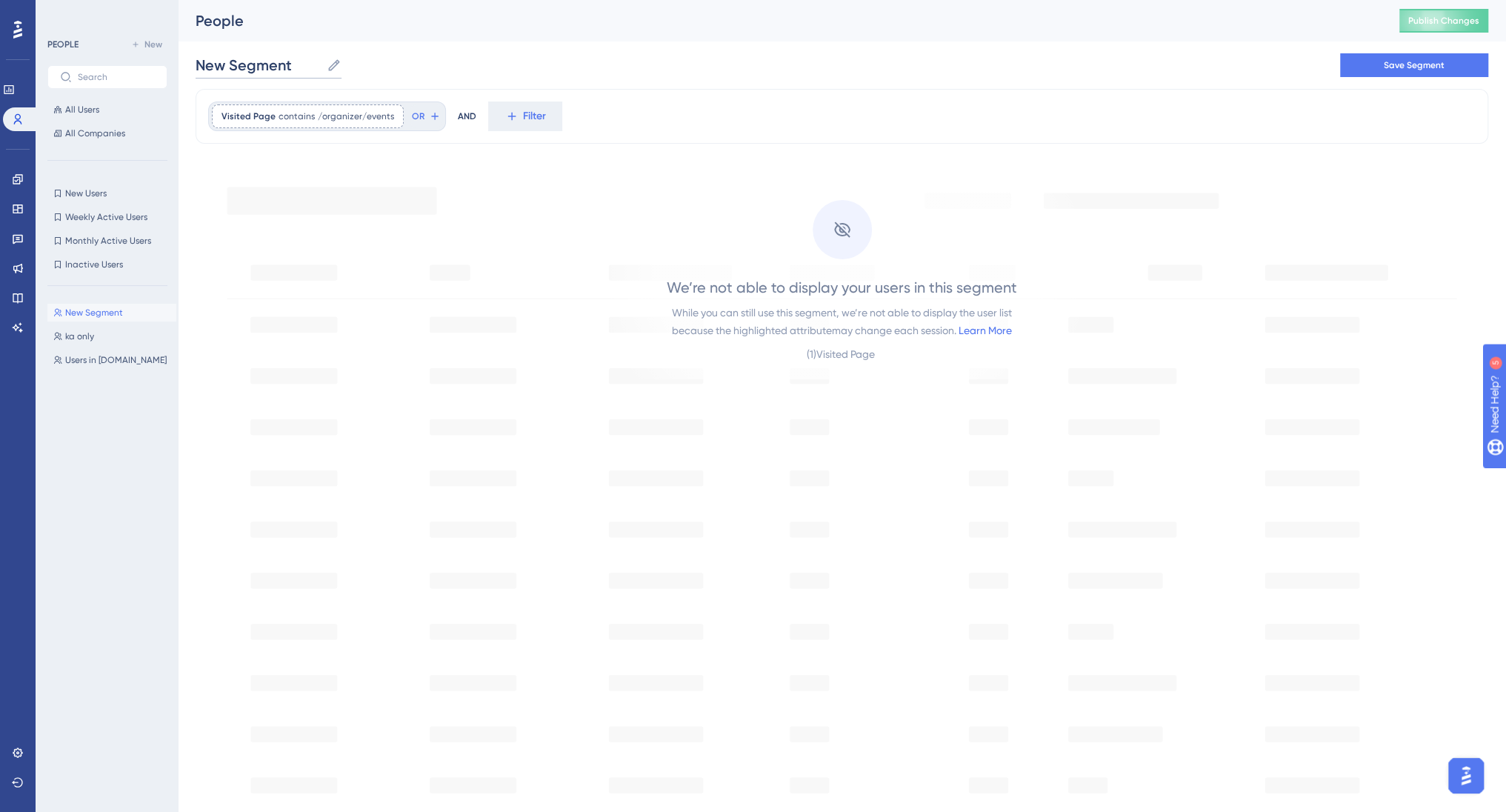
click at [282, 73] on input "New Segment" at bounding box center [257, 65] width 125 height 21
click at [1380, 65] on button "Save Segment" at bounding box center [1414, 65] width 149 height 23
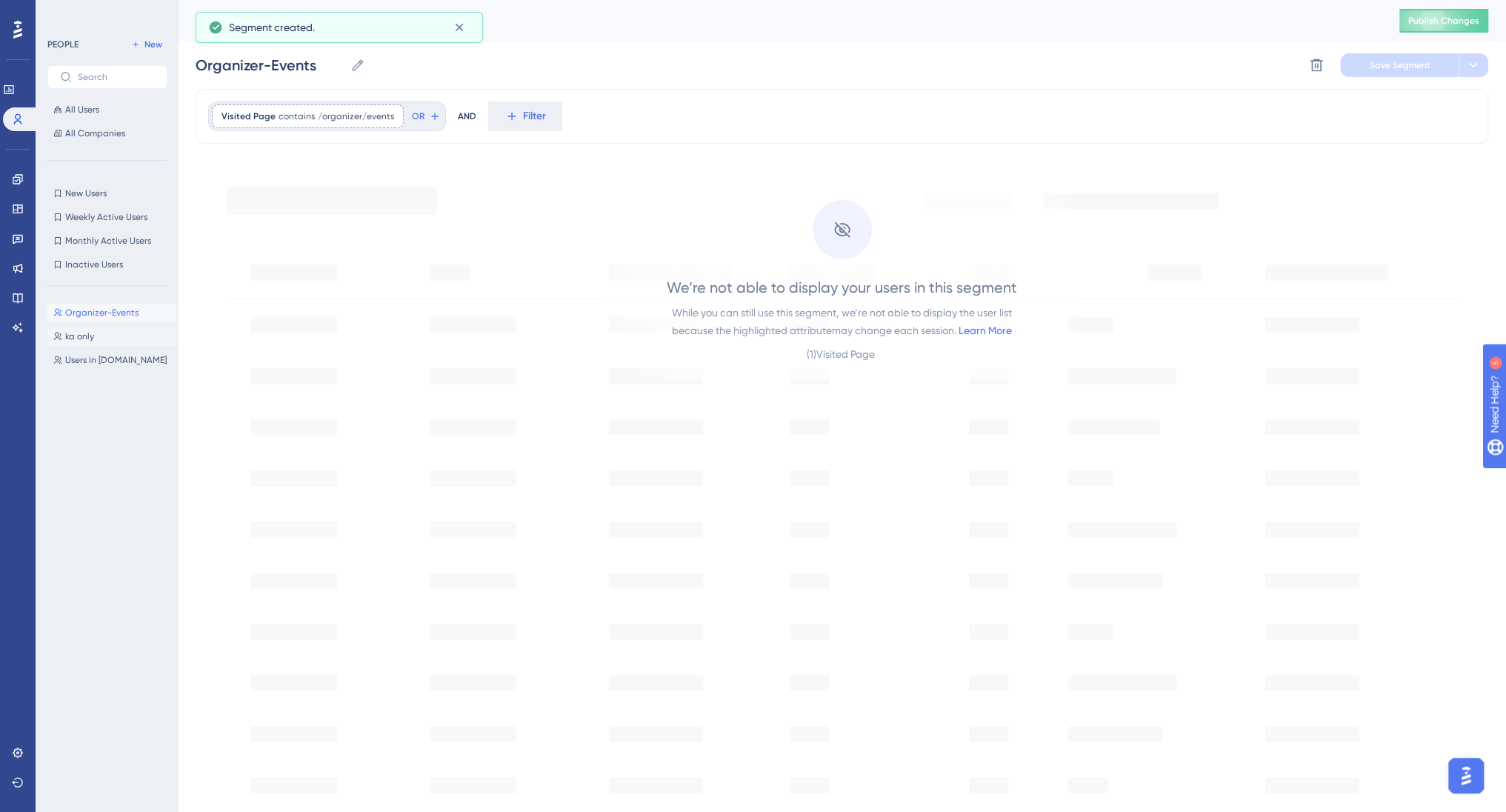
click at [77, 339] on span "ka only" at bounding box center [79, 336] width 29 height 12
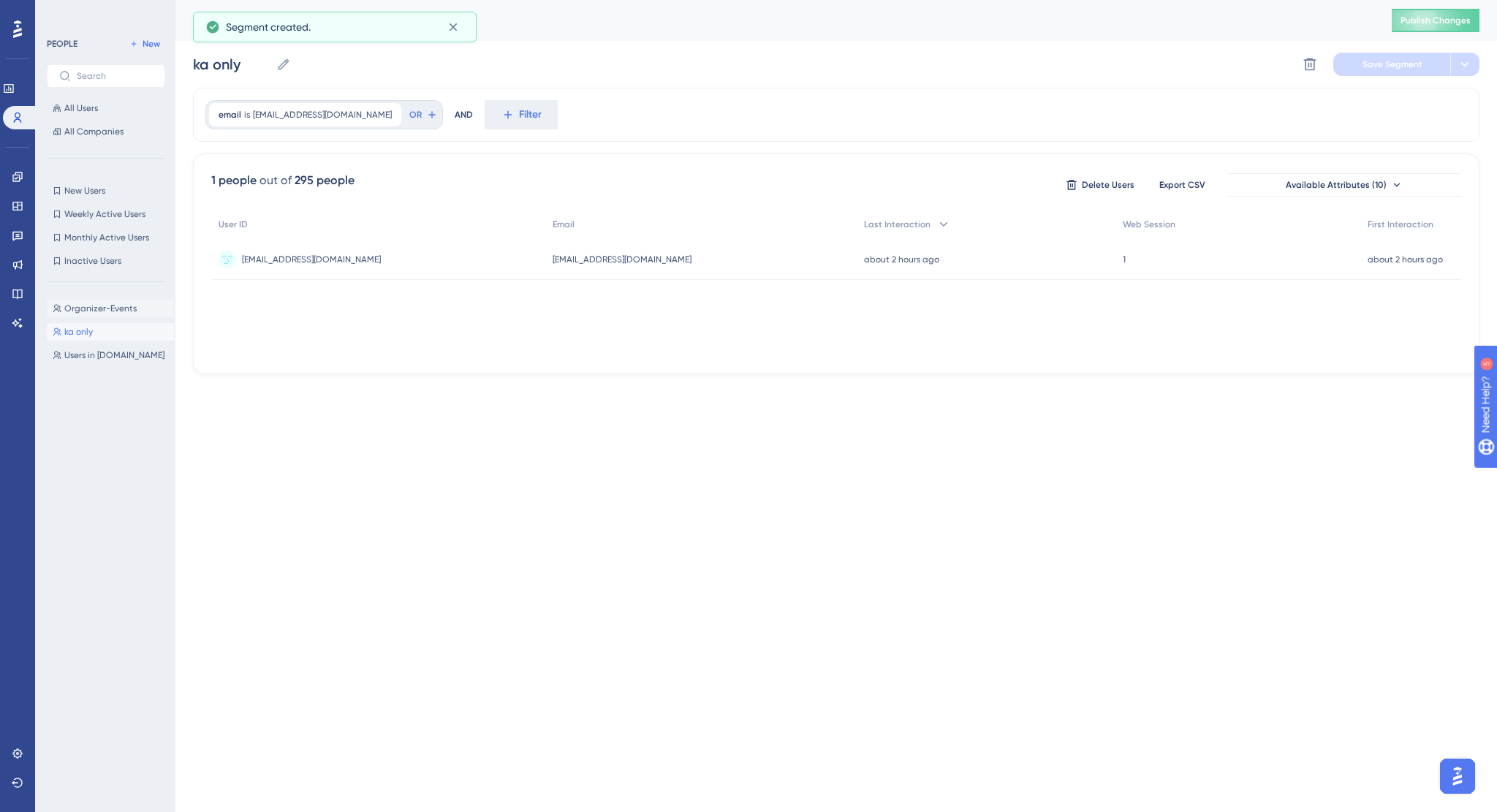
click at [72, 313] on span "Organizer-Events" at bounding box center [100, 308] width 72 height 12
type input "Organizer-Events"
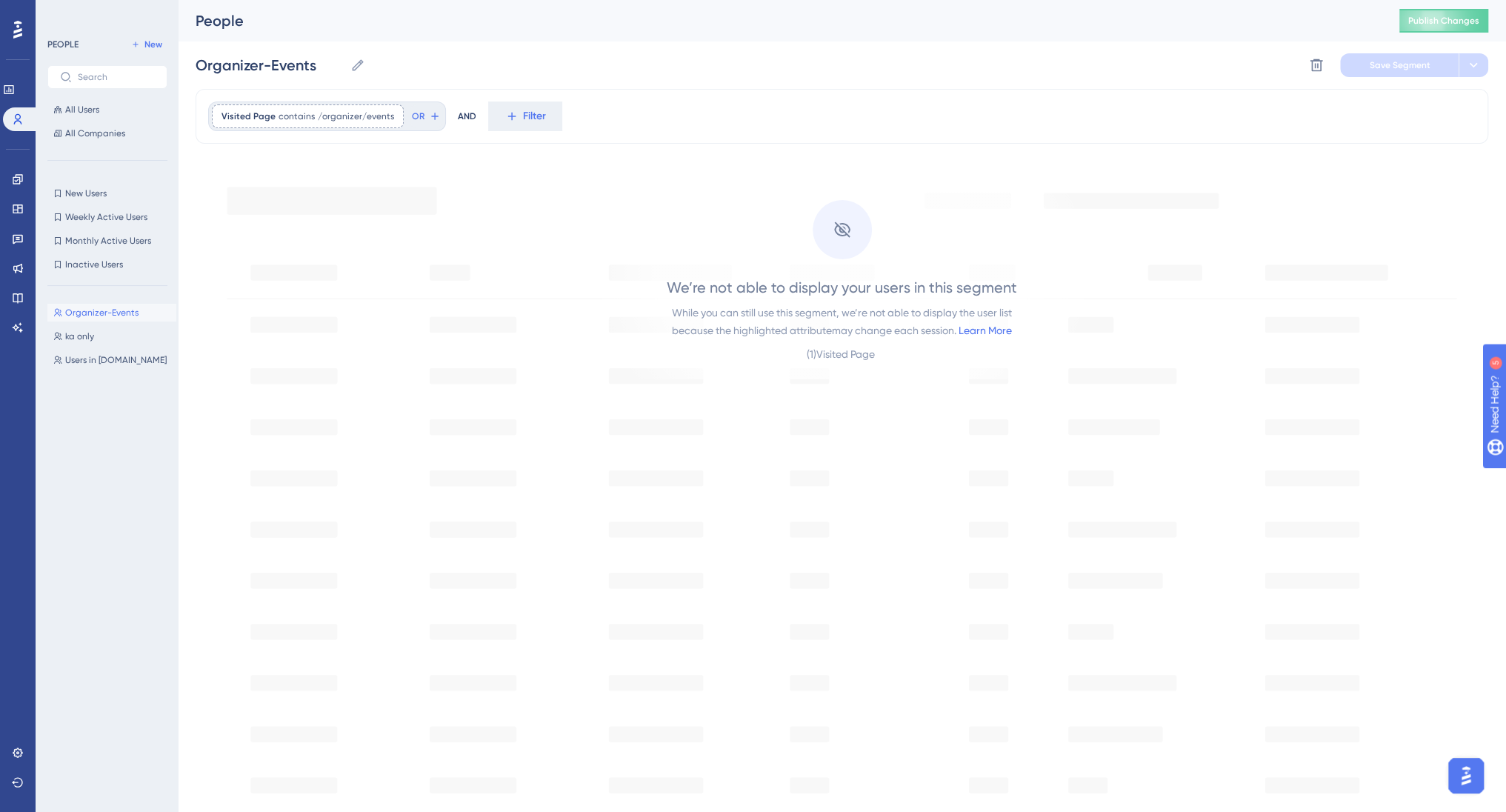
click at [18, 32] on icon at bounding box center [17, 29] width 9 height 18
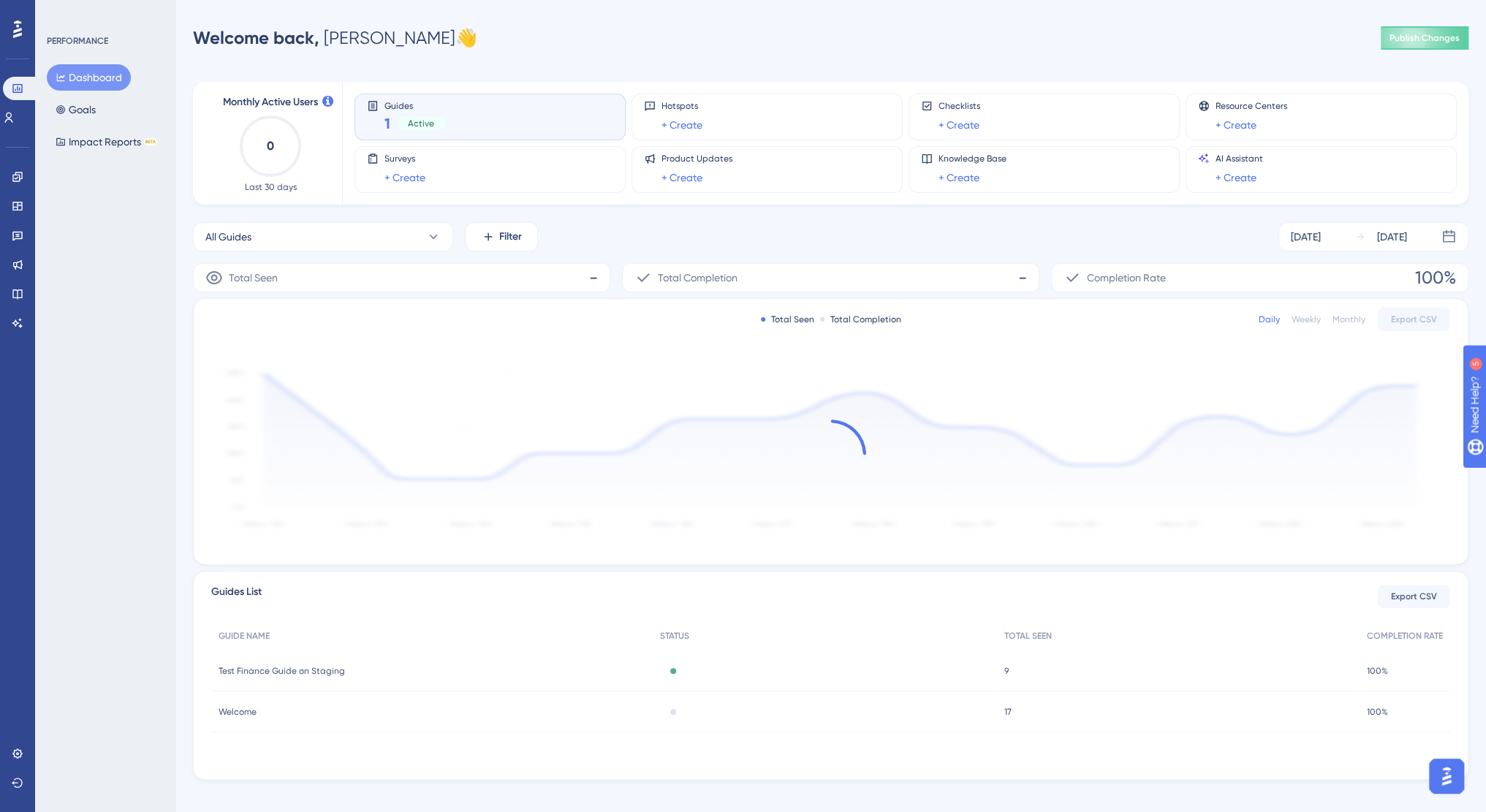
click at [13, 34] on icon at bounding box center [17, 29] width 9 height 19
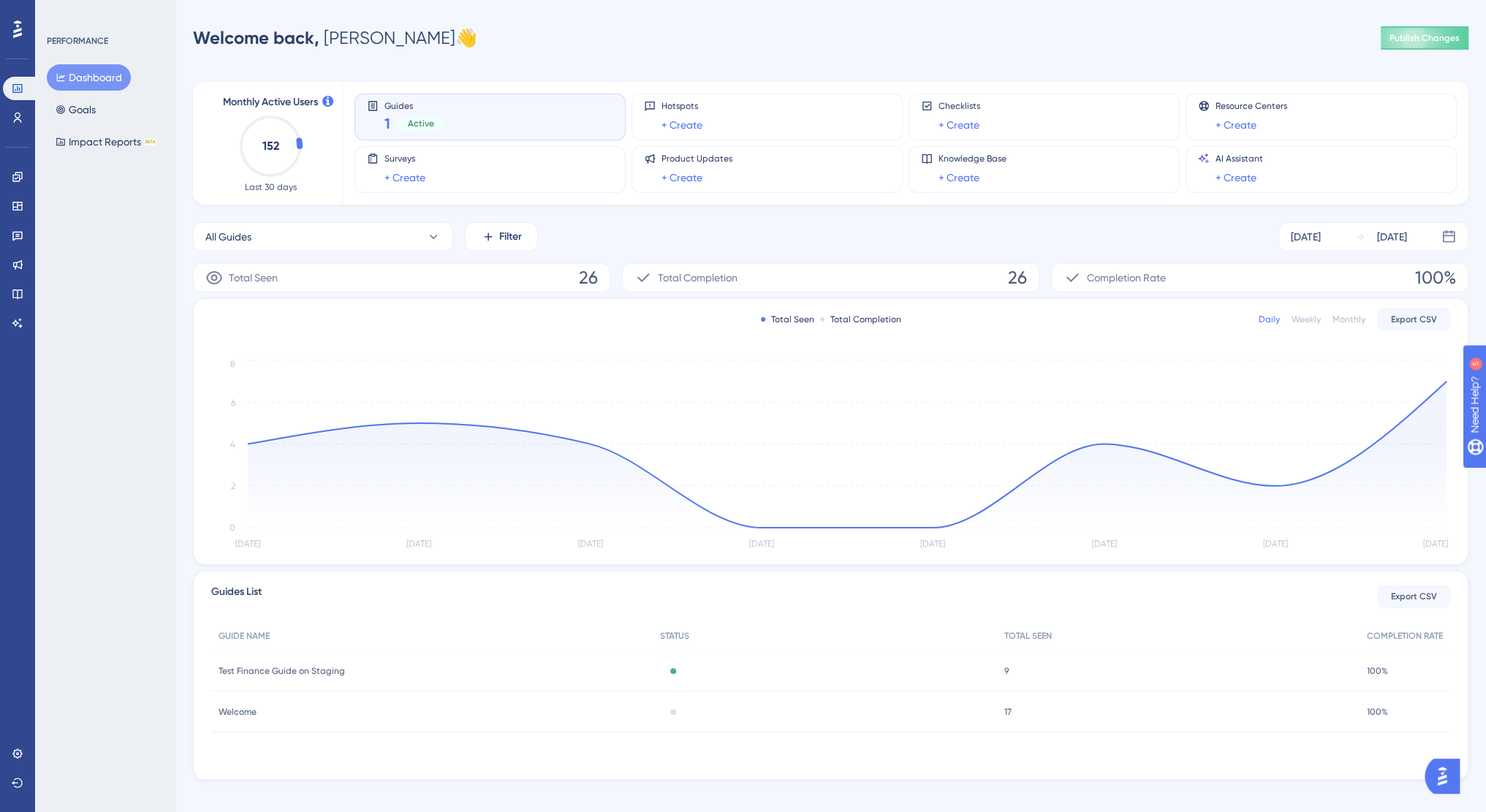
drag, startPoint x: 1486, startPoint y: 398, endPoint x: 72, endPoint y: 14, distance: 1465.2
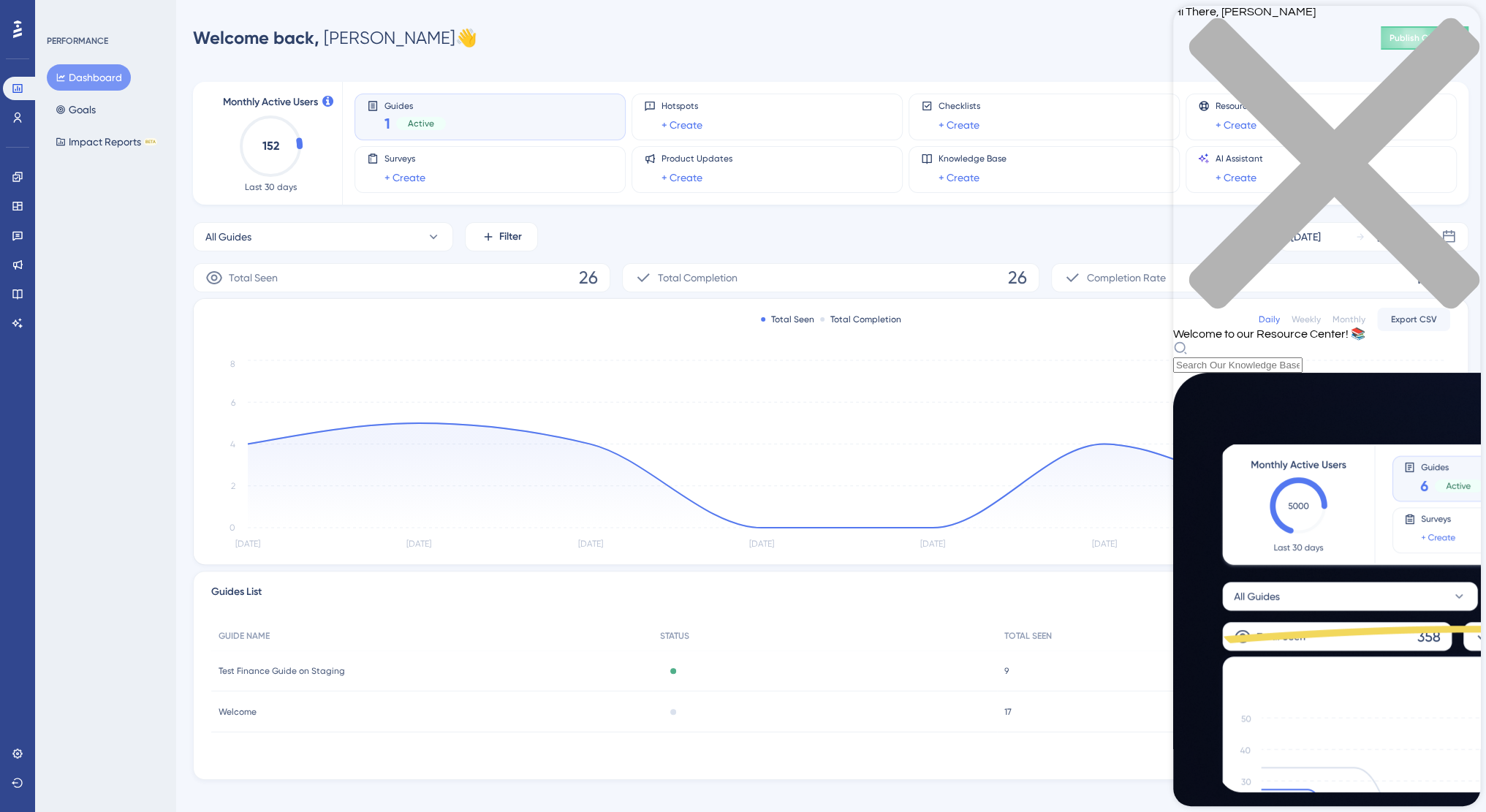
scroll to position [3, 0]
click at [1244, 341] on div "Resource Center Header" at bounding box center [1327, 357] width 307 height 32
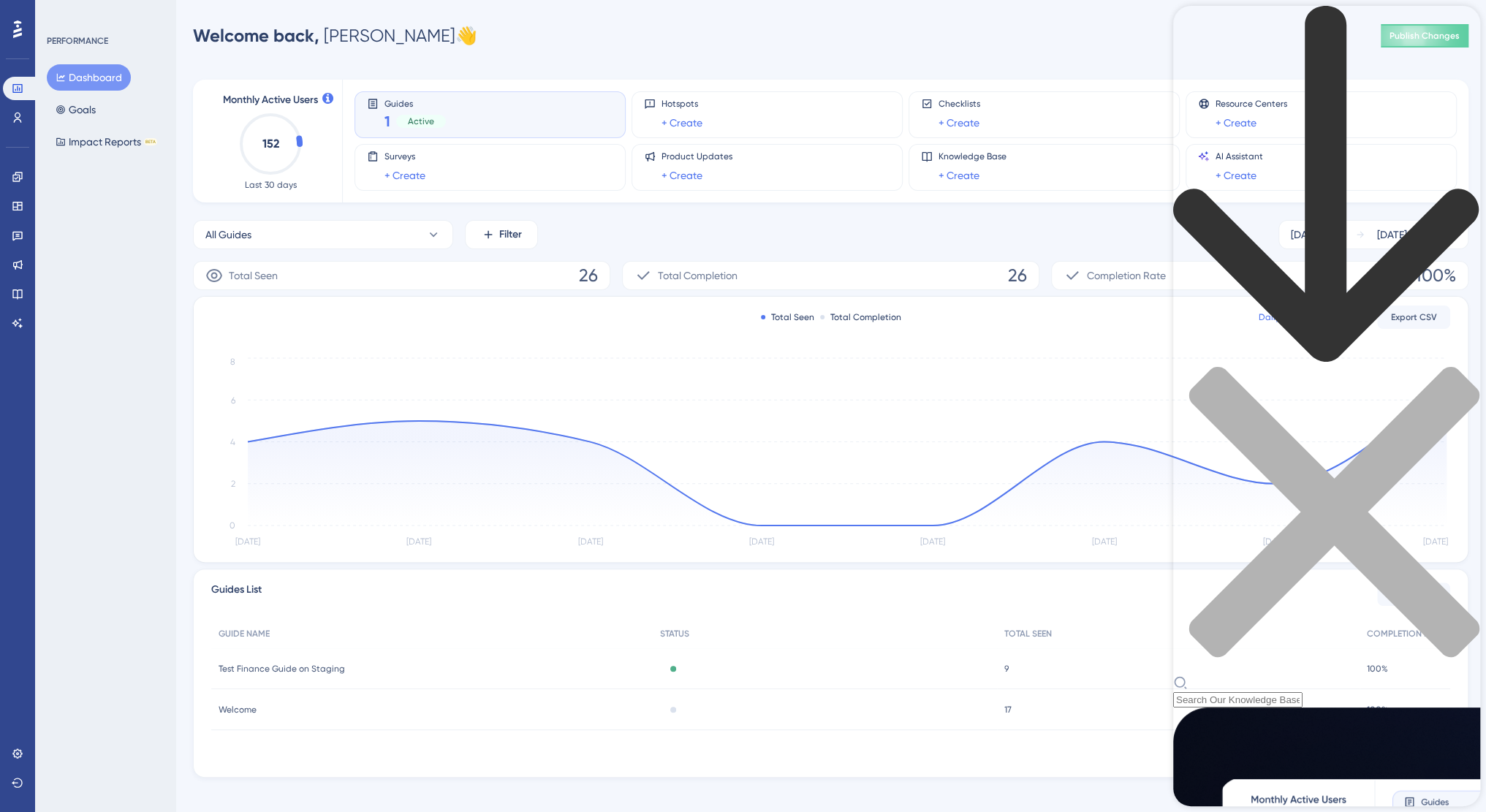
click at [1229, 675] on div "Resource Center Header" at bounding box center [1327, 691] width 307 height 32
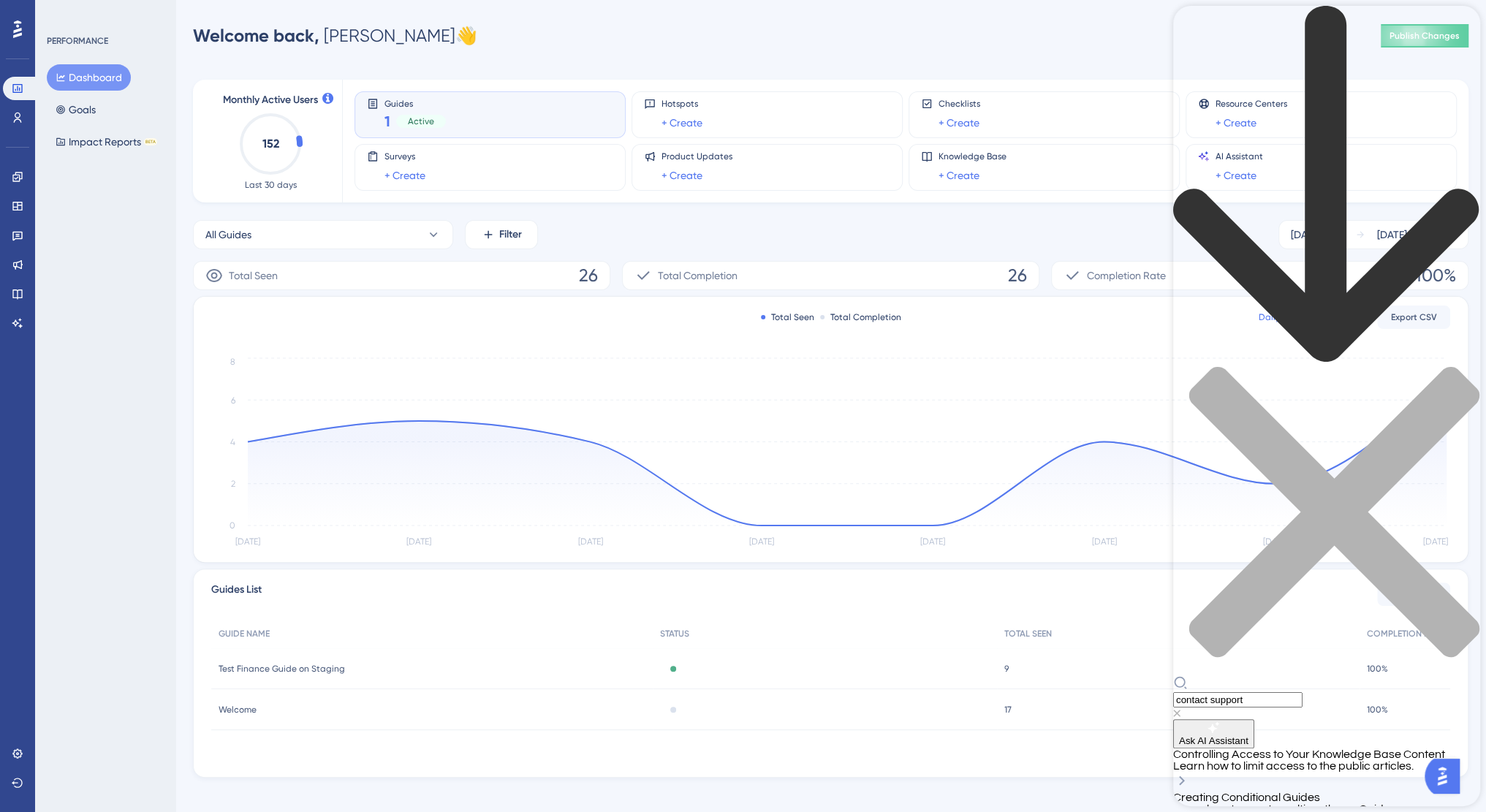
scroll to position [365, 0]
click at [1252, 675] on div "contact support" at bounding box center [1327, 696] width 307 height 43
click at [1250, 692] on input "contact support" at bounding box center [1238, 700] width 130 height 15
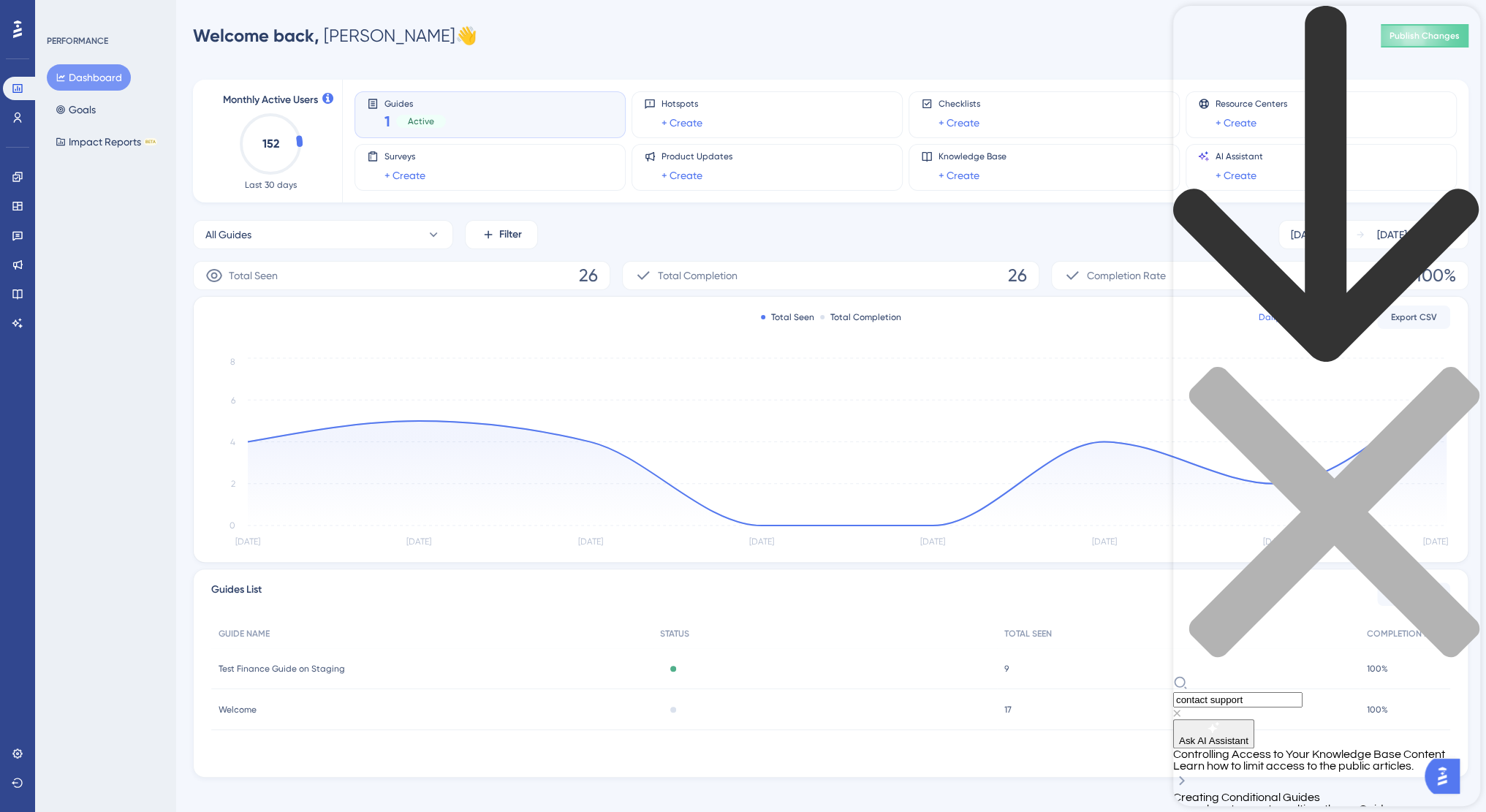
click at [1250, 692] on input "contact support" at bounding box center [1238, 700] width 130 height 15
type input "page view"
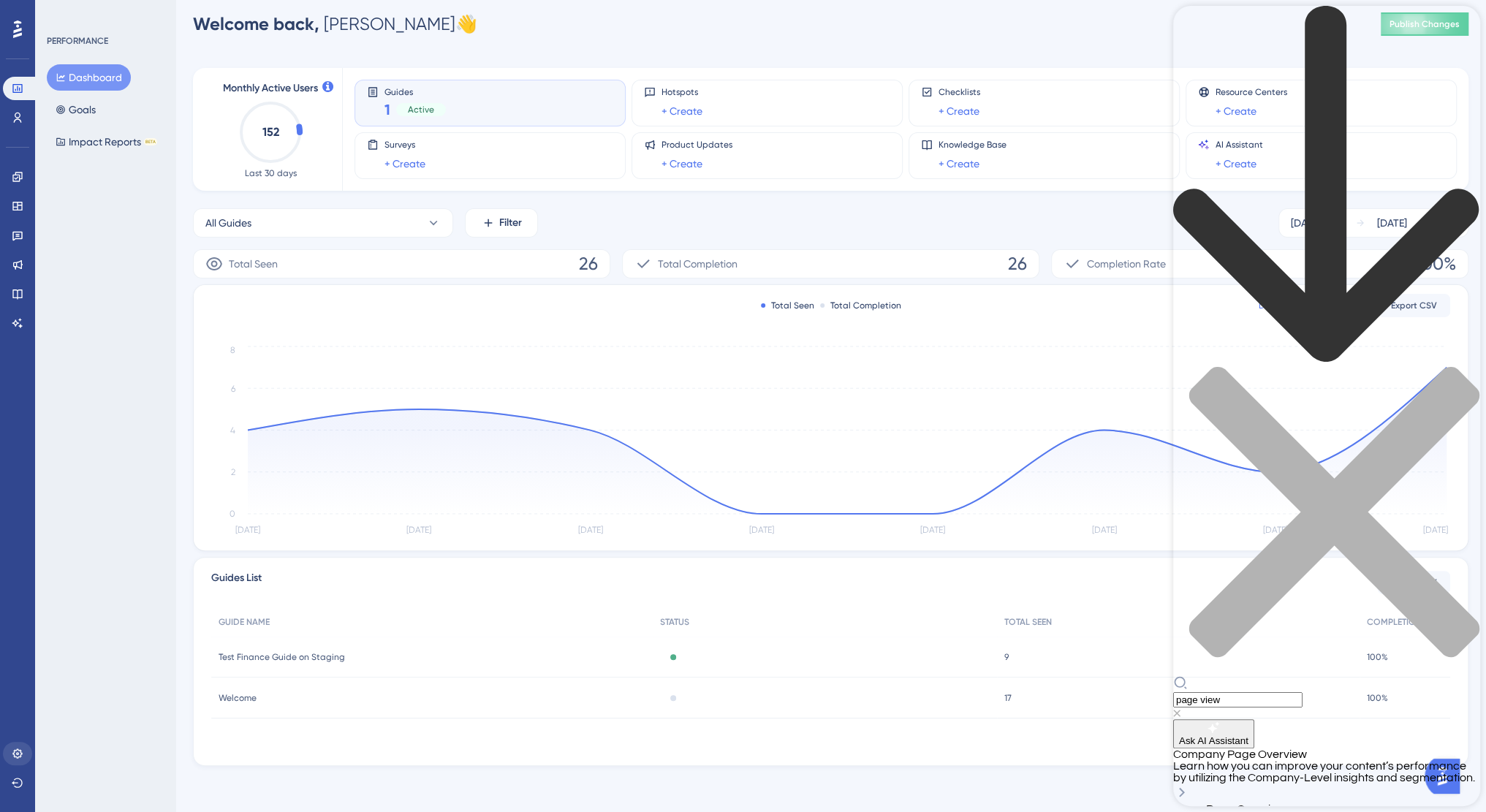
scroll to position [13, 0]
click at [16, 757] on icon at bounding box center [17, 752] width 9 height 9
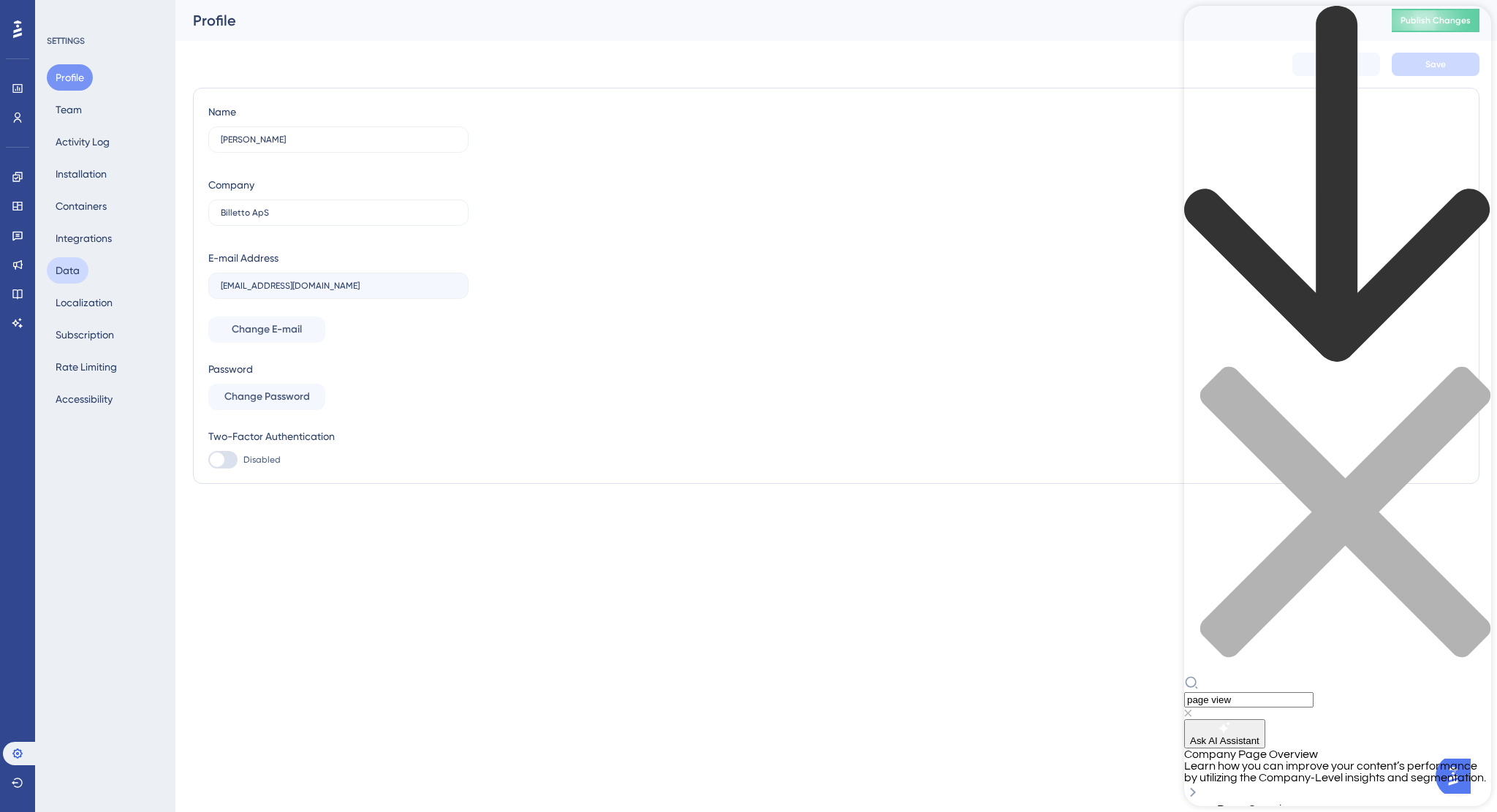
click at [70, 271] on button "Data" at bounding box center [67, 270] width 42 height 26
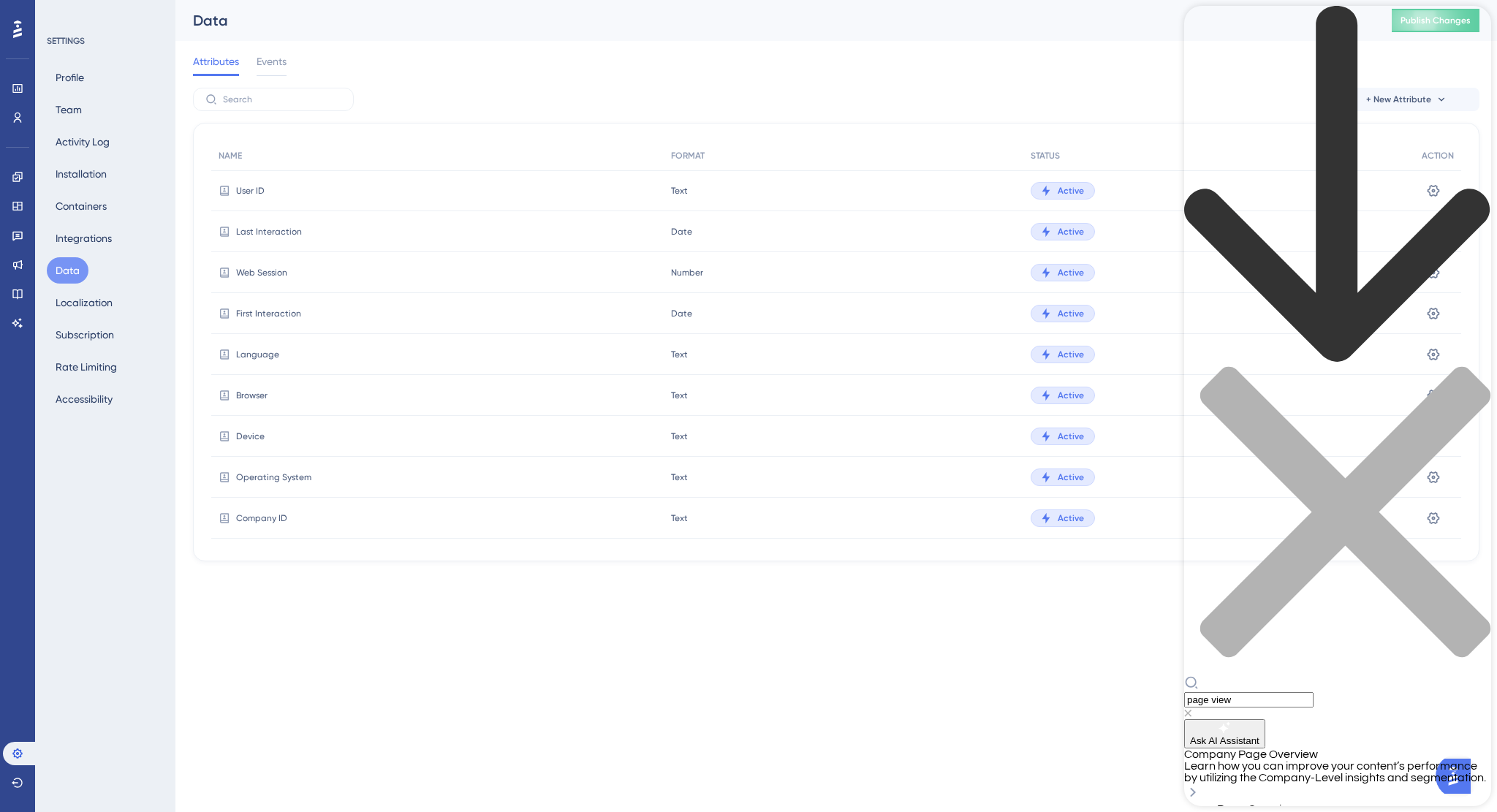
click at [1471, 366] on icon "close resource center" at bounding box center [1338, 520] width 307 height 307
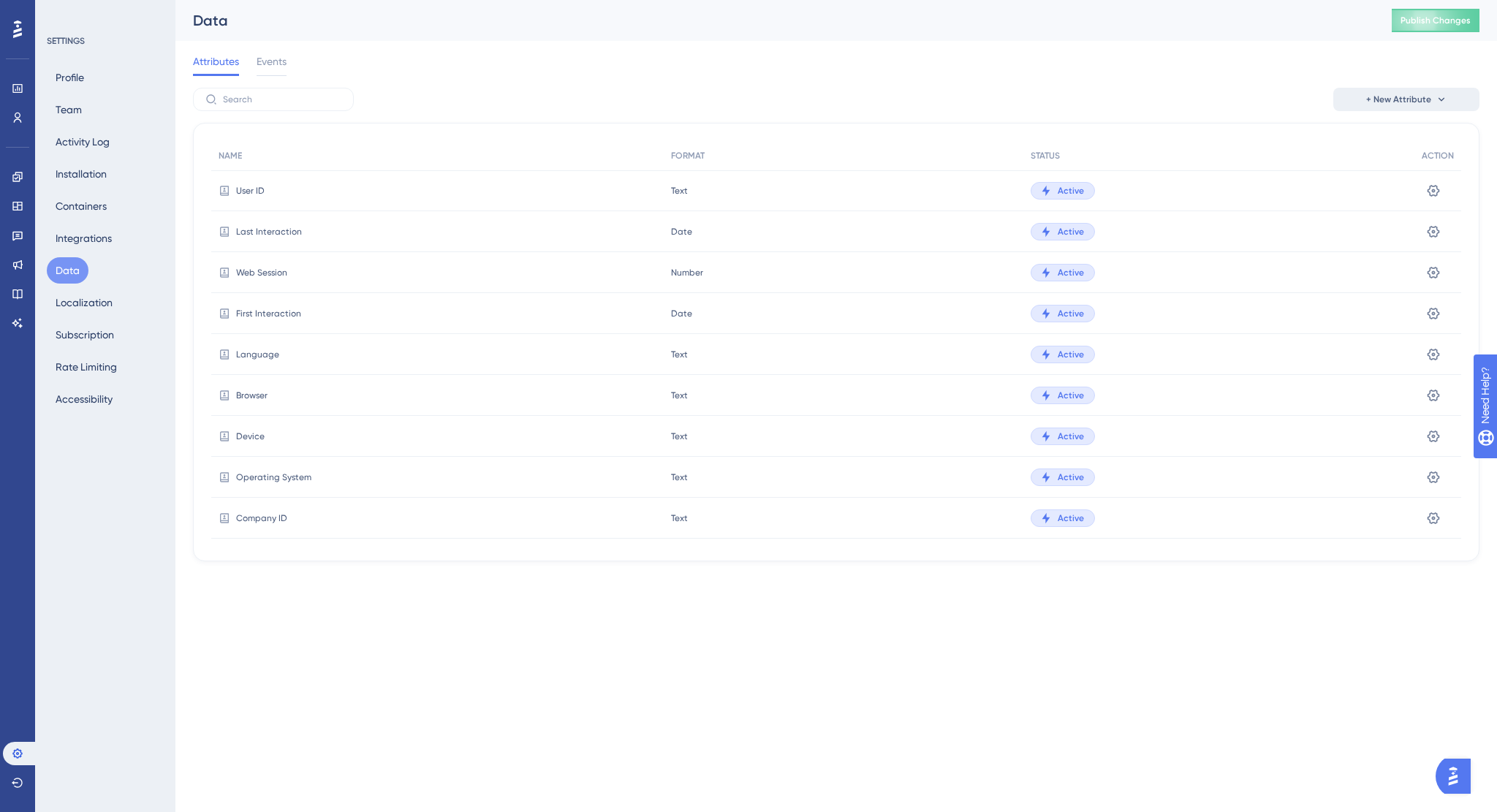
click at [1379, 100] on span "+ New Attribute" at bounding box center [1399, 100] width 65 height 12
click at [1379, 105] on span "+ New Attribute" at bounding box center [1399, 100] width 65 height 12
click at [285, 55] on span "Events" at bounding box center [271, 61] width 30 height 18
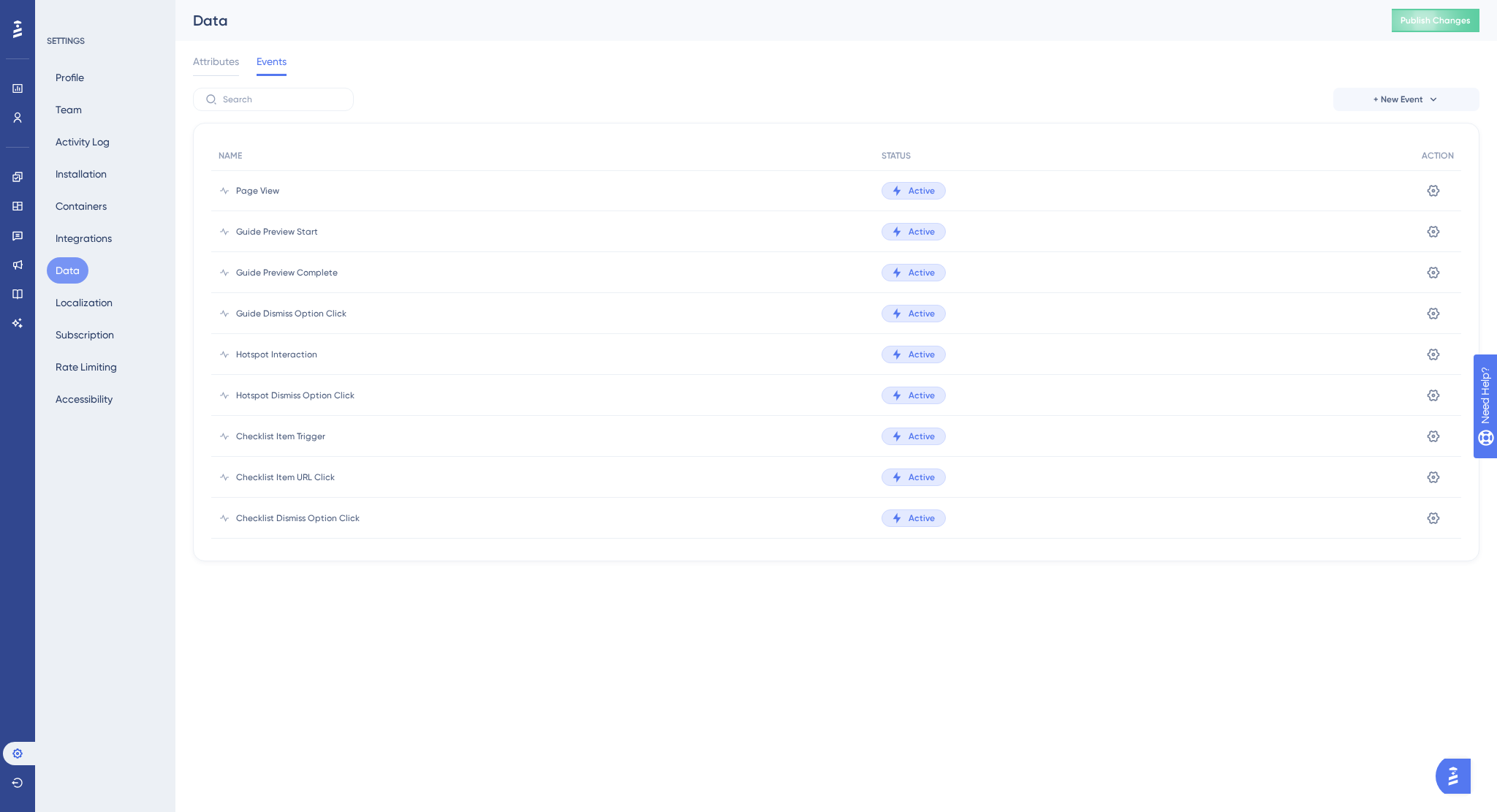
click at [1461, 791] on button "Open AI Assistant Launcher" at bounding box center [1453, 775] width 35 height 35
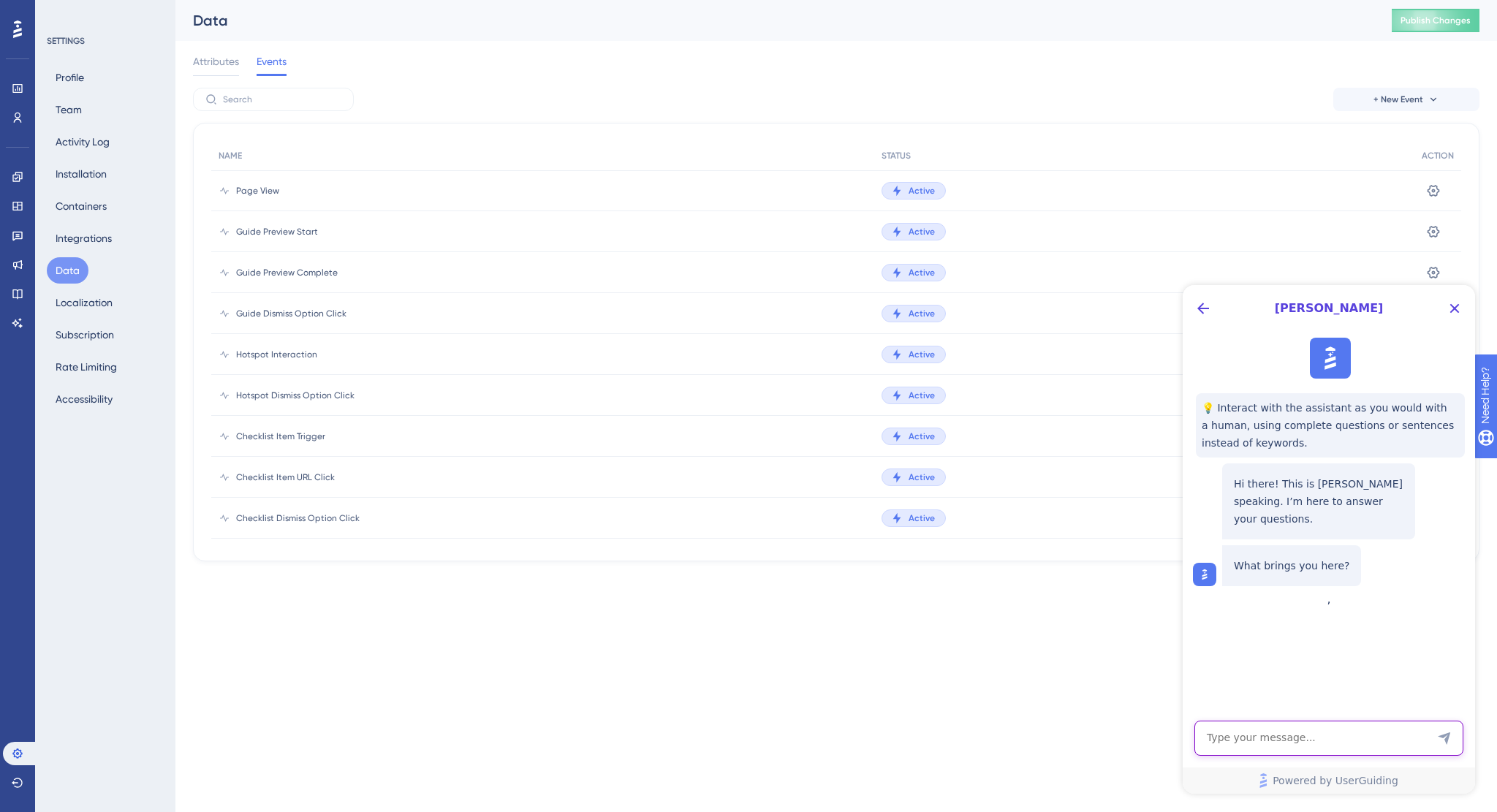
click at [1355, 752] on textarea "AI Assistant Text Input" at bounding box center [1329, 738] width 269 height 35
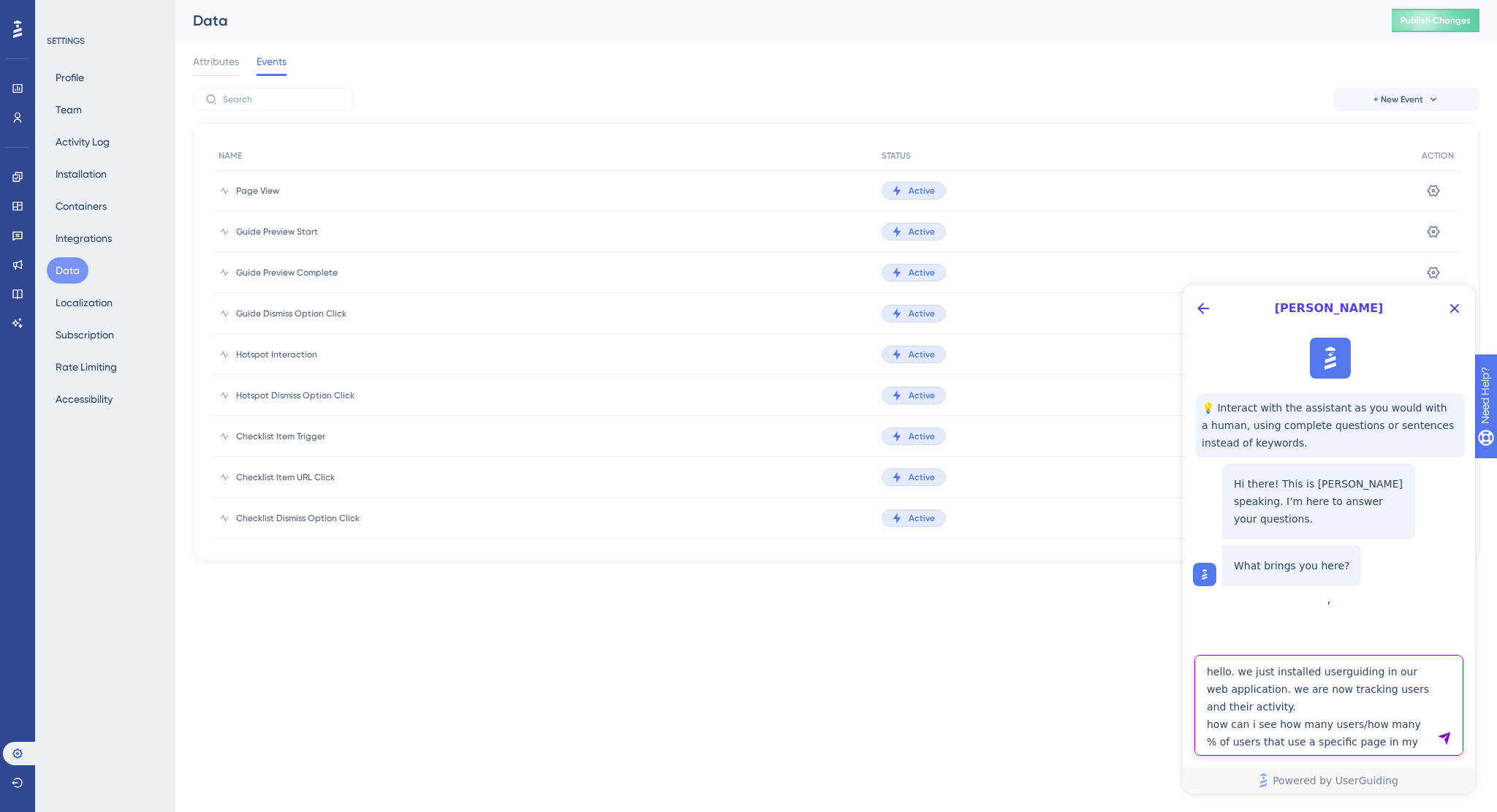
type textarea "hello. we just installed userguiding in our web application. we are now trackin…"
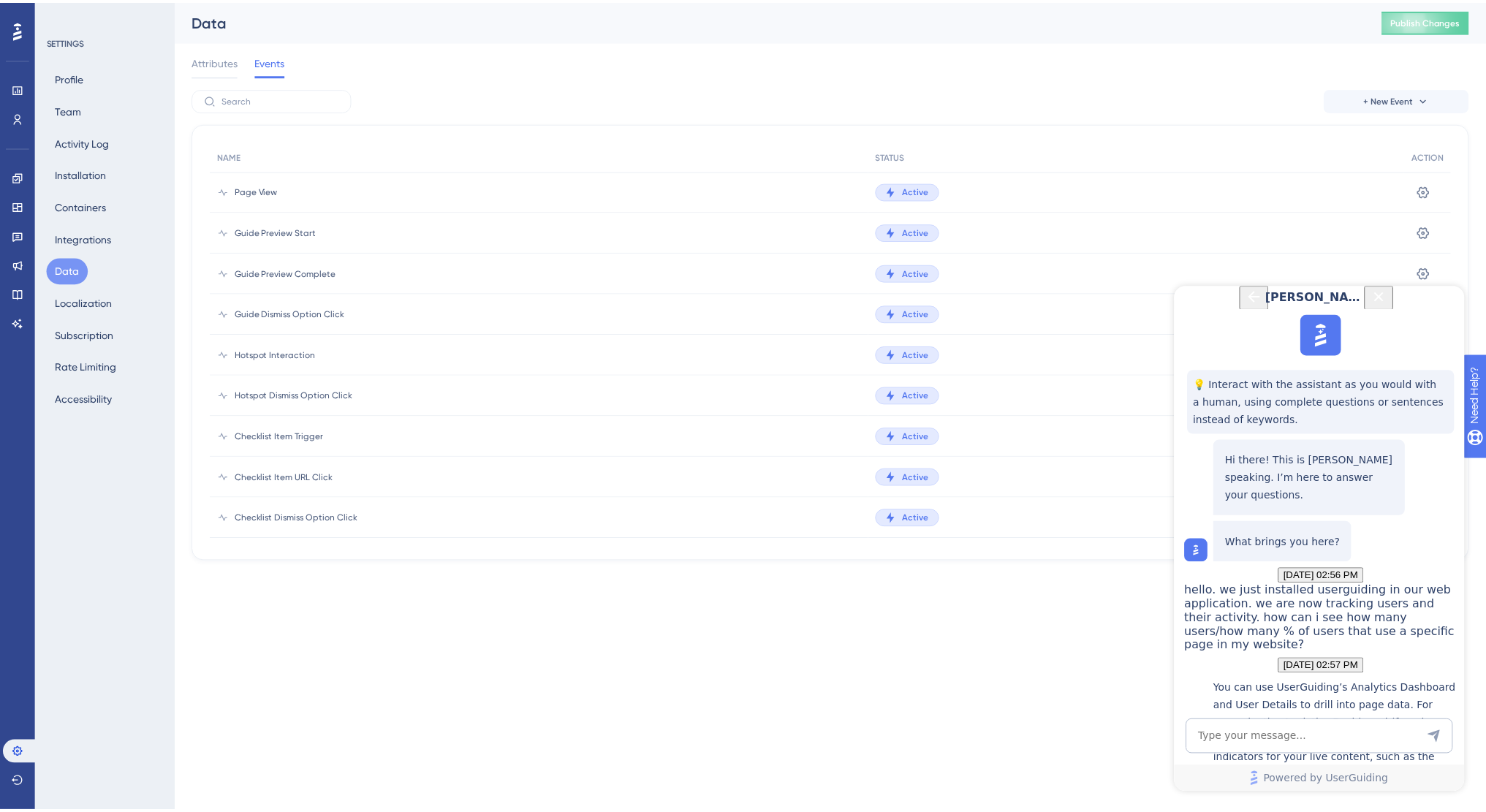
scroll to position [418, 0]
click at [18, 93] on icon at bounding box center [18, 89] width 12 height 12
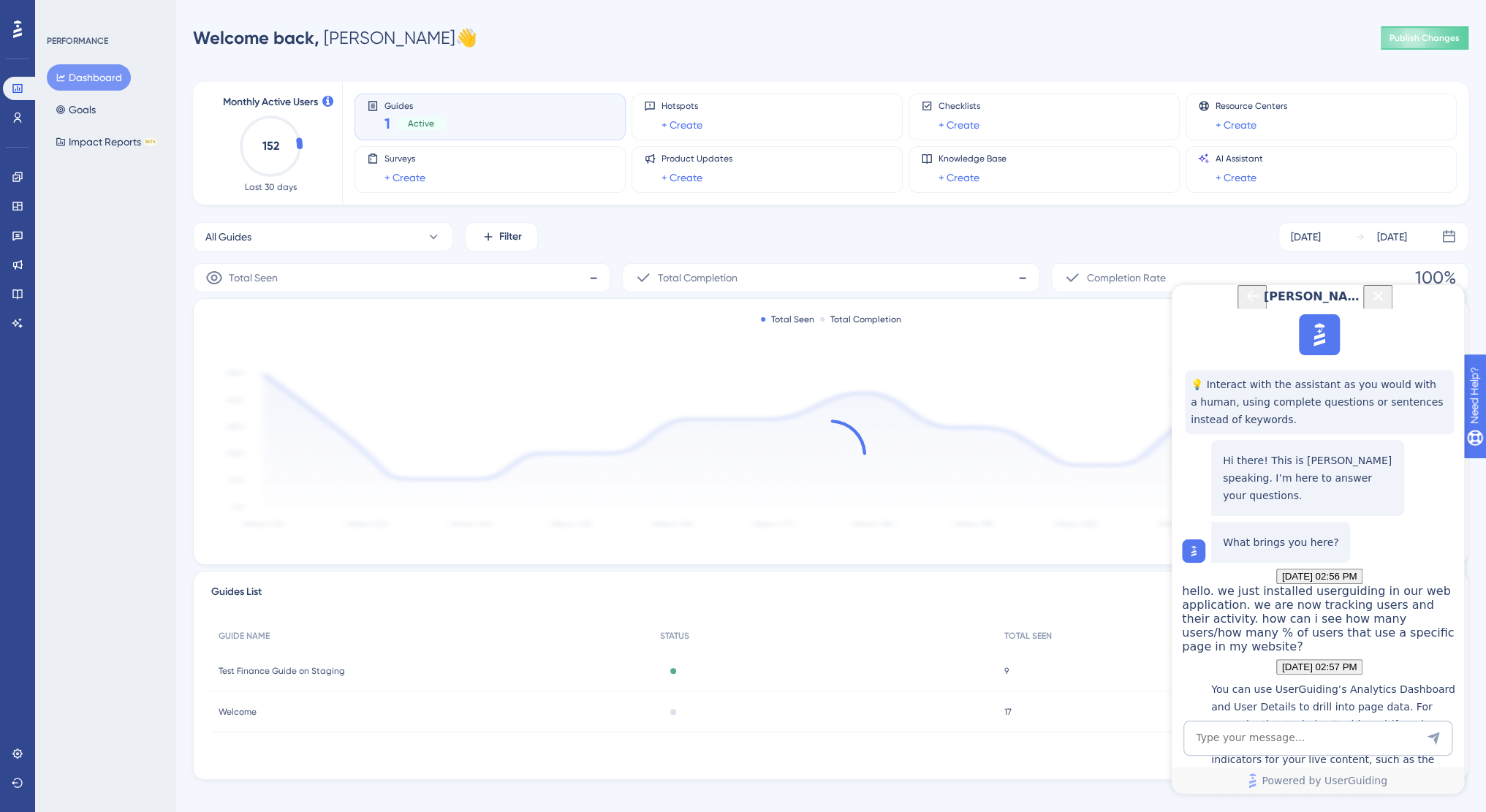
click at [96, 76] on button "Dashboard" at bounding box center [89, 77] width 84 height 26
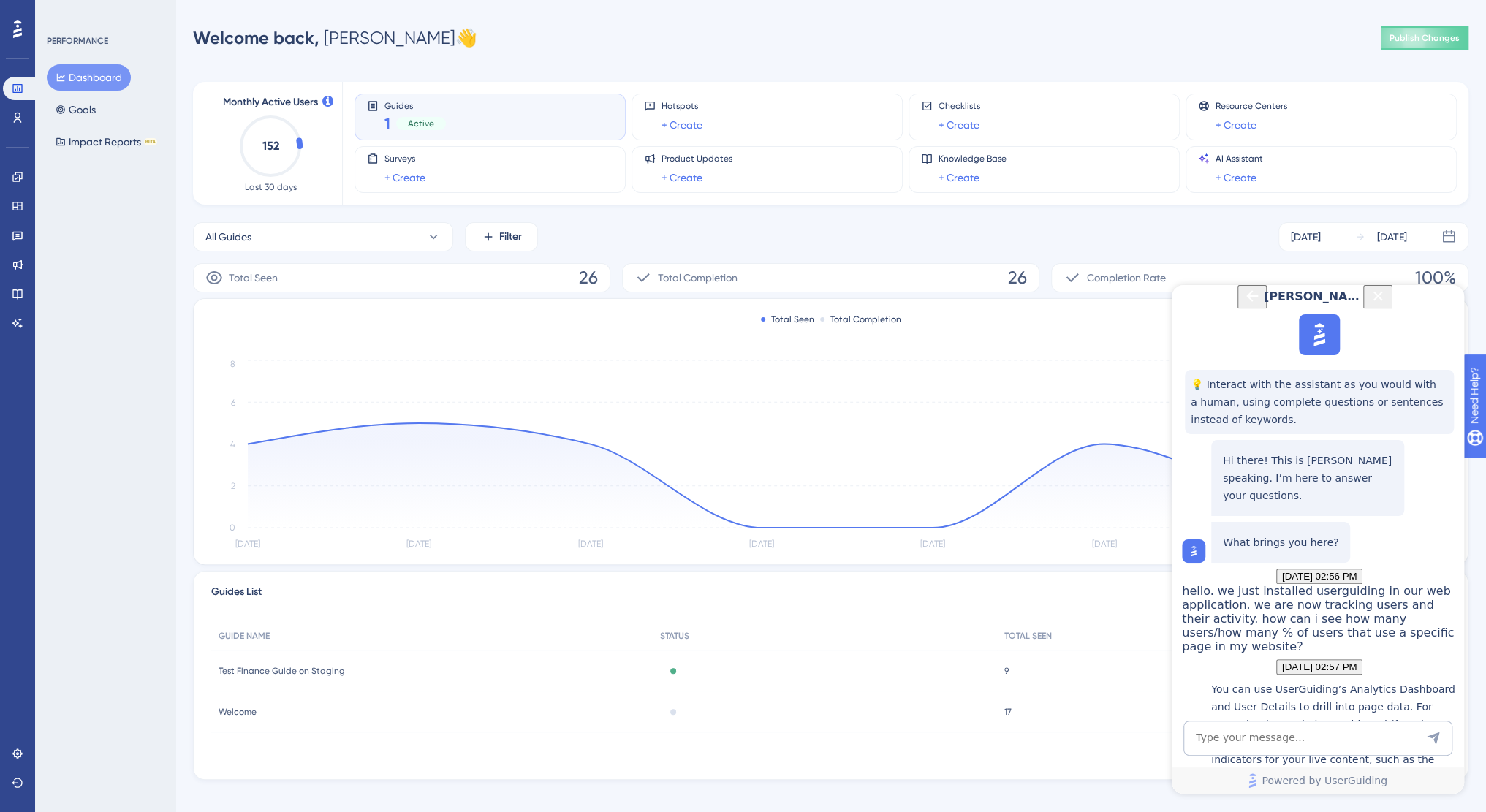
click at [86, 79] on button "Dashboard" at bounding box center [89, 77] width 84 height 26
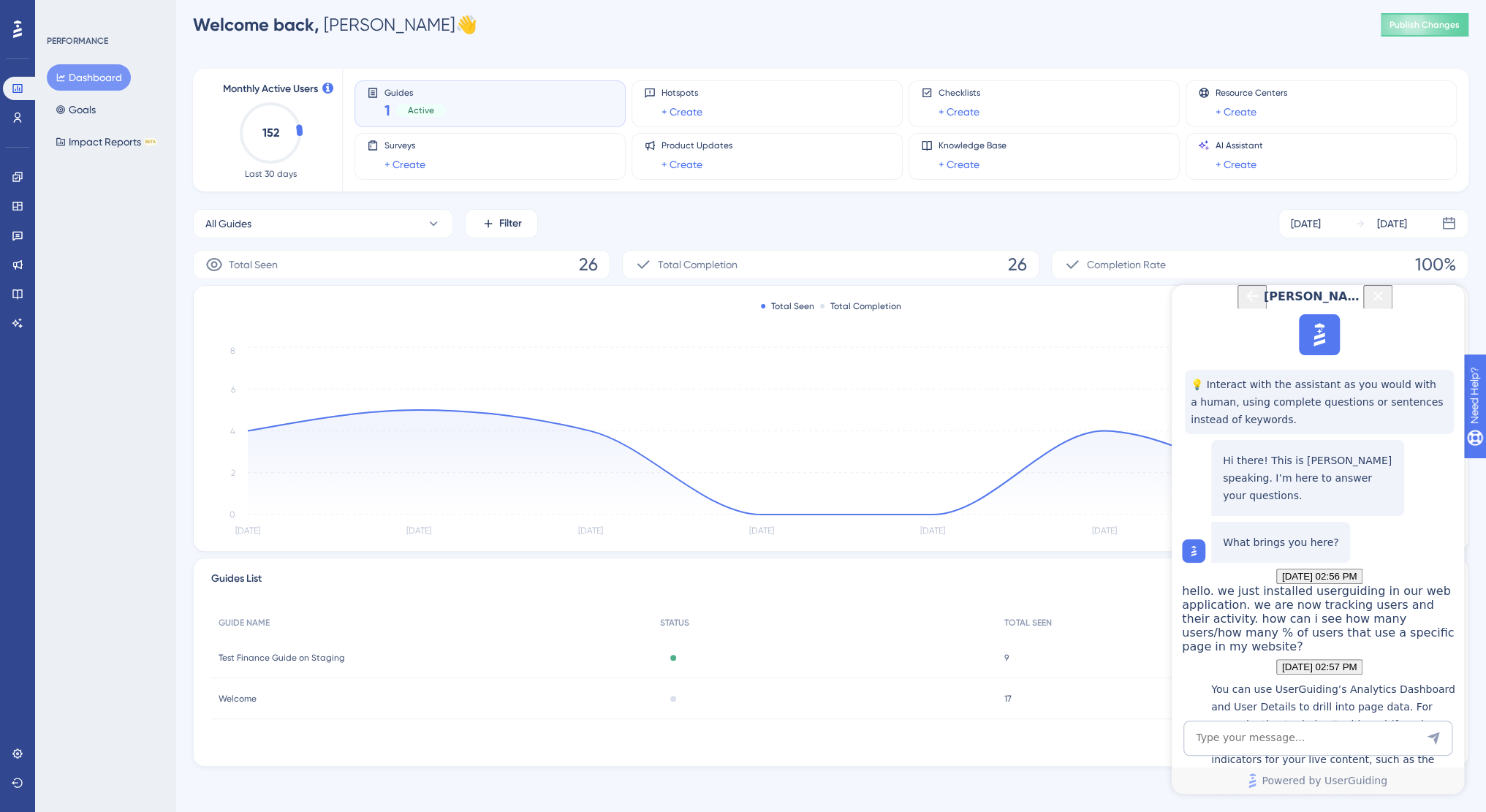
scroll to position [14, 0]
click at [71, 105] on button "Goals" at bounding box center [76, 109] width 58 height 26
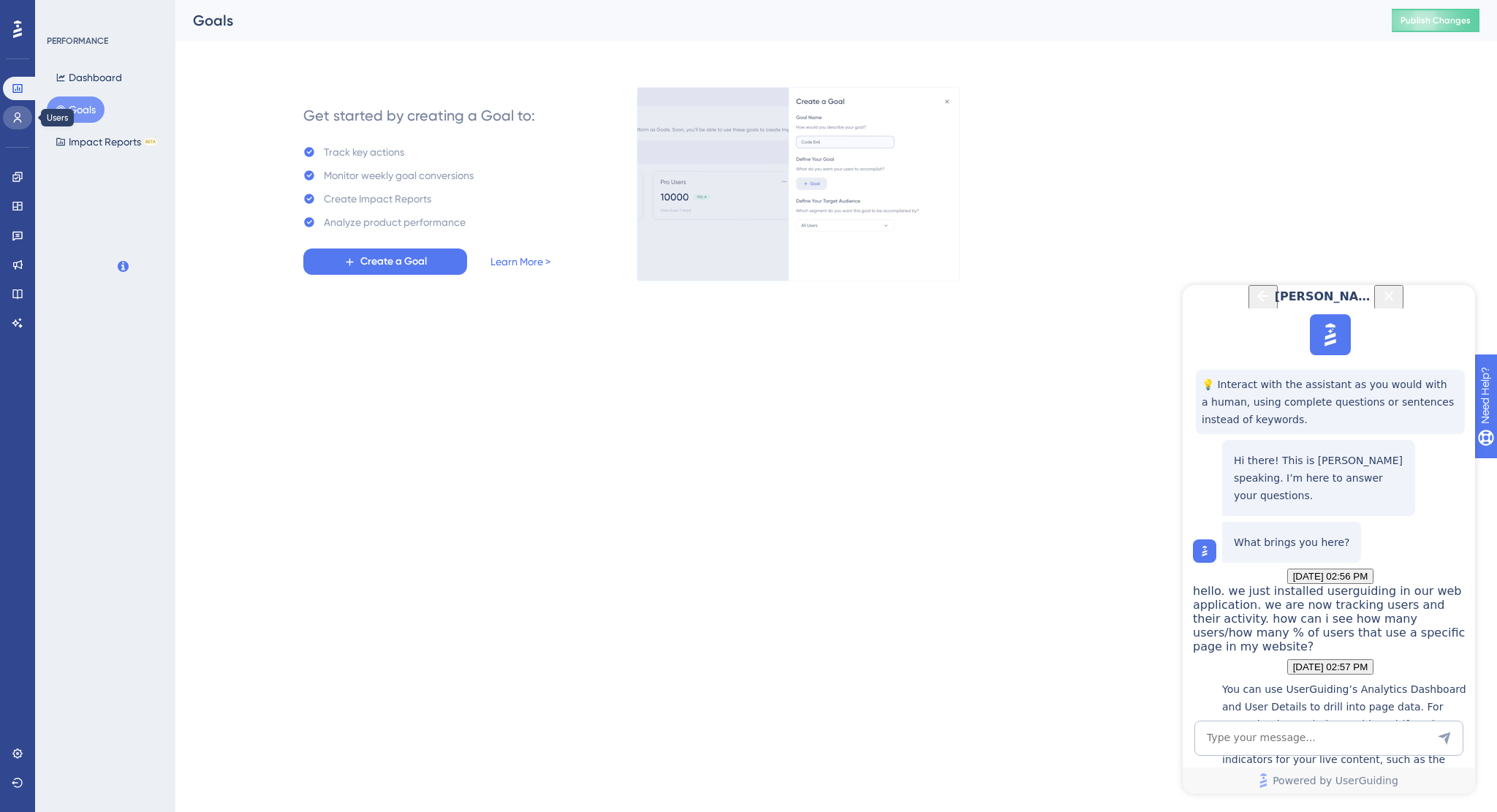
click at [25, 119] on link at bounding box center [17, 117] width 29 height 23
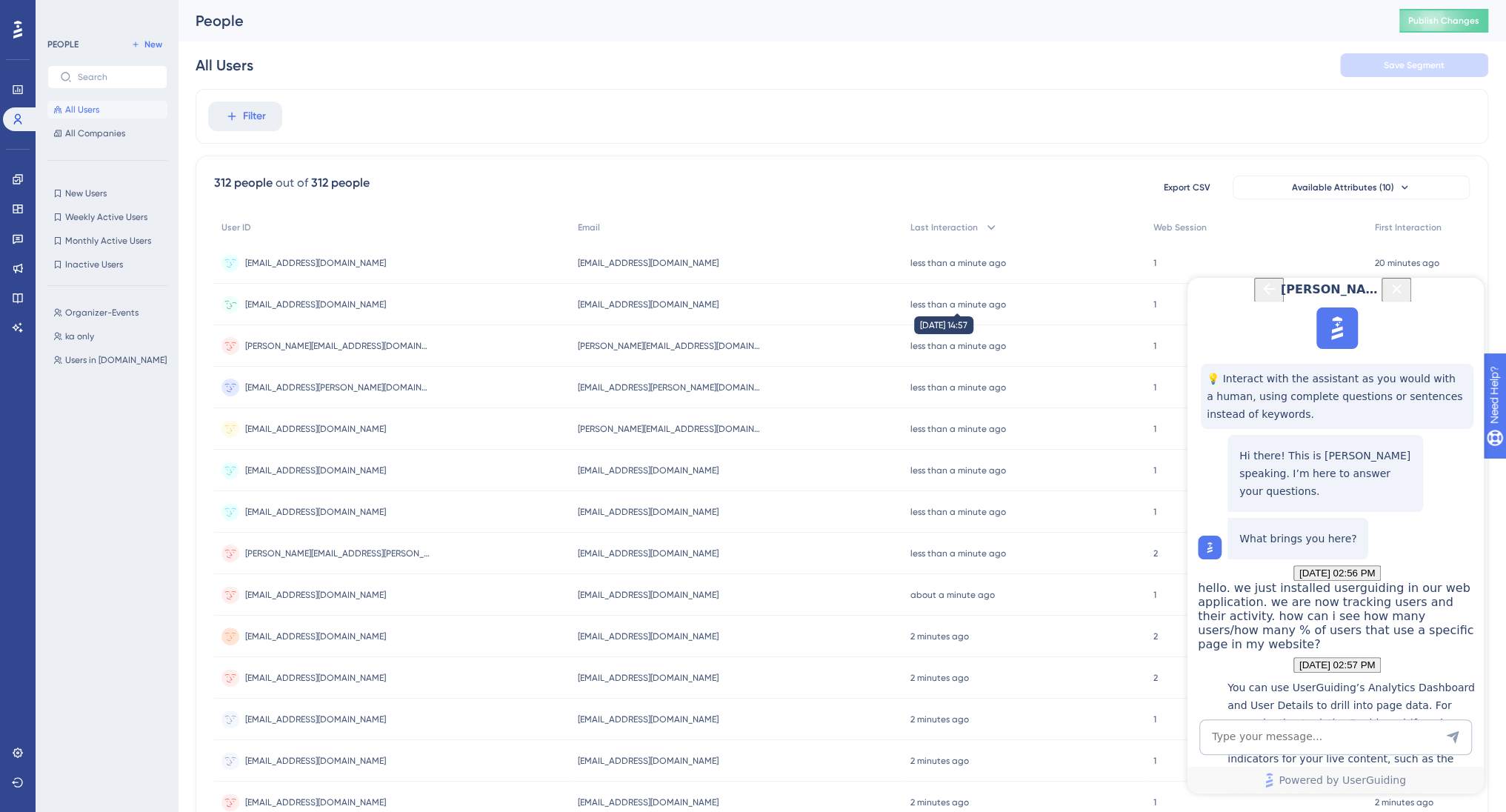
click at [924, 303] on time "less than a minute ago" at bounding box center [958, 304] width 96 height 10
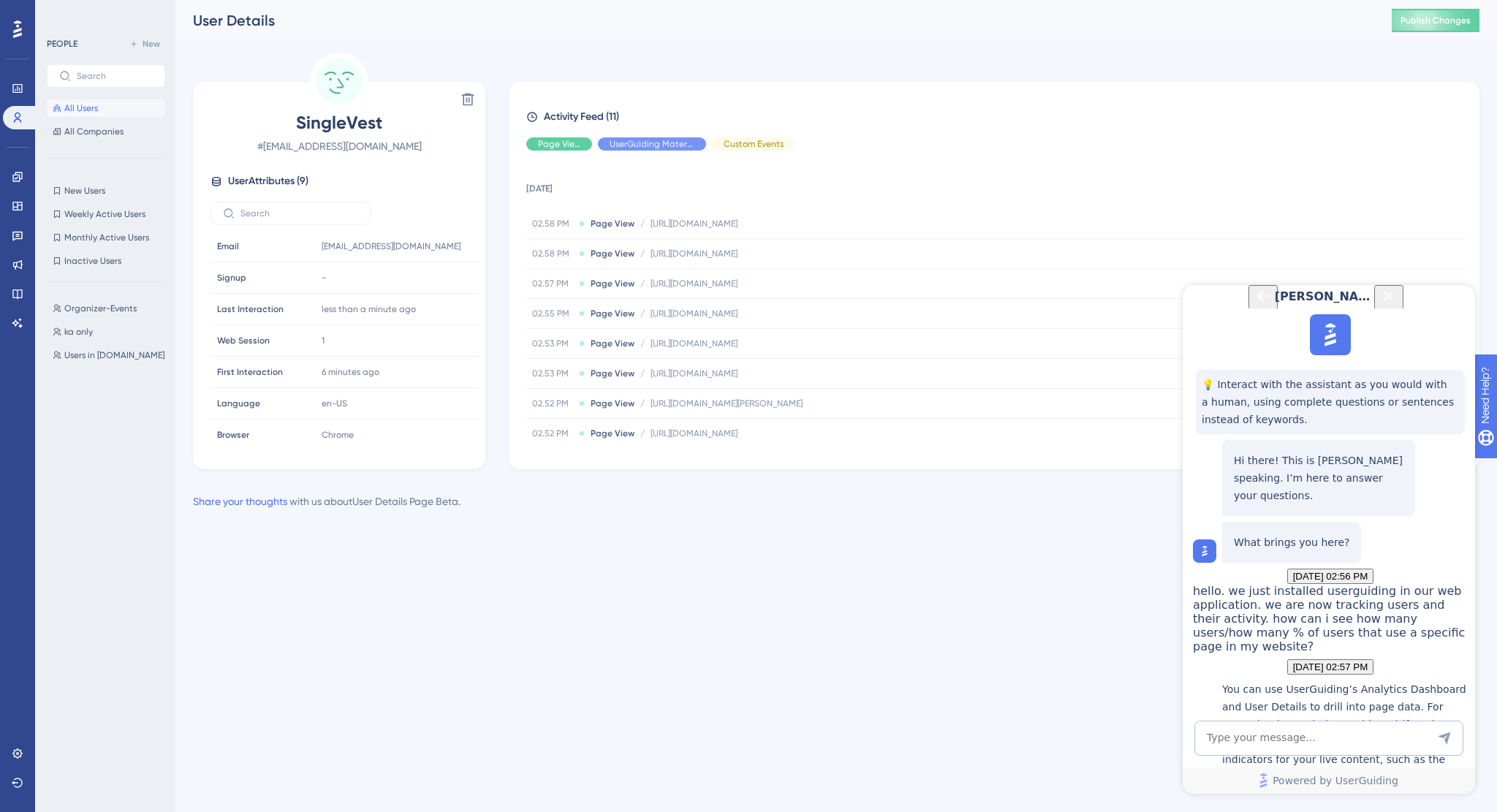
click at [81, 108] on span "All Users" at bounding box center [80, 108] width 33 height 12
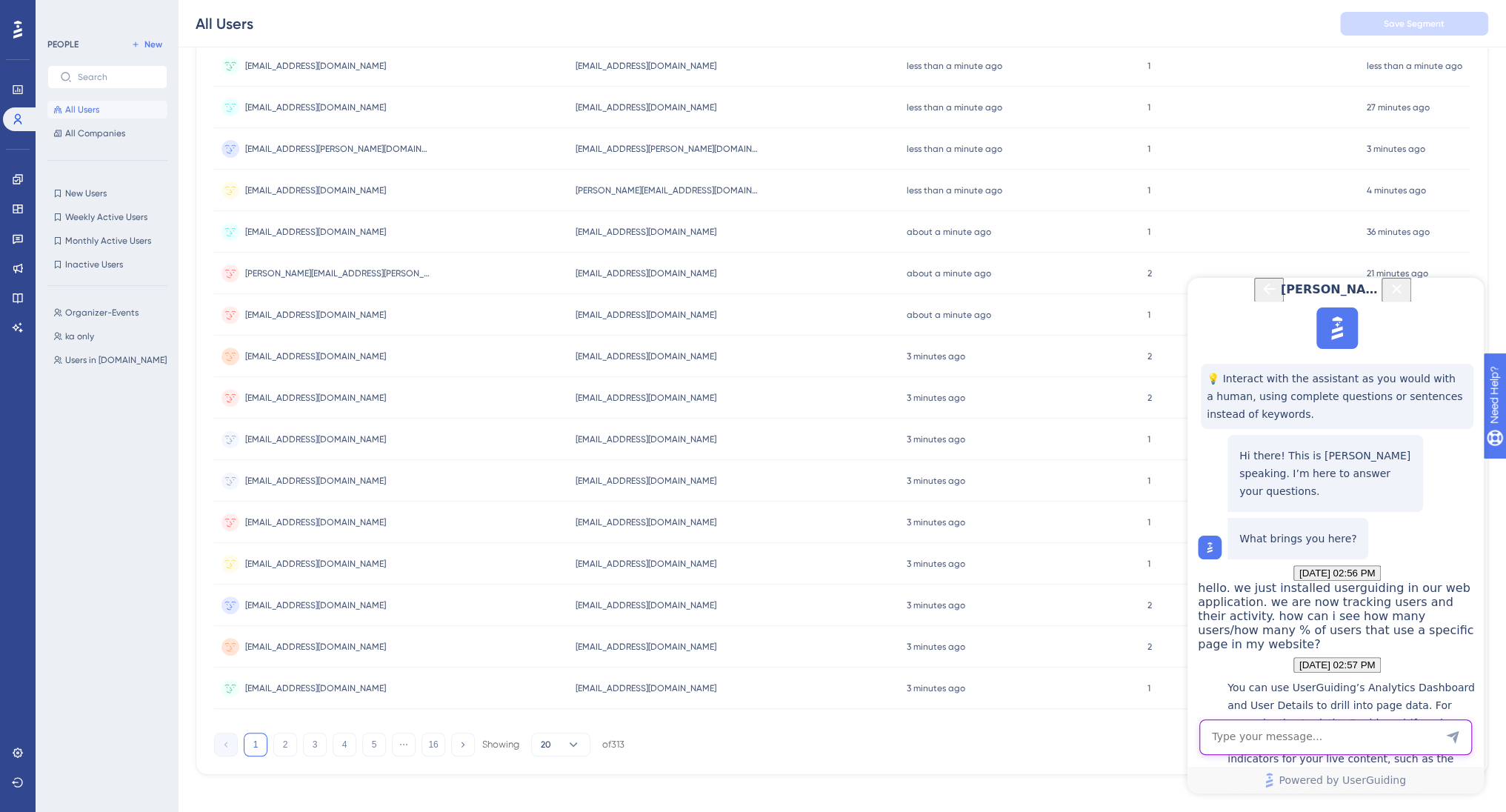
scroll to position [370, 0]
click at [1363, 731] on textarea "AI Assistant Text Input" at bounding box center [1336, 737] width 273 height 35
type textarea "how to contact support"
drag, startPoint x: 1472, startPoint y: 295, endPoint x: 2659, endPoint y: 572, distance: 1218.9
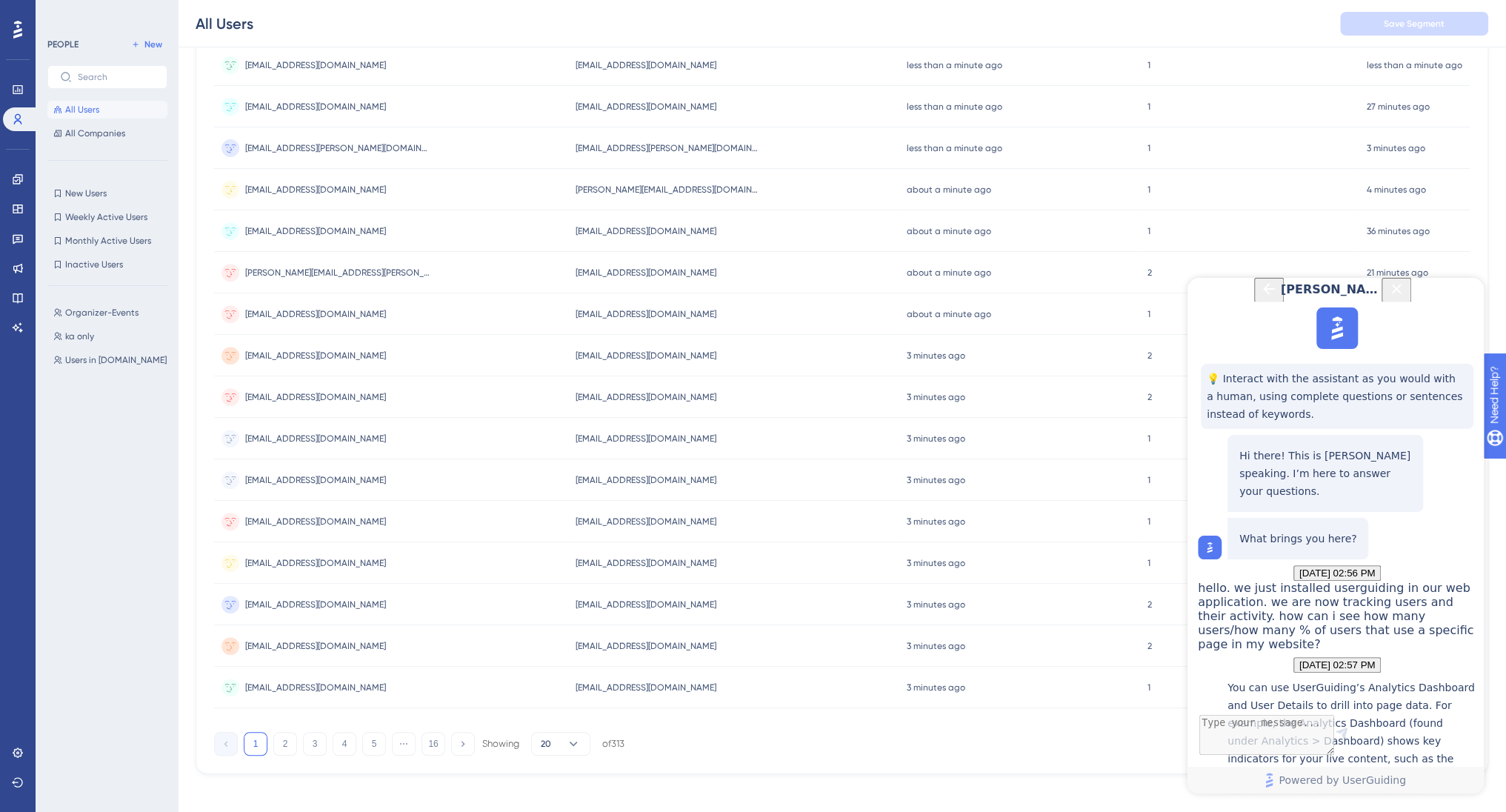
click at [1412, 295] on button "Close Button" at bounding box center [1396, 290] width 29 height 24
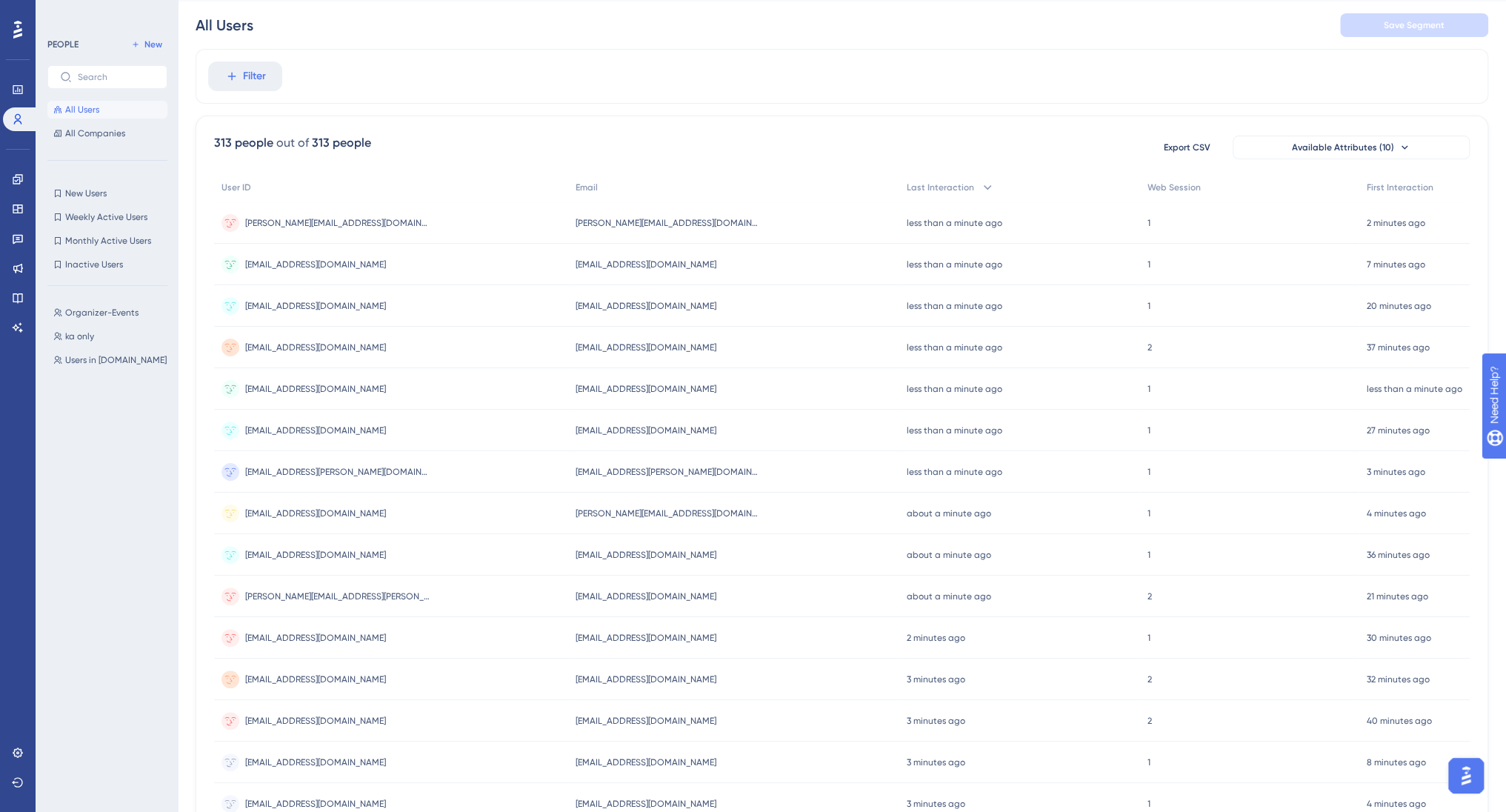
scroll to position [0, 0]
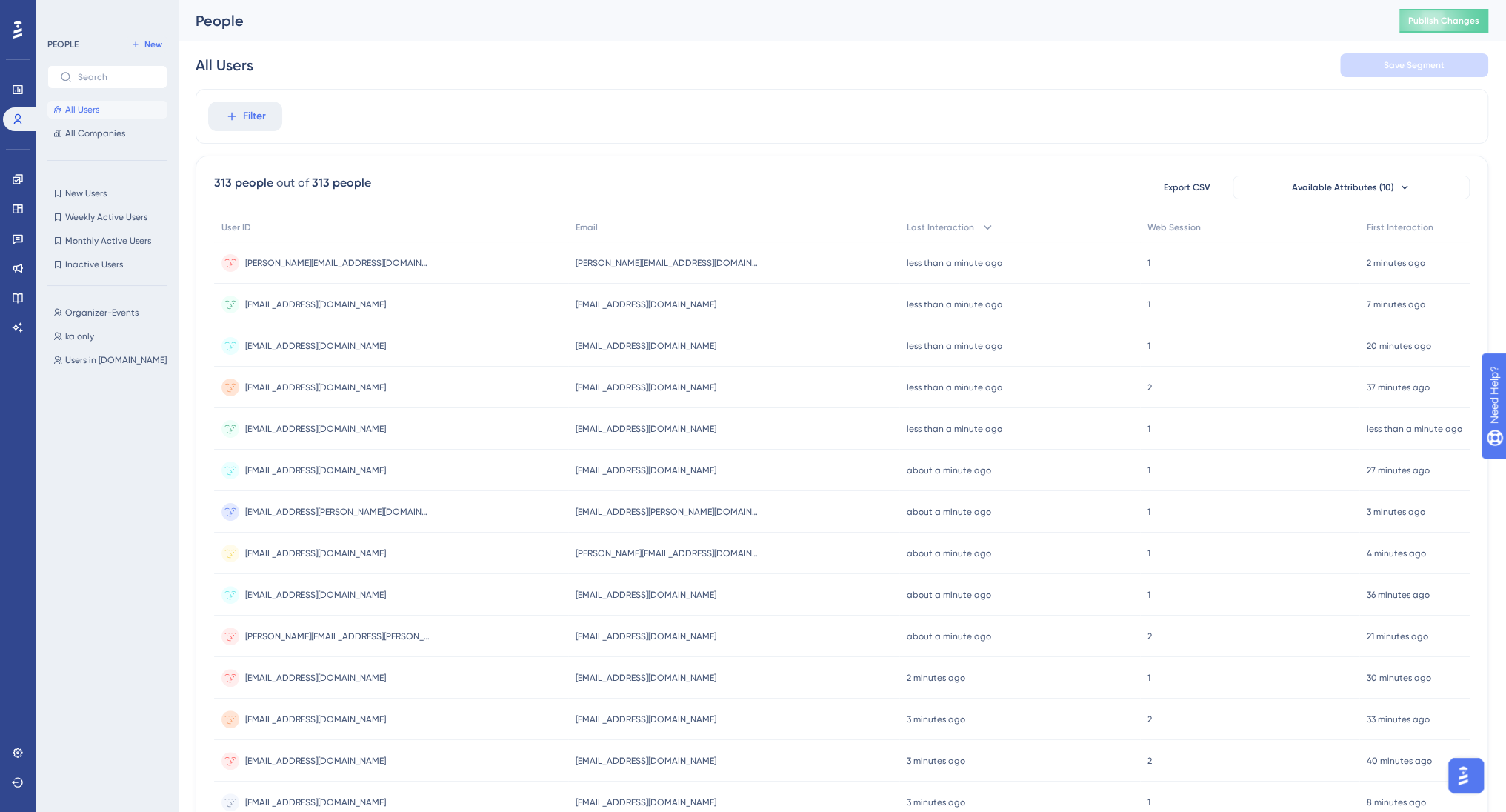
click at [1464, 776] on img "Open AI Assistant Launcher" at bounding box center [1463, 775] width 27 height 27
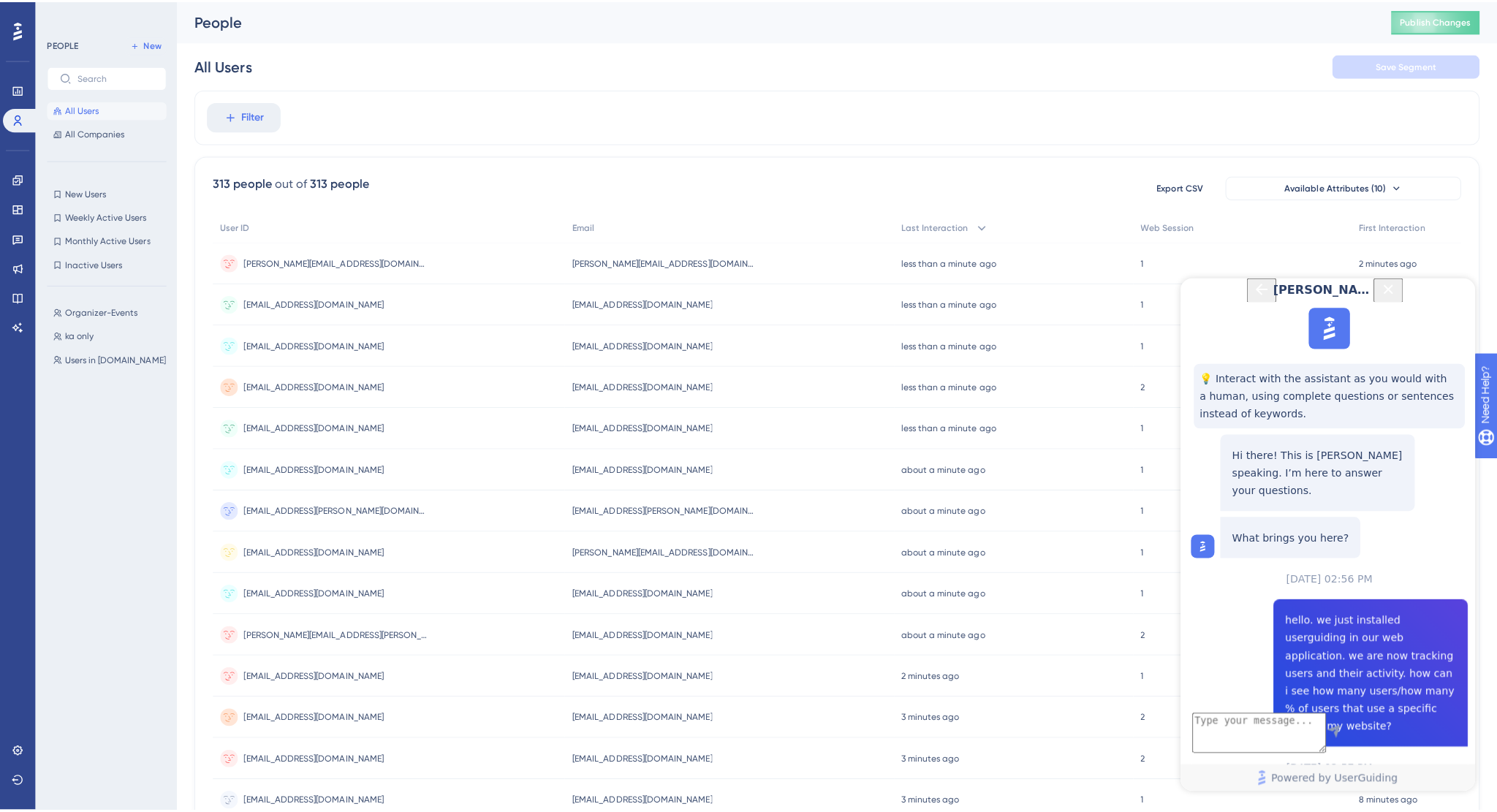
scroll to position [775, 0]
click at [303, 254] on span "jakob@arsnova.dk" at bounding box center [333, 260] width 182 height 12
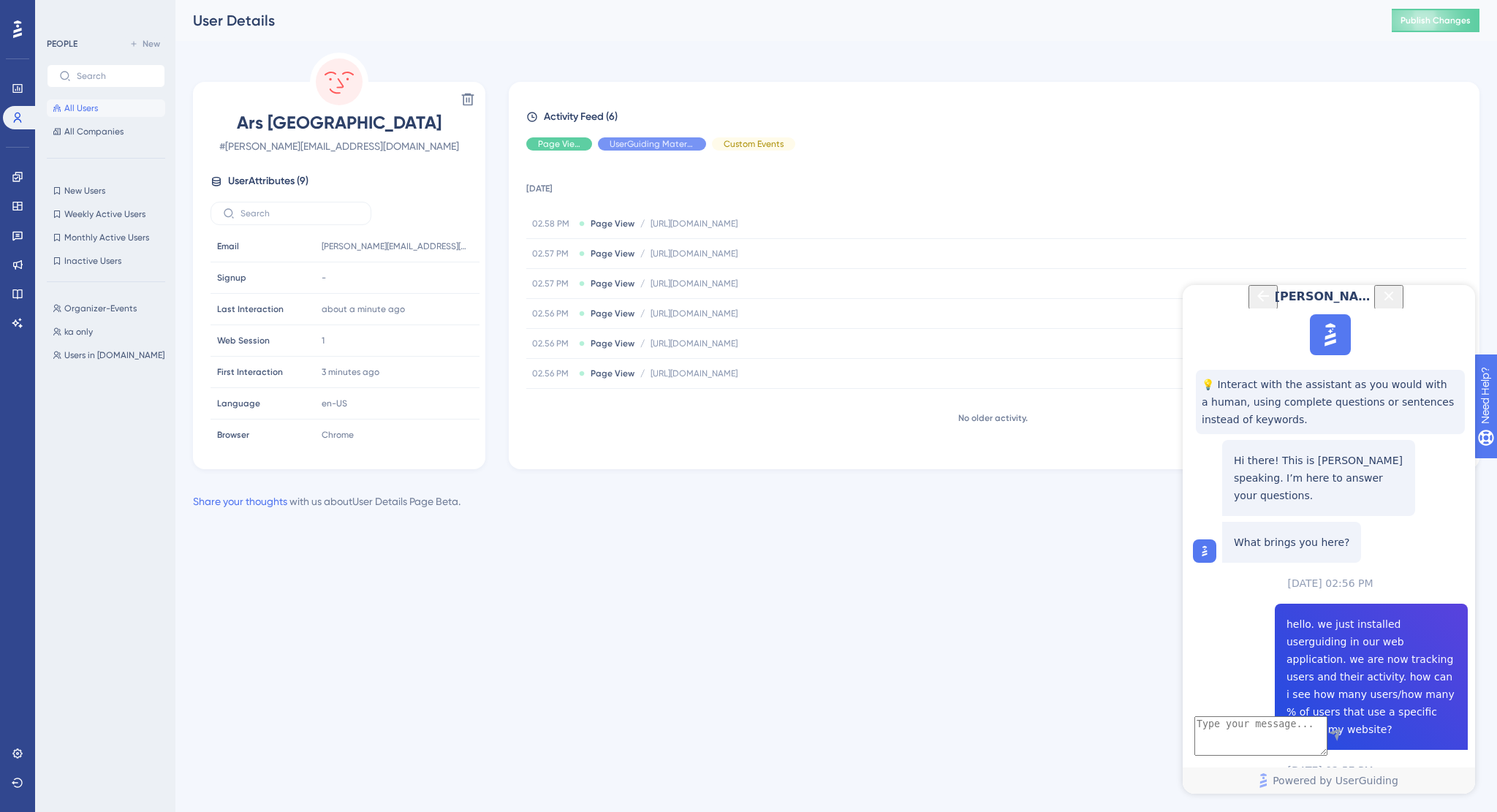
click at [1257, 302] on icon "Back Button" at bounding box center [1263, 296] width 12 height 12
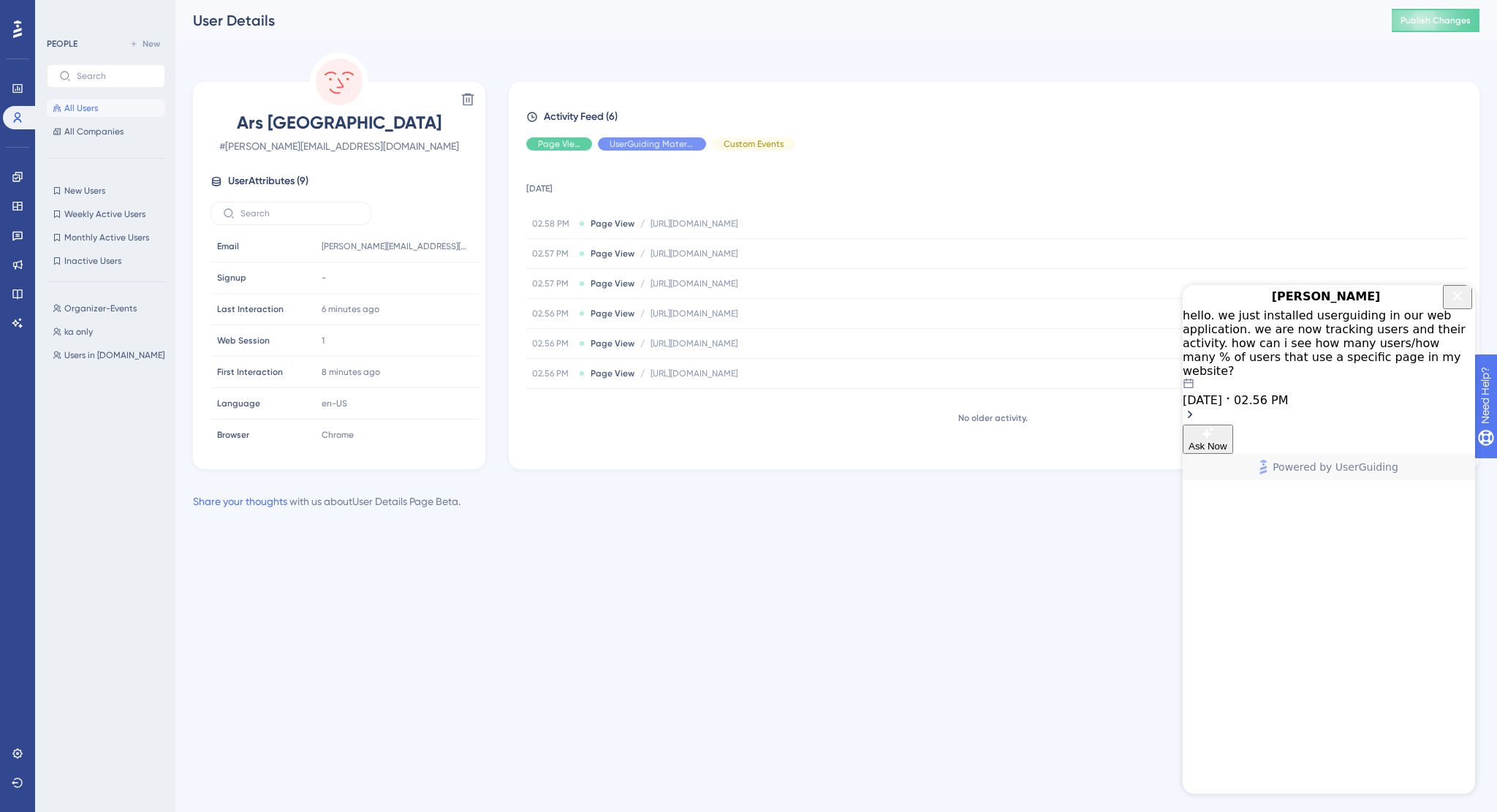
click at [1334, 354] on div "hello. we just installed userguiding in our web application. we are now trackin…" at bounding box center [1329, 343] width 292 height 69
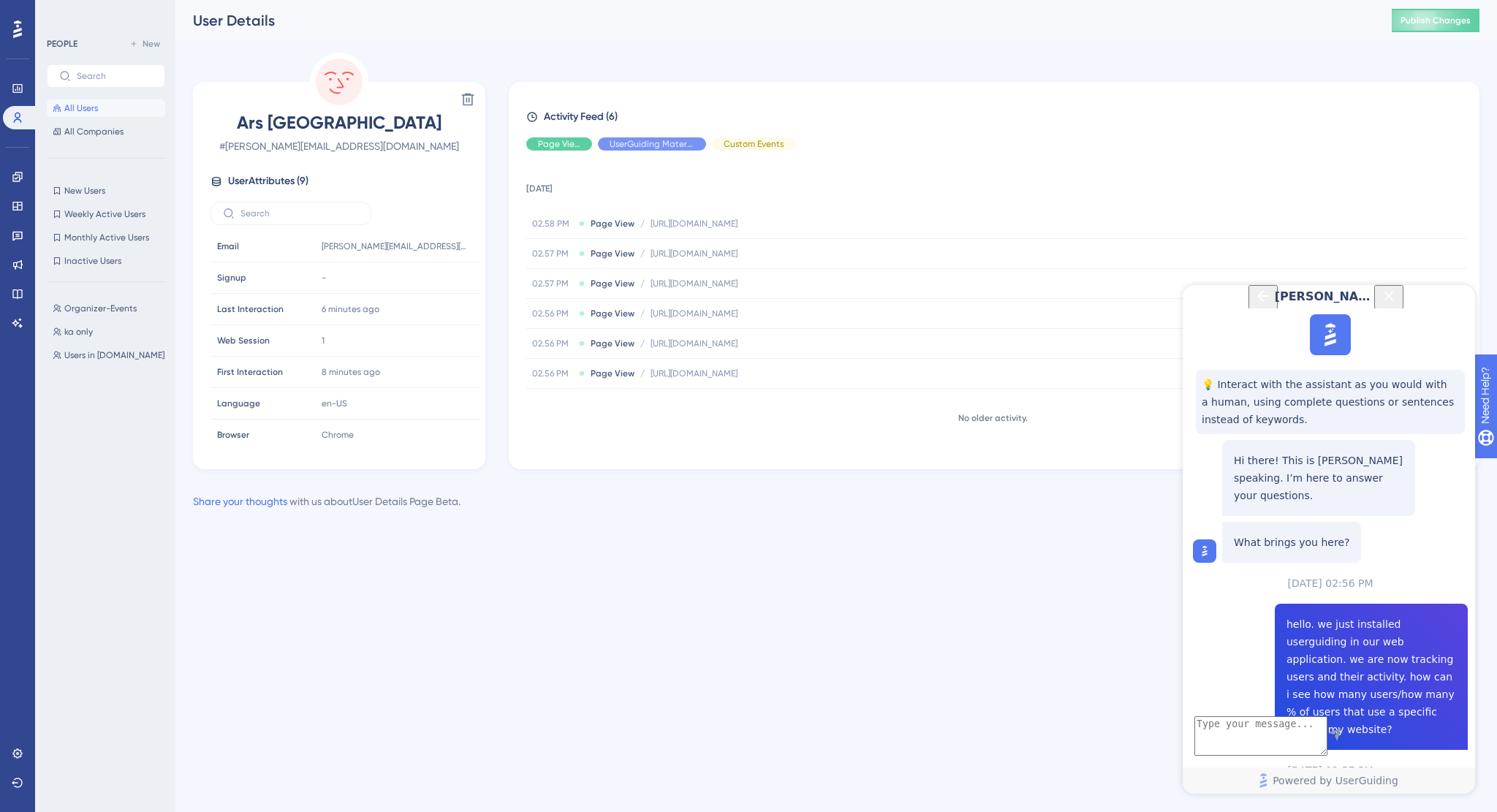
scroll to position [143, 0]
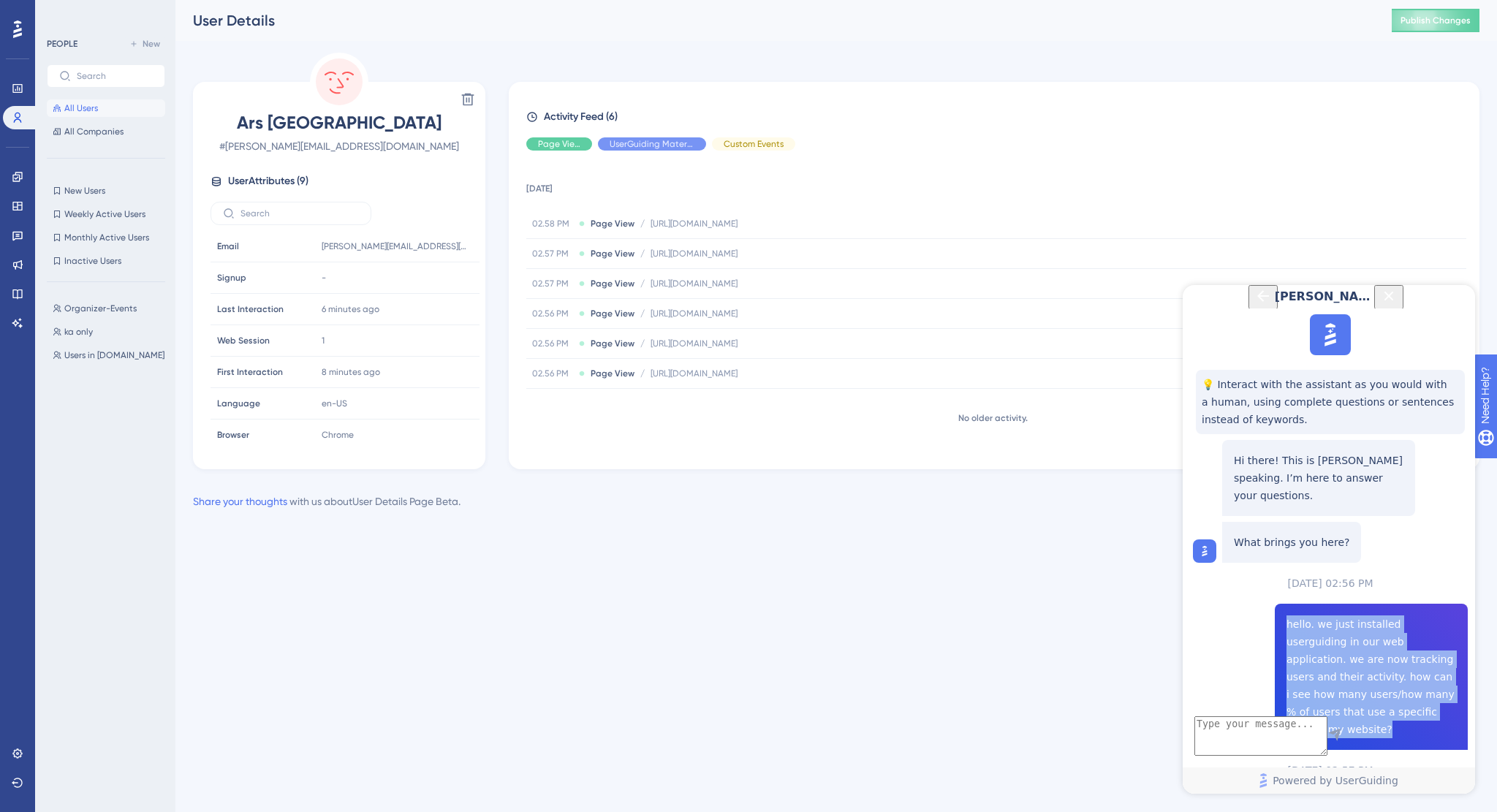
drag, startPoint x: 1284, startPoint y: 487, endPoint x: 1350, endPoint y: 573, distance: 108.4
click at [1350, 615] on span "hello. we just installed userguiding in our web application. we are now trackin…" at bounding box center [1371, 677] width 170 height 123
copy span "hello. we just installed userguiding in our web application. we are now trackin…"
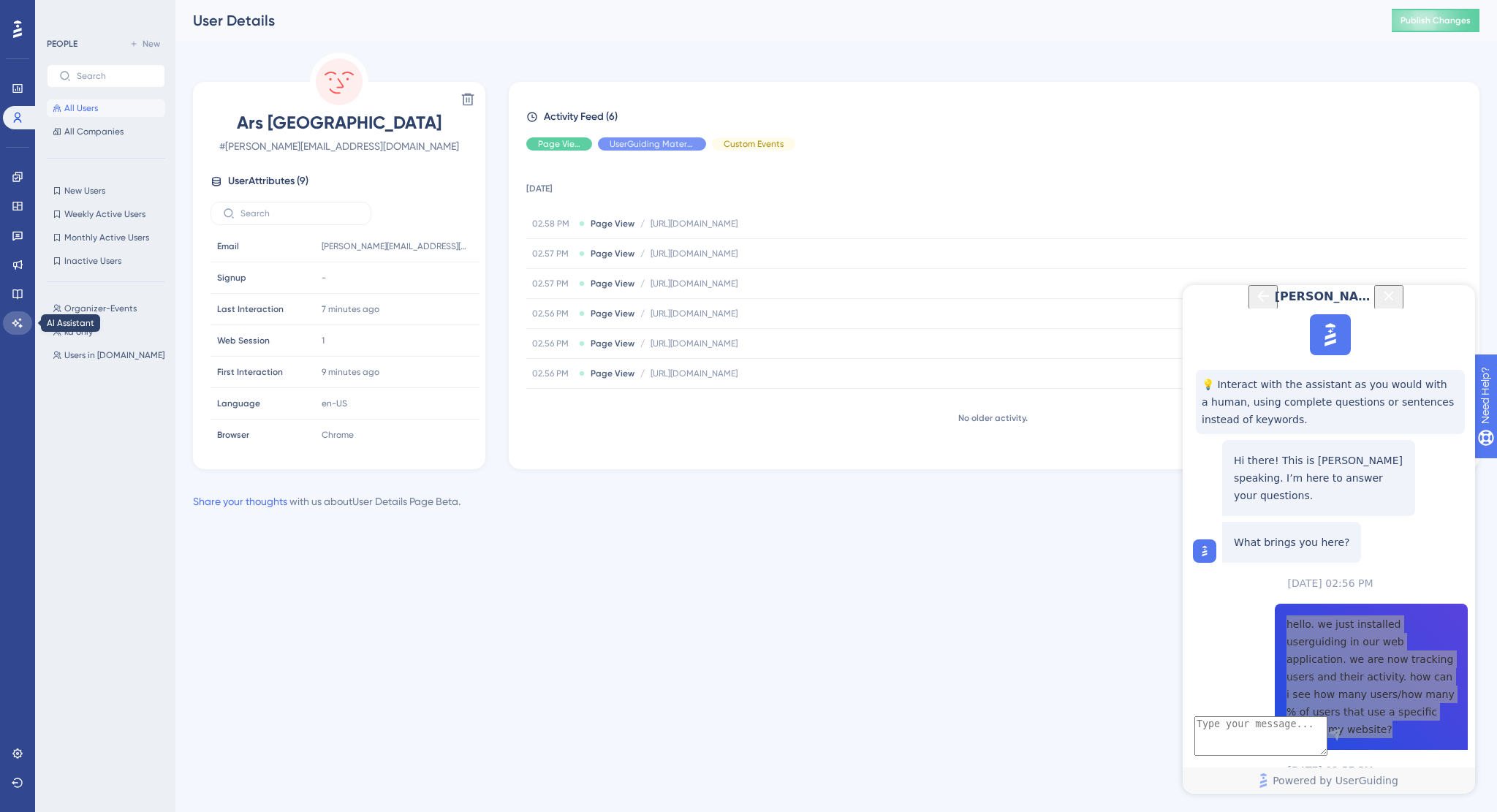
click at [14, 331] on link at bounding box center [17, 322] width 29 height 23
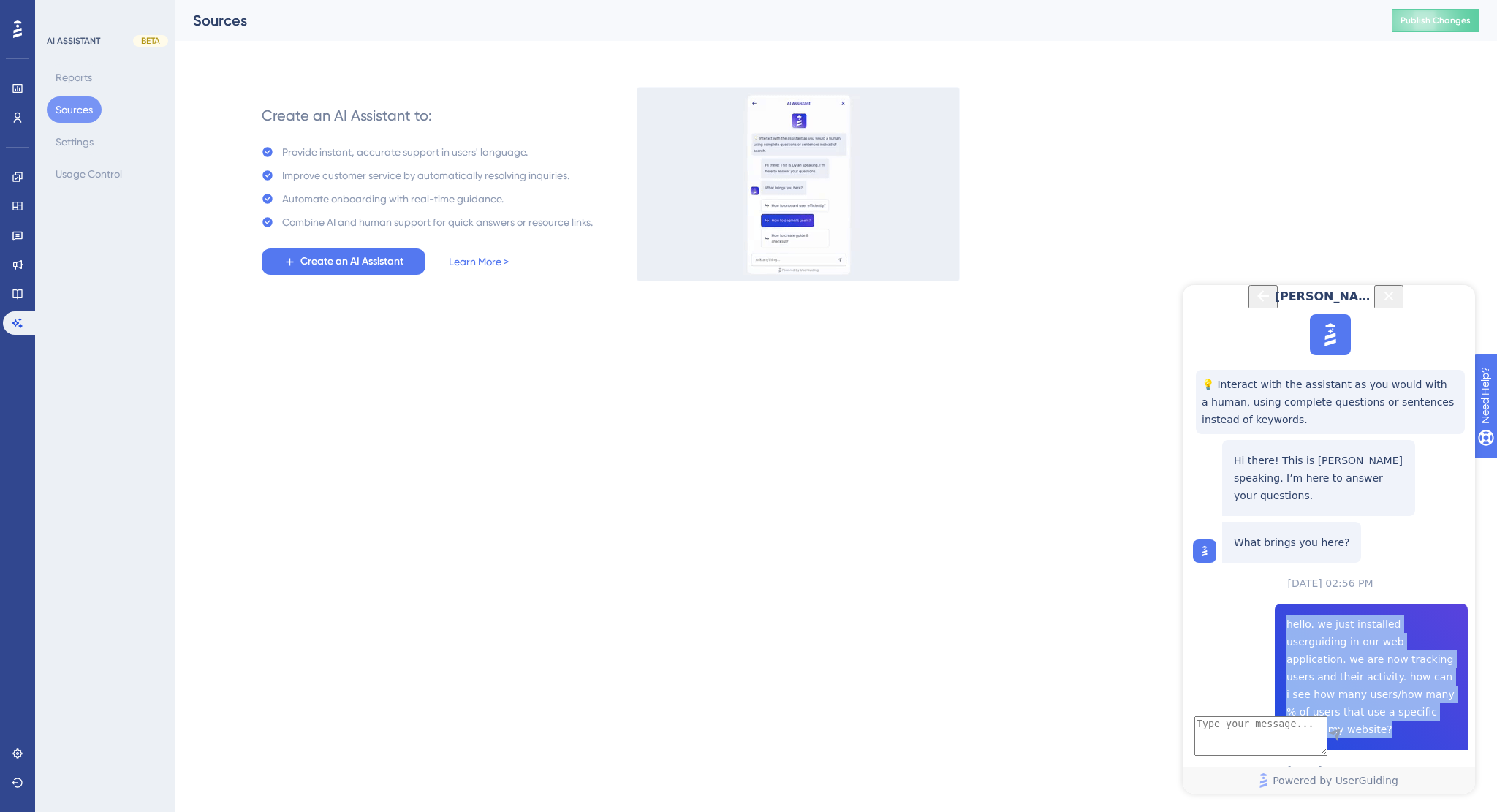
drag, startPoint x: 1452, startPoint y: 307, endPoint x: 2636, endPoint y: 592, distance: 1217.8
click at [1398, 305] on icon "Close Button" at bounding box center [1389, 296] width 18 height 18
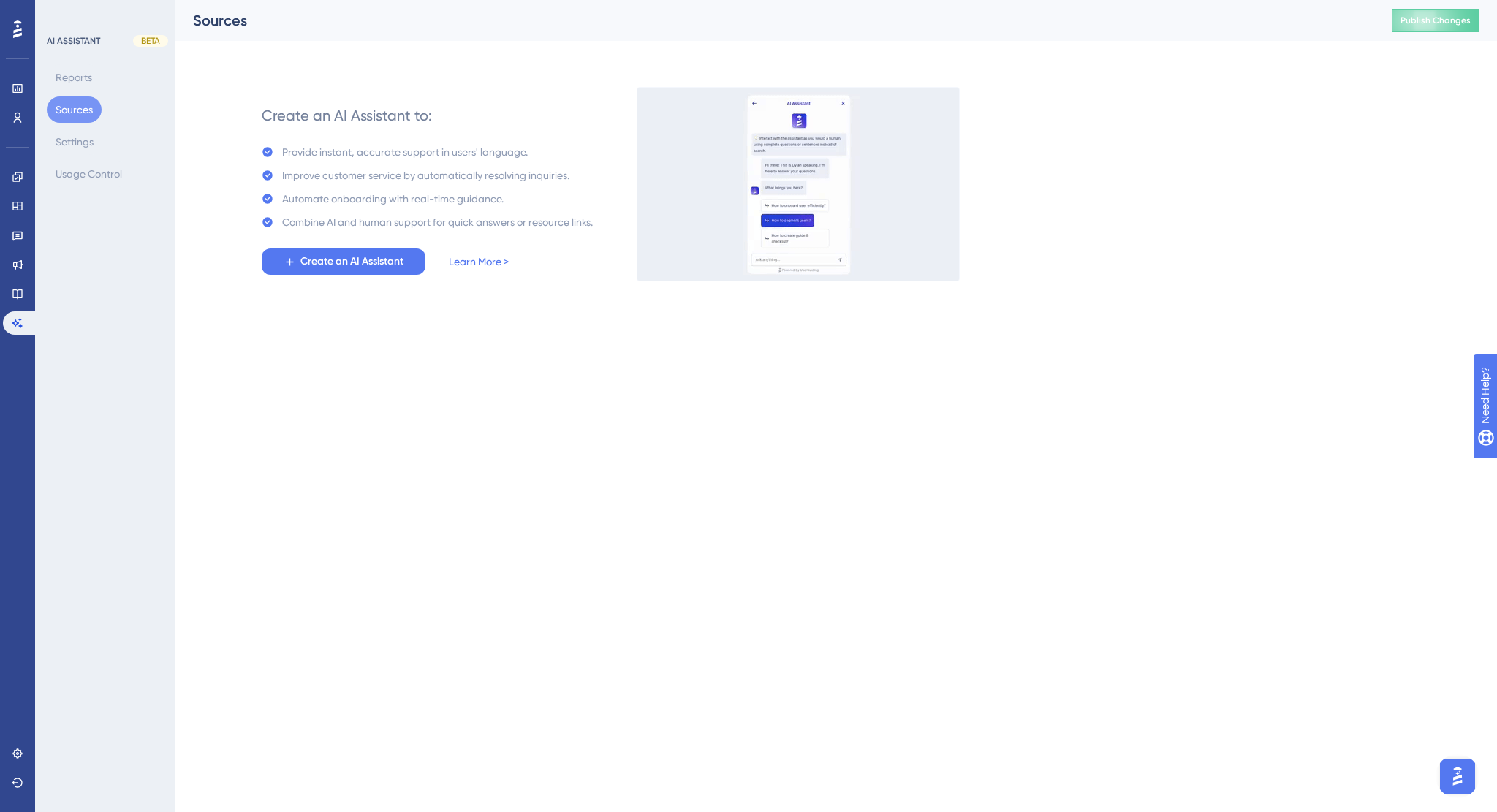
click at [1455, 779] on img "Open AI Assistant Launcher" at bounding box center [1458, 775] width 26 height 26
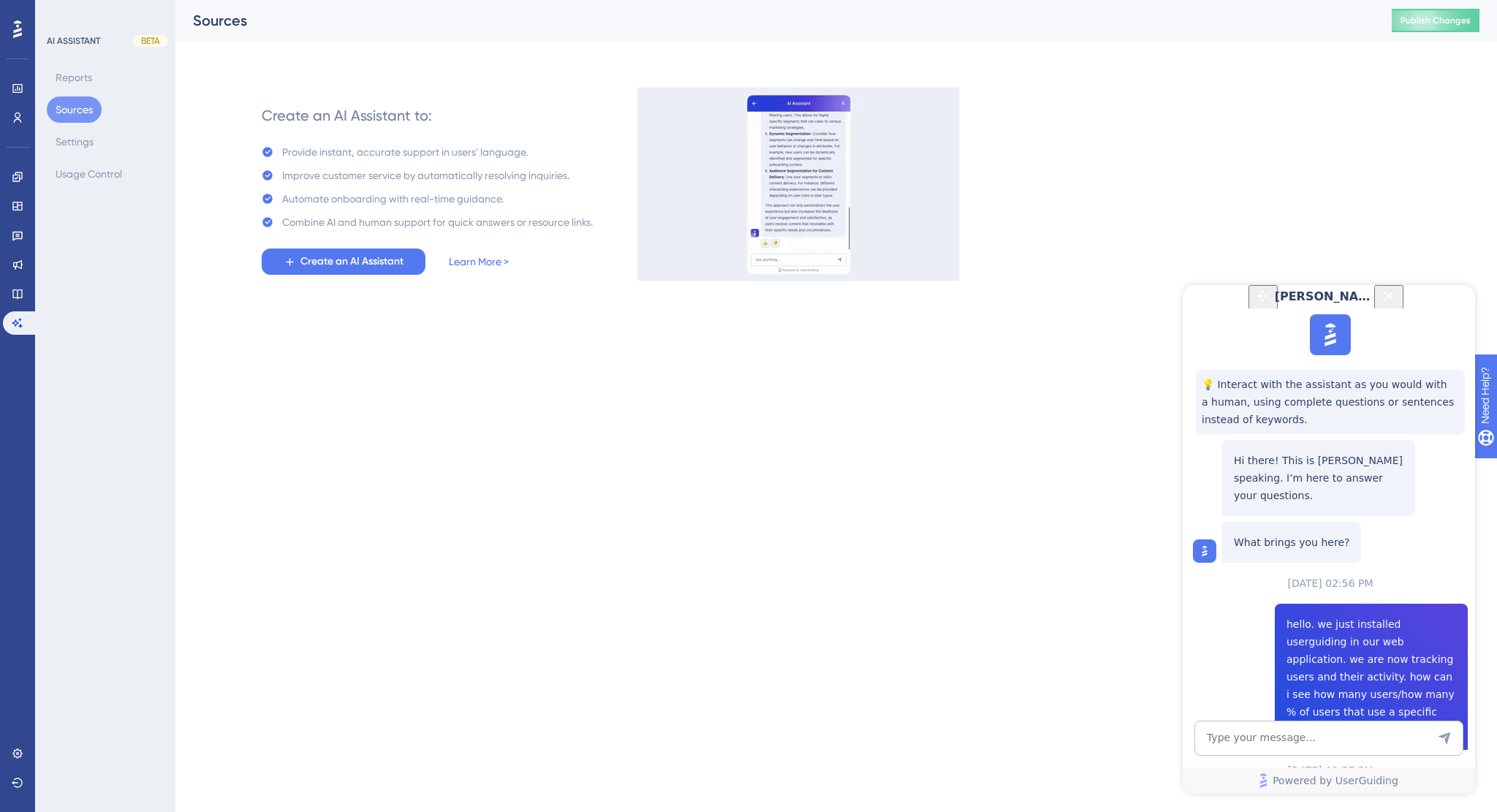
scroll to position [775, 0]
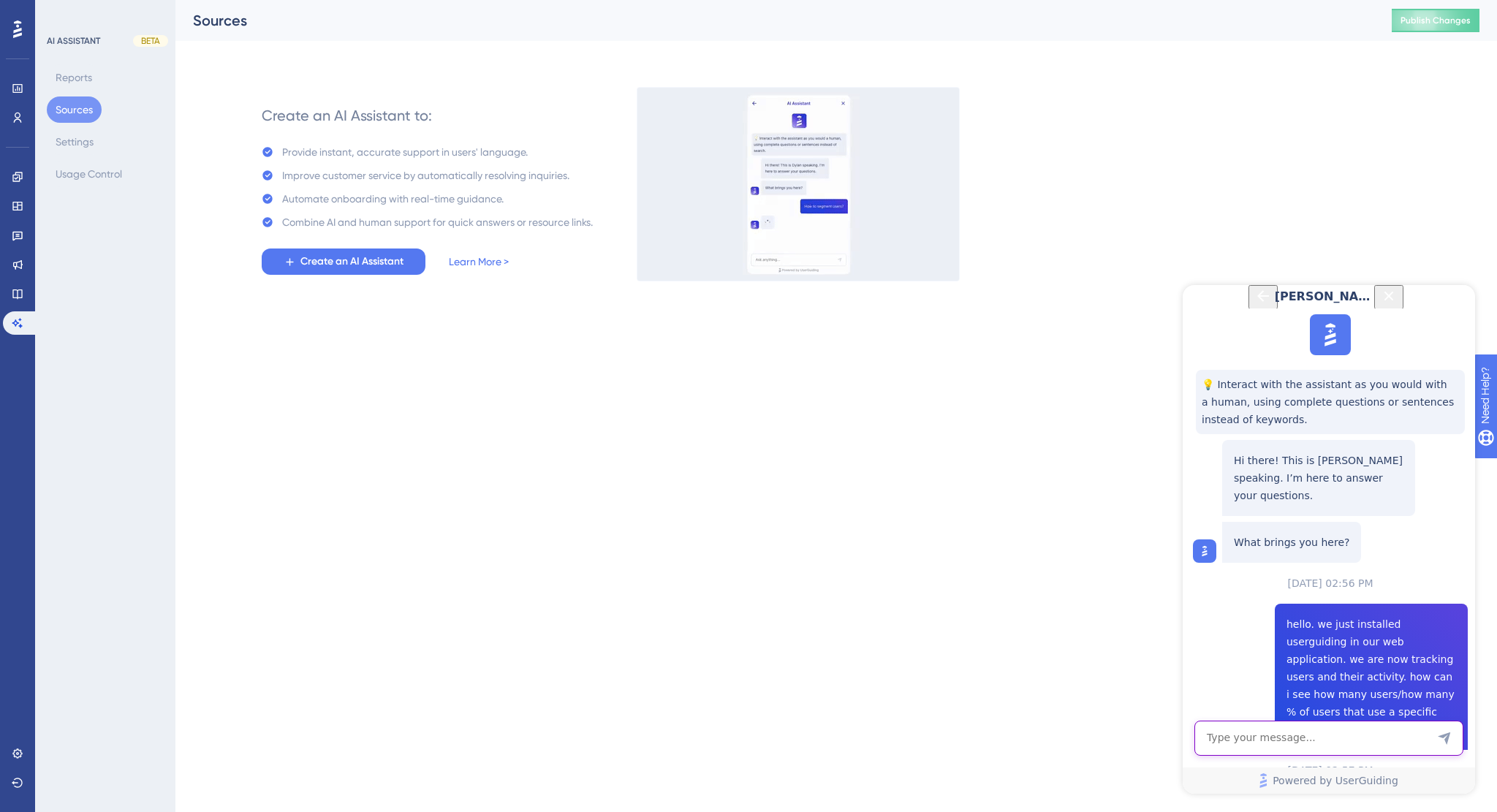
click at [1292, 736] on textarea "AI Assistant Text Input" at bounding box center [1329, 738] width 269 height 35
paste textarea "hello. we just installed userguiding in our web application. we are now trackin…"
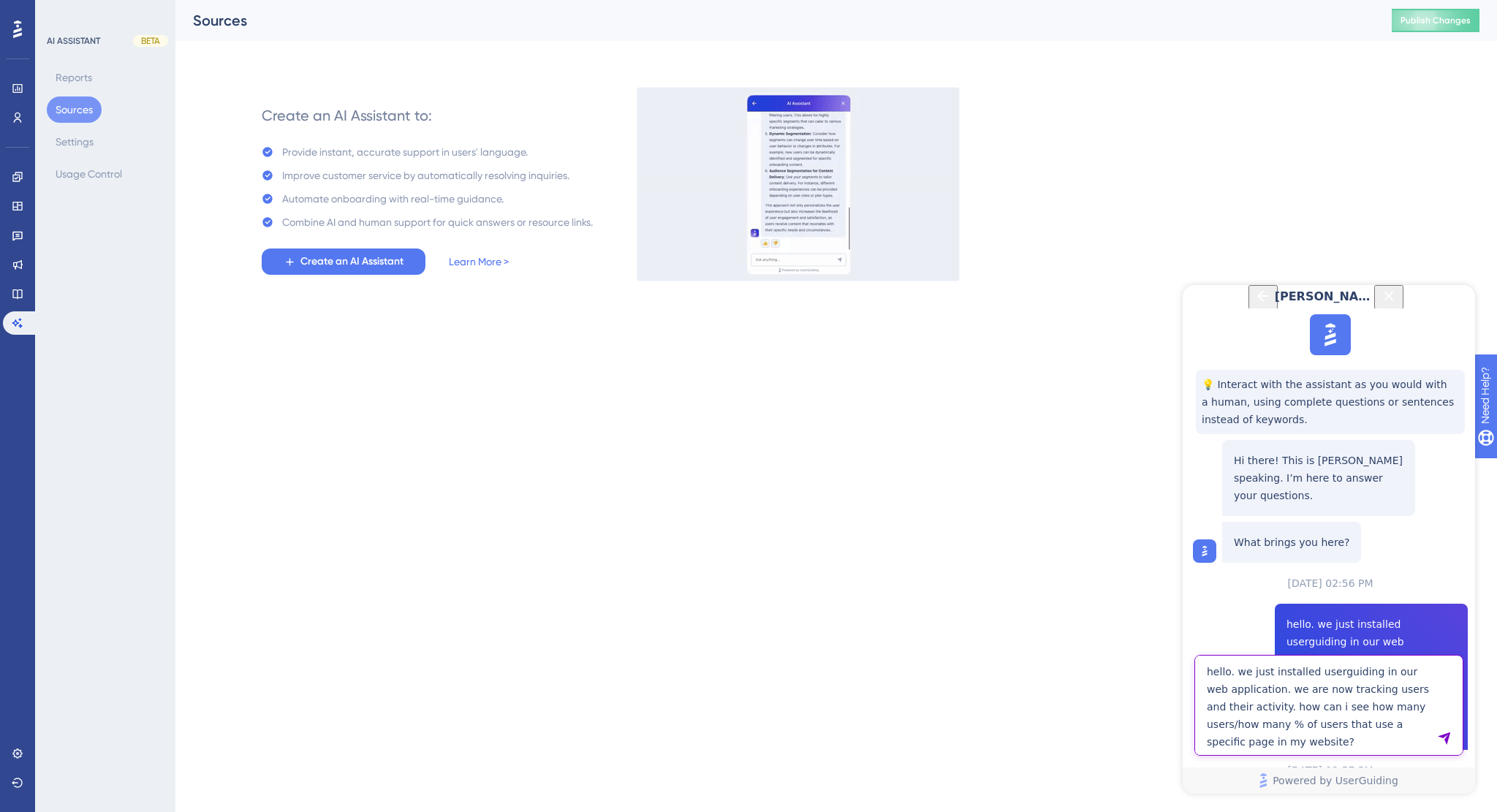
type textarea "hello. we just installed userguiding in our web application. we are now trackin…"
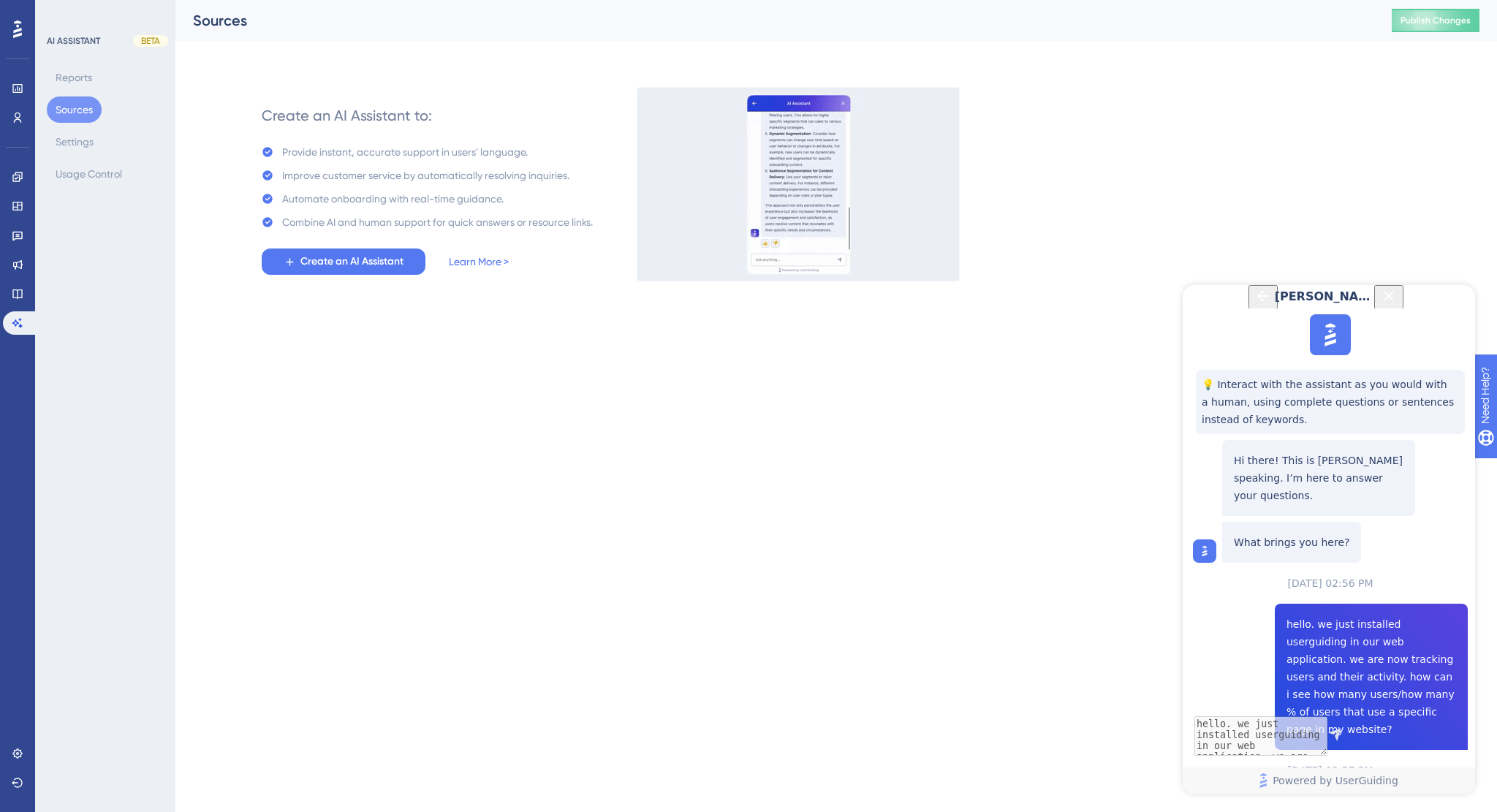
scroll to position [959, 0]
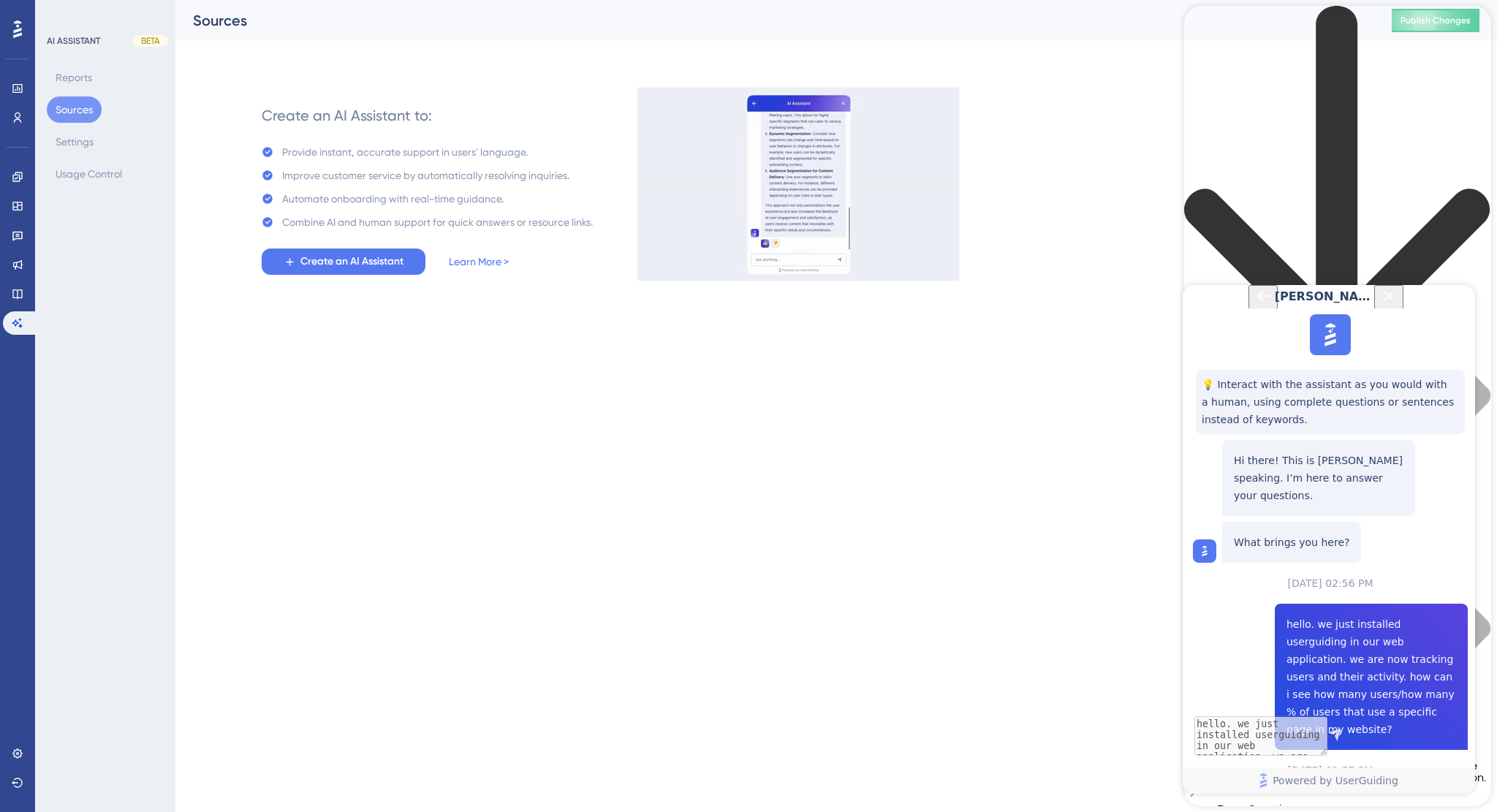
click at [1257, 302] on icon "Back Button" at bounding box center [1263, 296] width 12 height 12
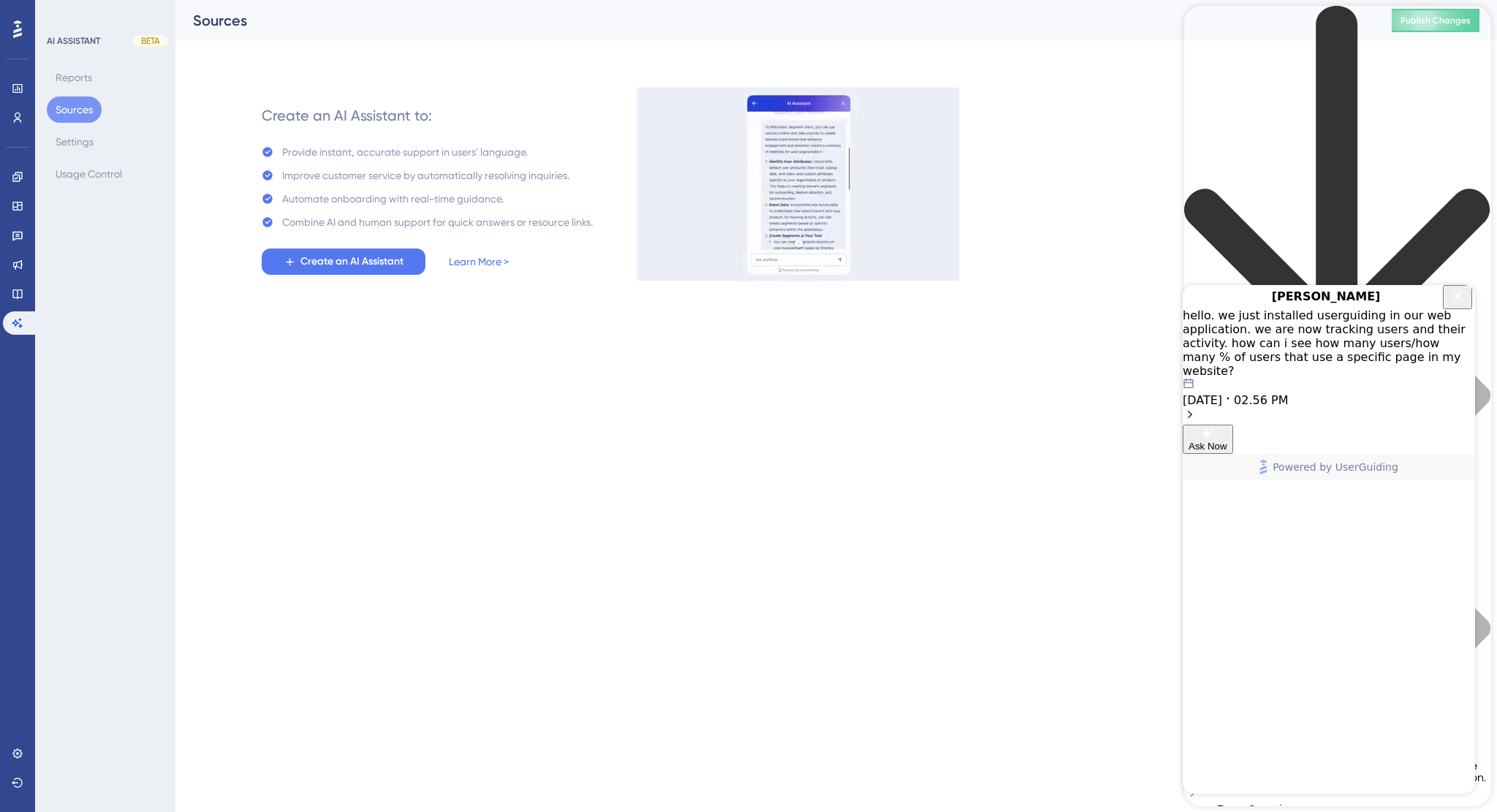
click at [1453, 305] on icon "Close Button" at bounding box center [1458, 296] width 18 height 18
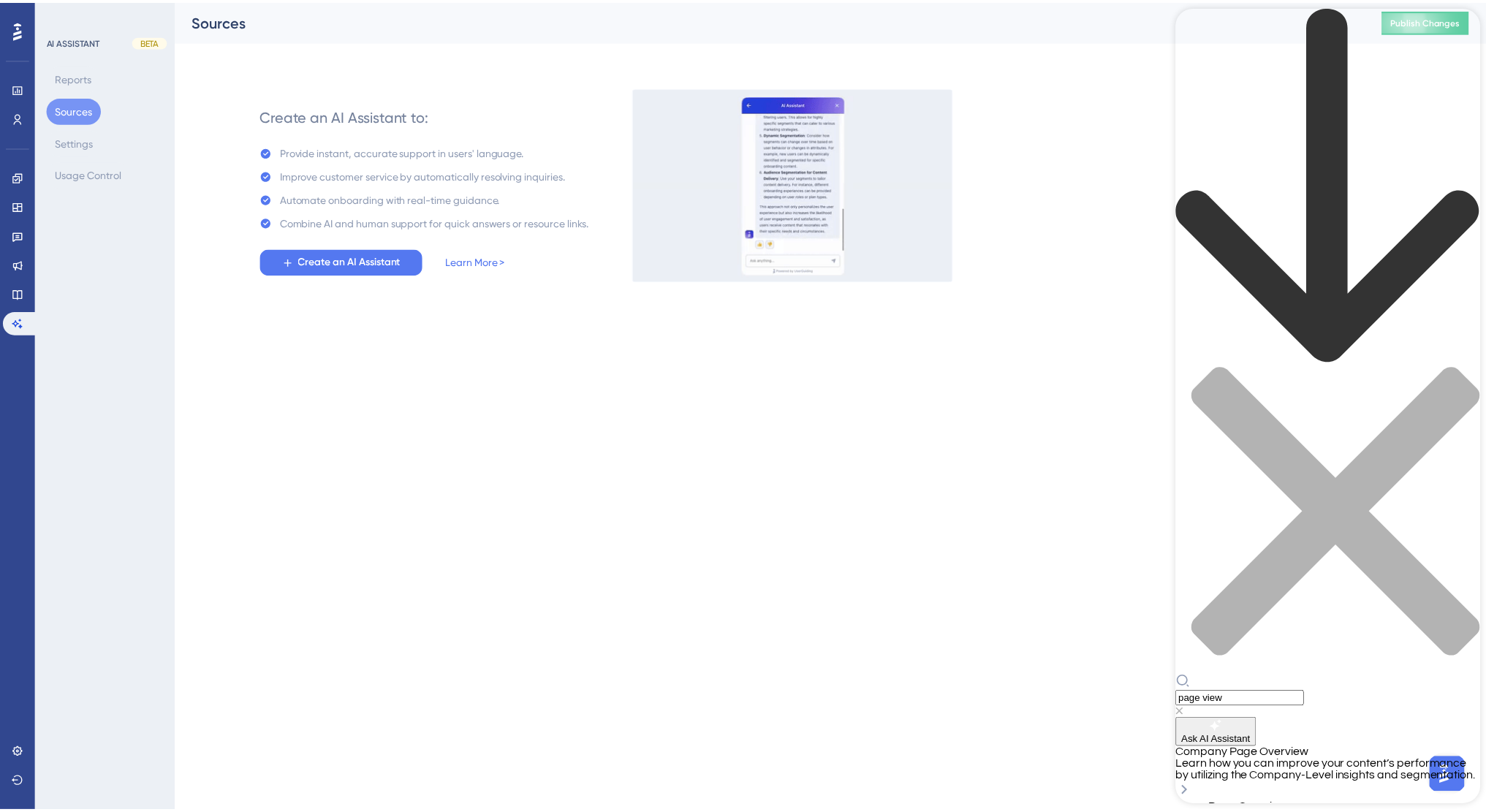
scroll to position [0, 0]
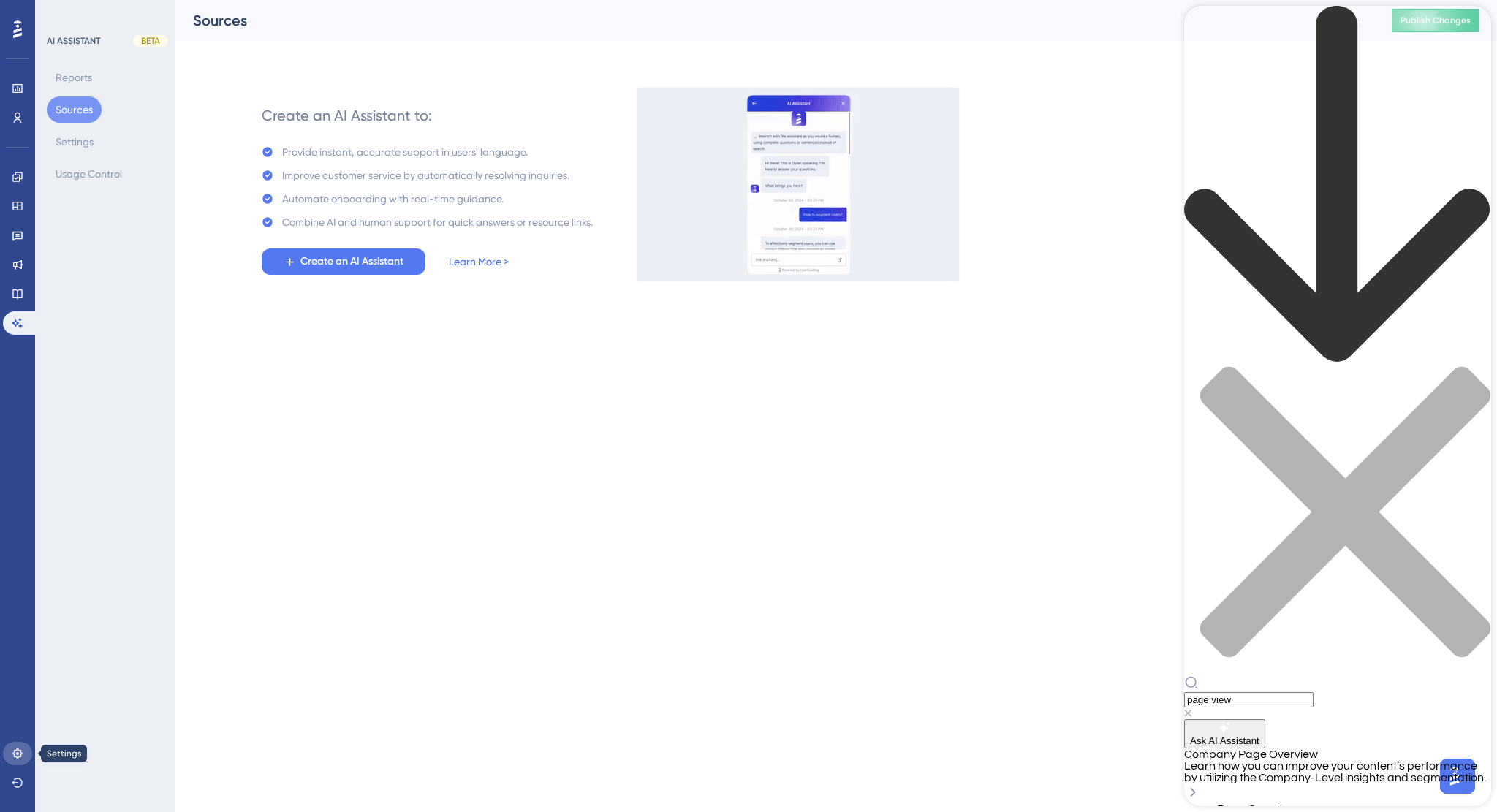
click at [19, 759] on link at bounding box center [17, 752] width 29 height 23
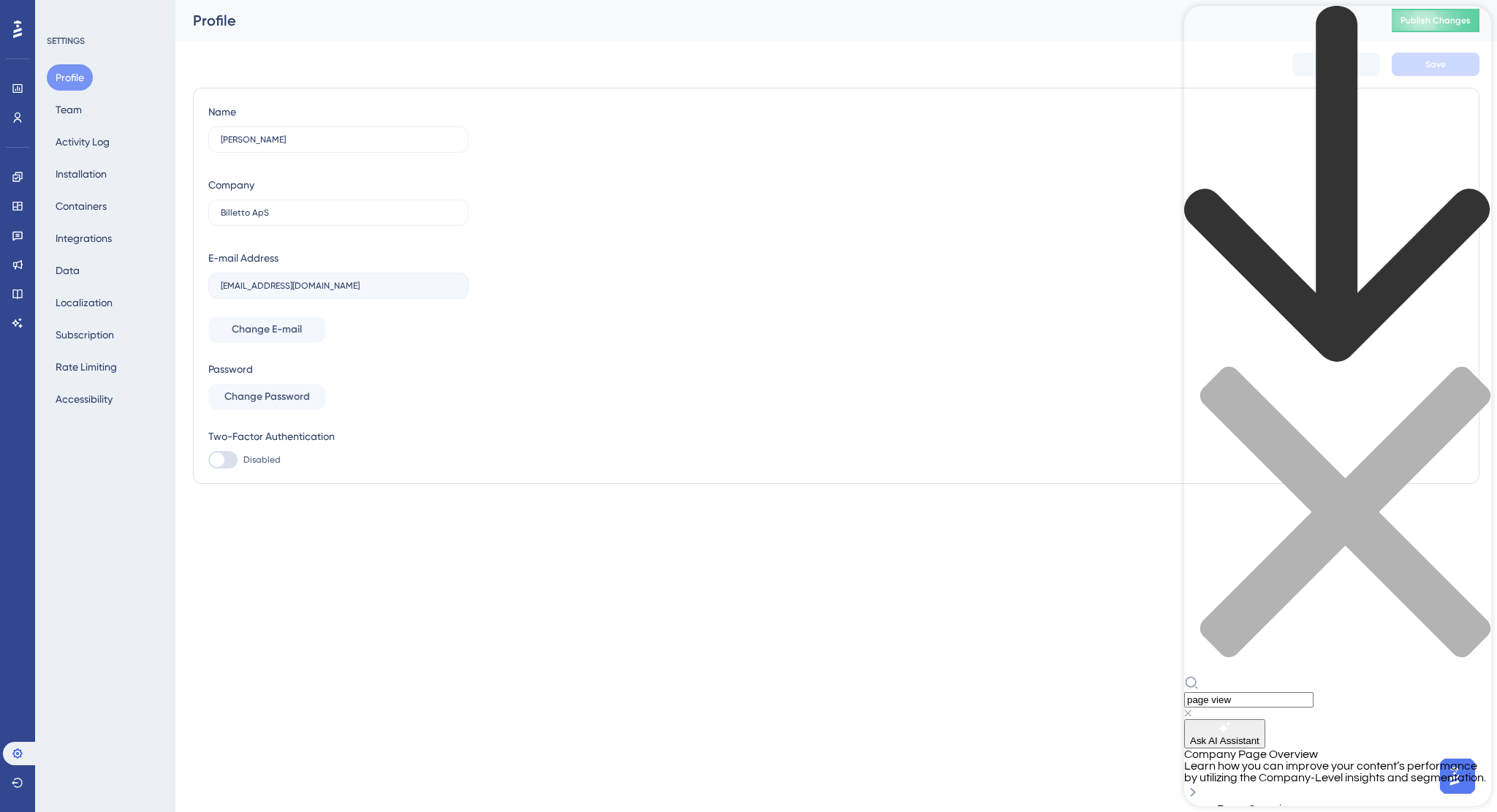
click at [20, 20] on icon at bounding box center [17, 29] width 9 height 19
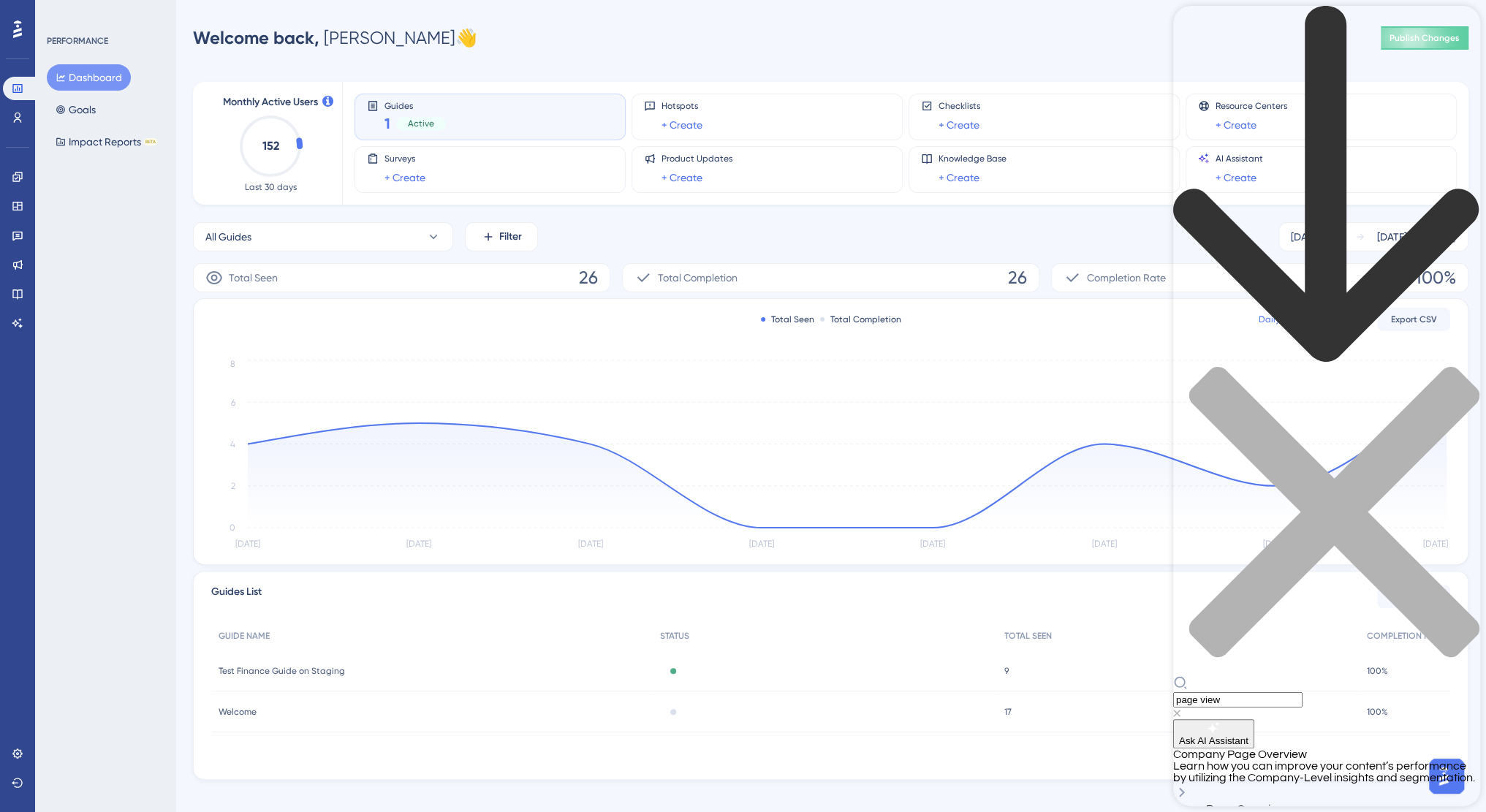
click at [1454, 366] on icon "close resource center" at bounding box center [1327, 520] width 307 height 307
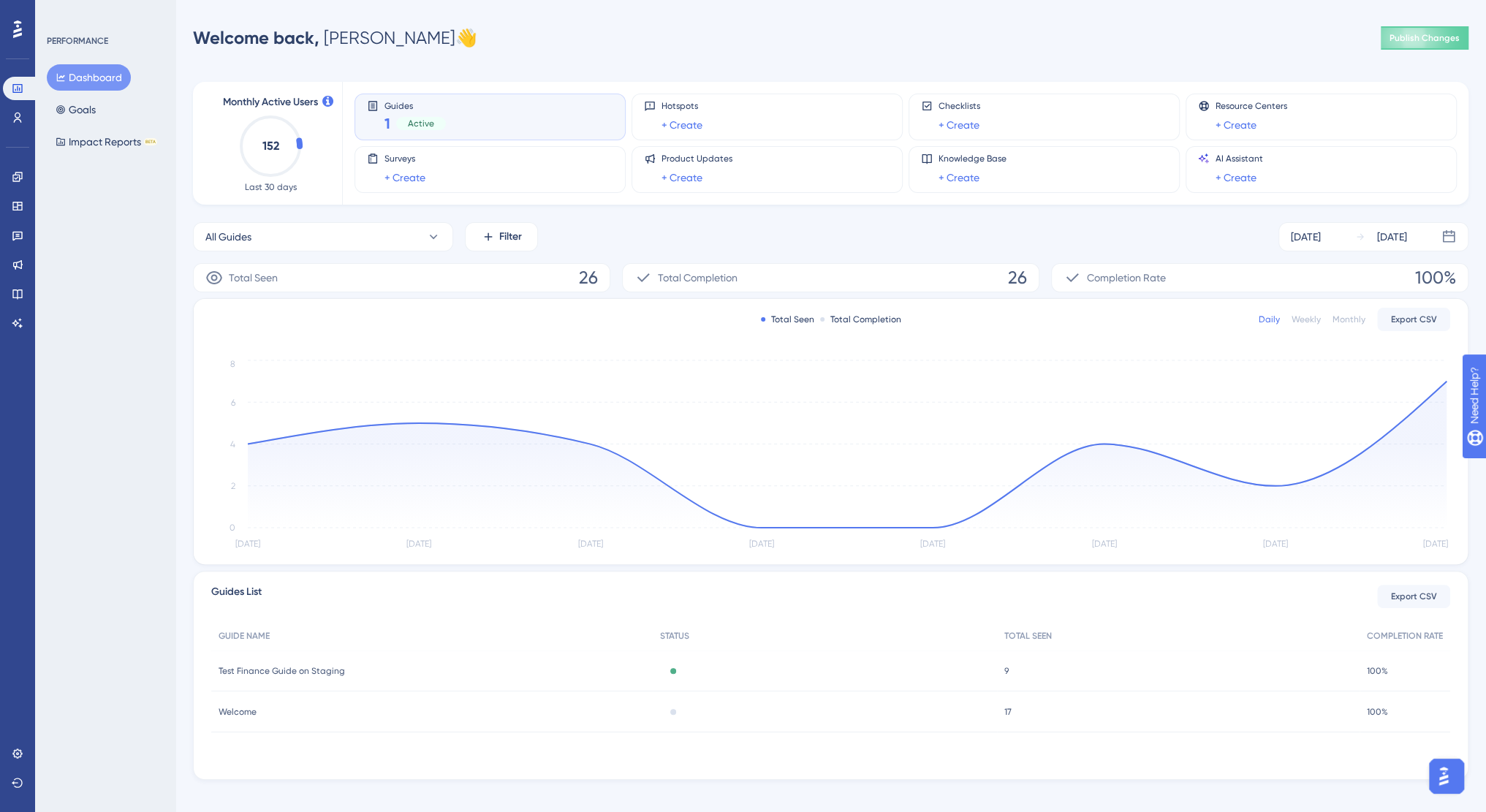
drag, startPoint x: 1448, startPoint y: 781, endPoint x: 1443, endPoint y: 773, distance: 9.4
click at [1448, 781] on img "Open AI Assistant Launcher" at bounding box center [1443, 775] width 26 height 26
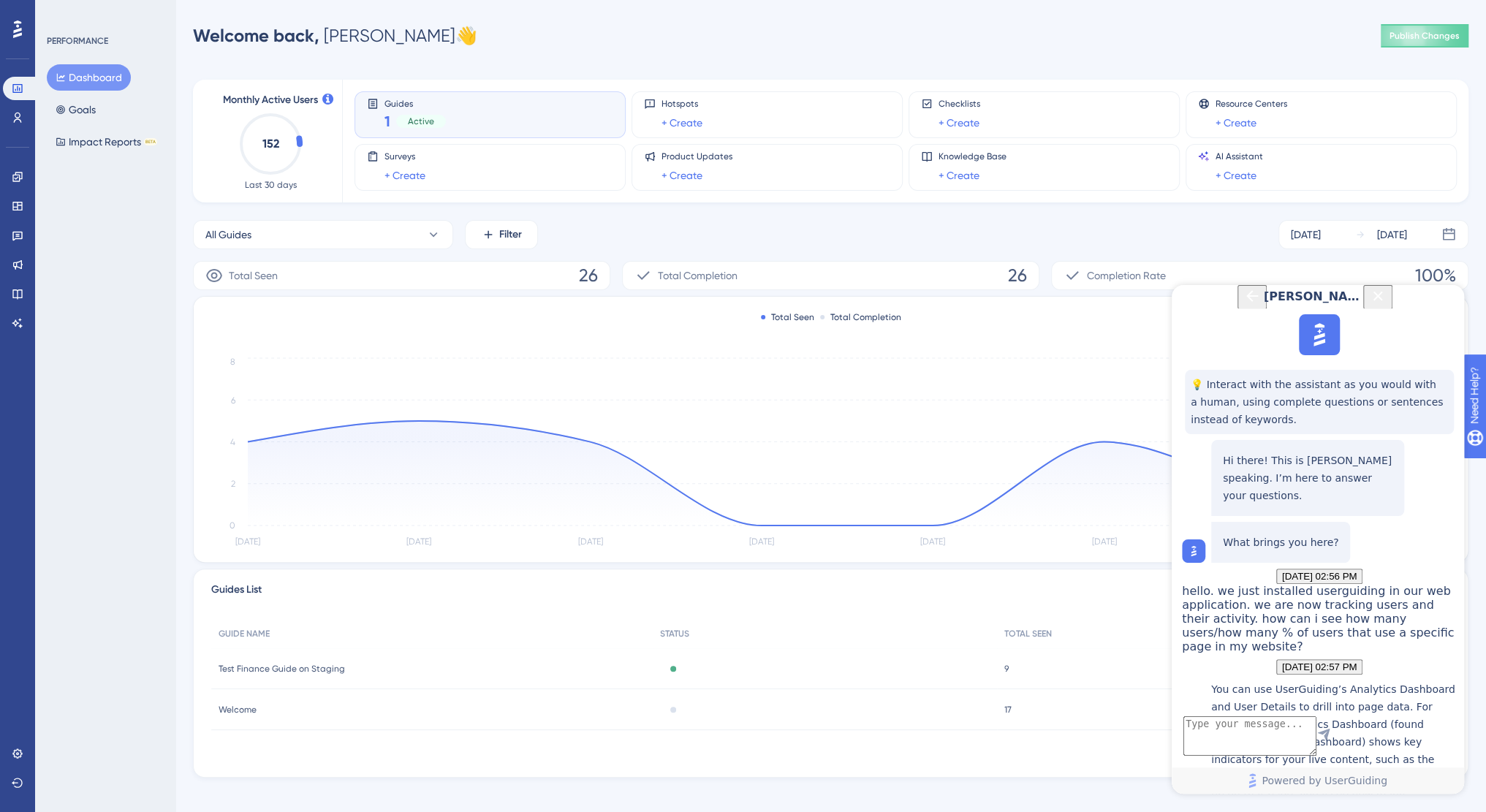
scroll to position [4, 0]
click at [1269, 741] on textarea "AI Assistant Text Input" at bounding box center [1250, 735] width 133 height 39
type textarea "SEND THIS TO SUPPORT"
click at [21, 293] on icon at bounding box center [17, 294] width 9 height 9
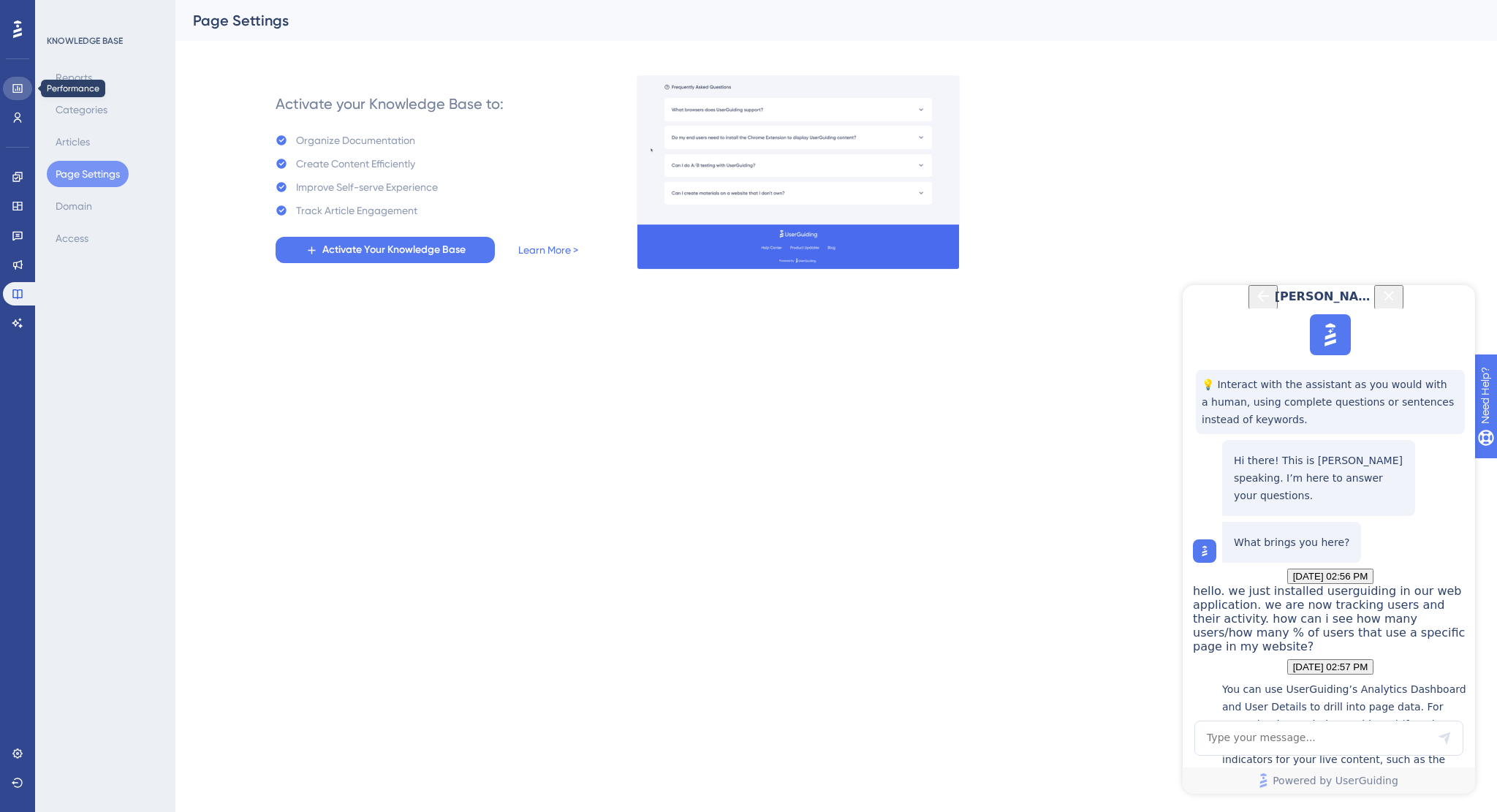
click at [18, 89] on icon at bounding box center [17, 89] width 9 height 9
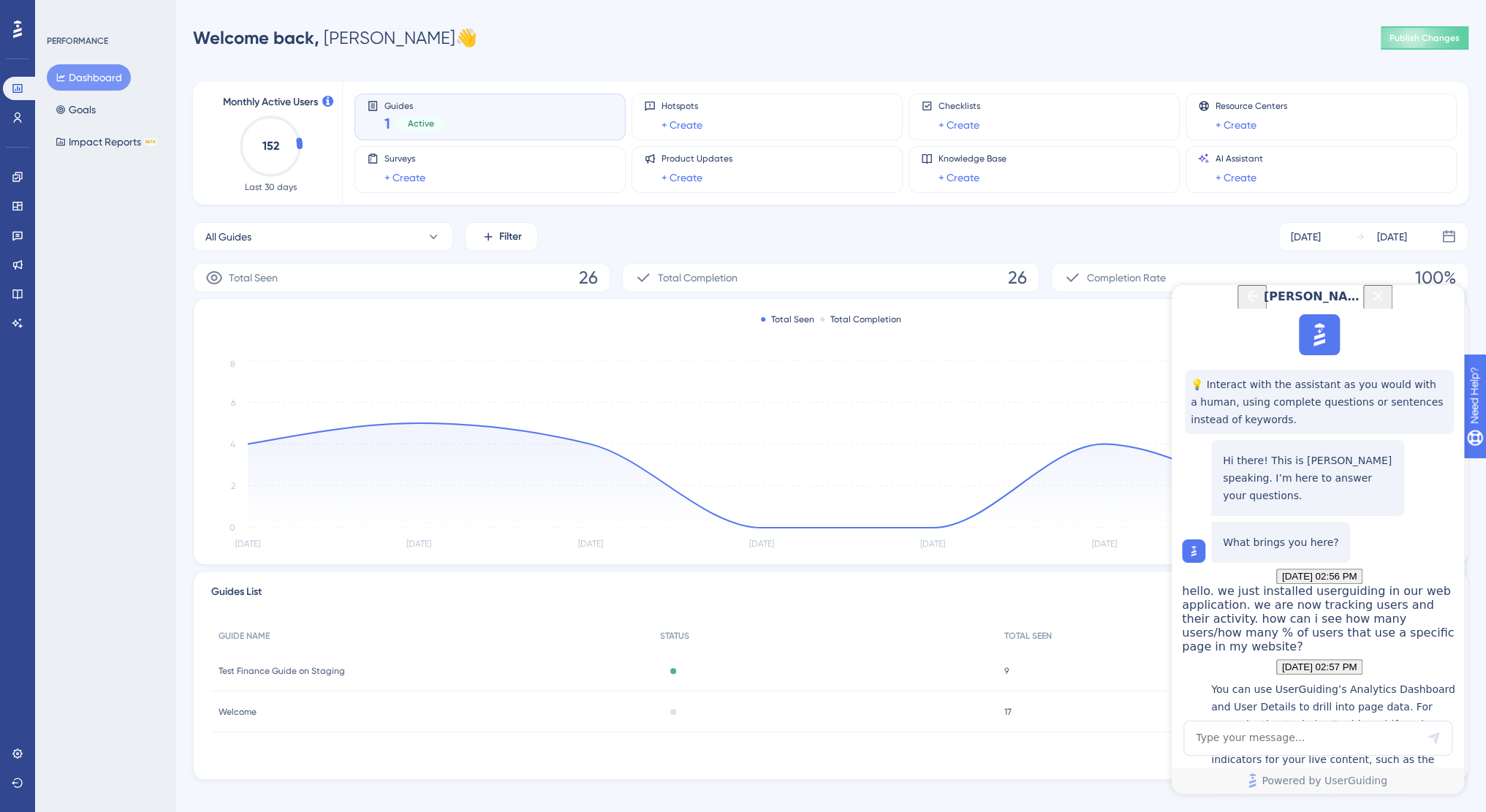
click at [14, 29] on icon at bounding box center [17, 29] width 9 height 19
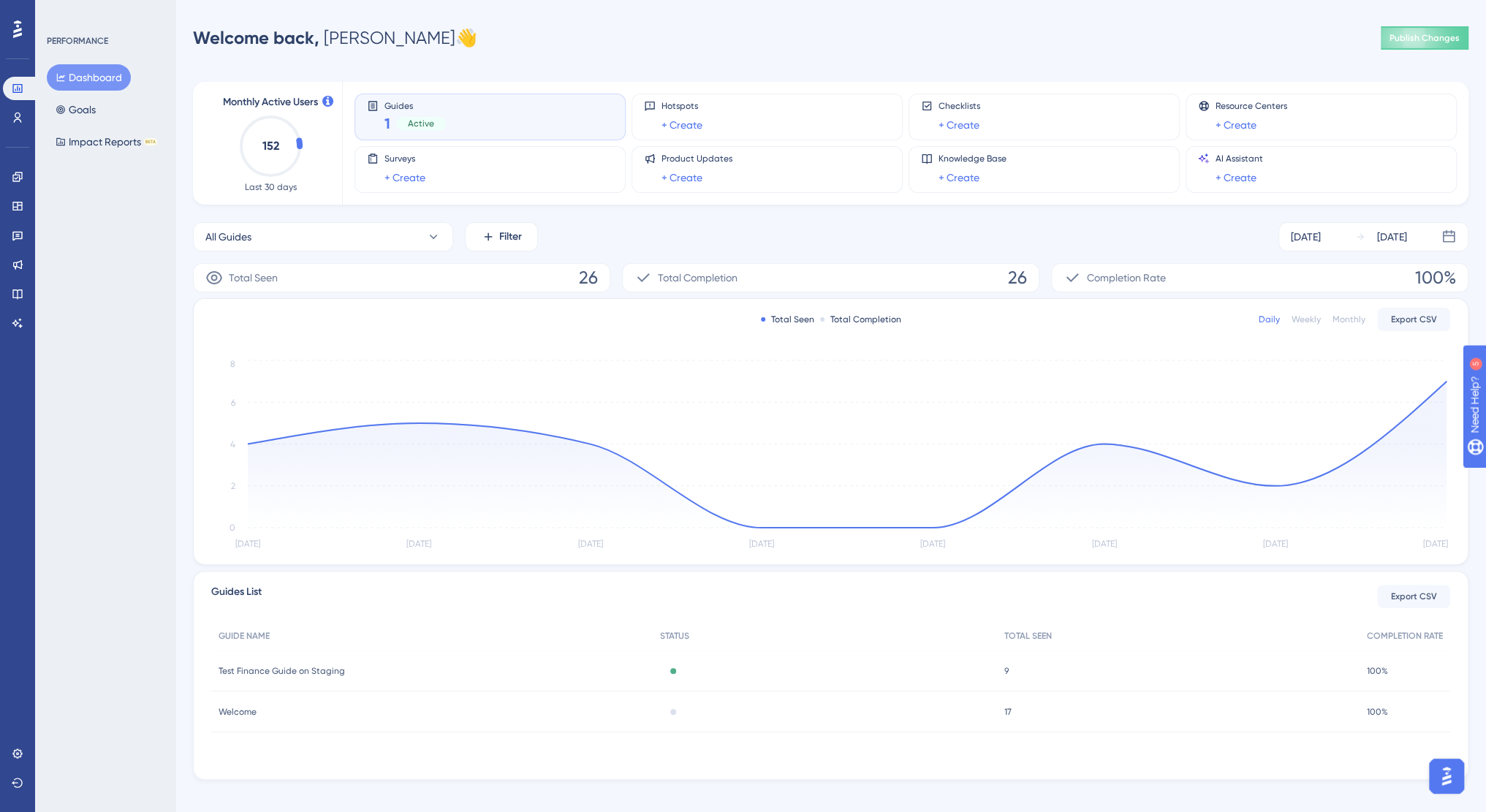
click at [1444, 779] on img "Open AI Assistant Launcher" at bounding box center [1447, 775] width 26 height 26
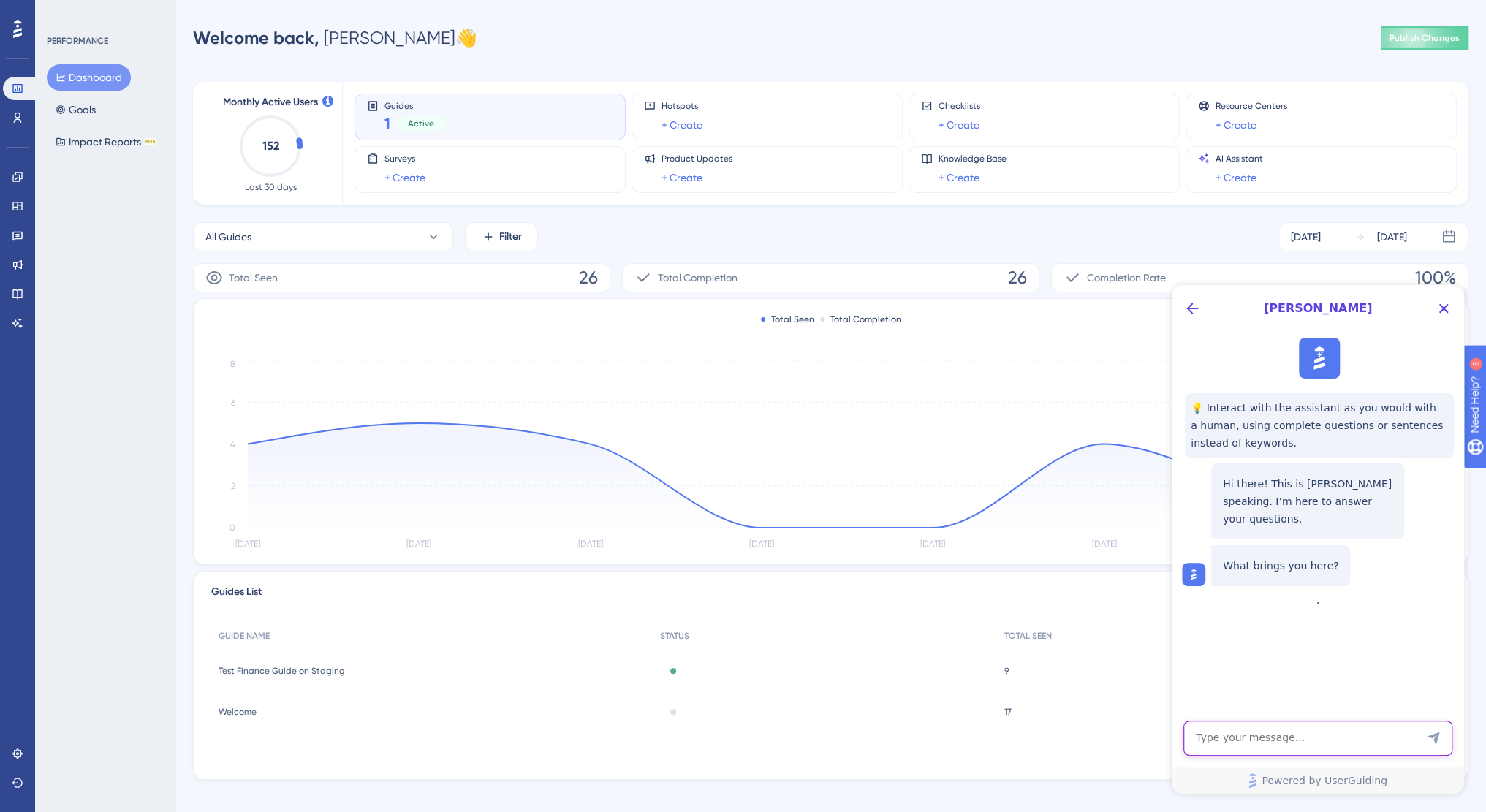
click at [1241, 744] on textarea "AI Assistant Text Input" at bounding box center [1318, 738] width 269 height 35
type textarea "HOW TO CONTACT SUPPORT"
